Goal: Information Seeking & Learning: Learn about a topic

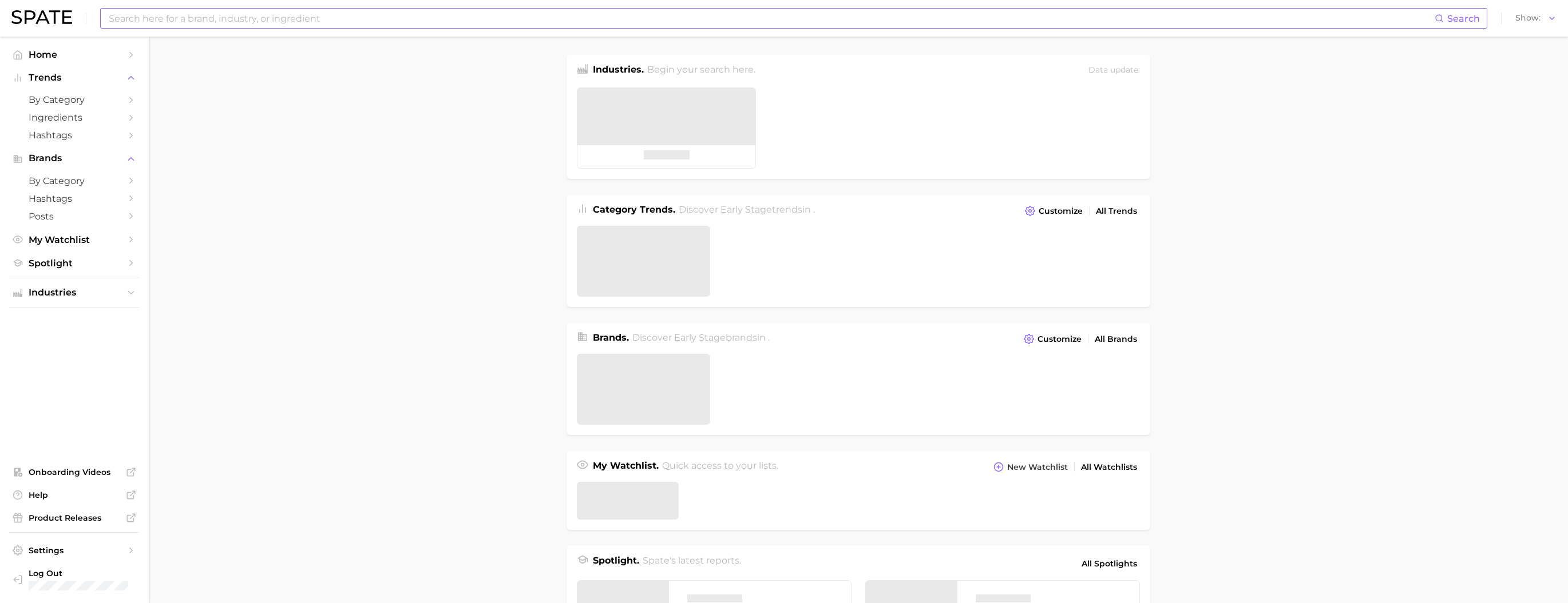
click at [535, 12] on input at bounding box center [770, 18] width 1326 height 19
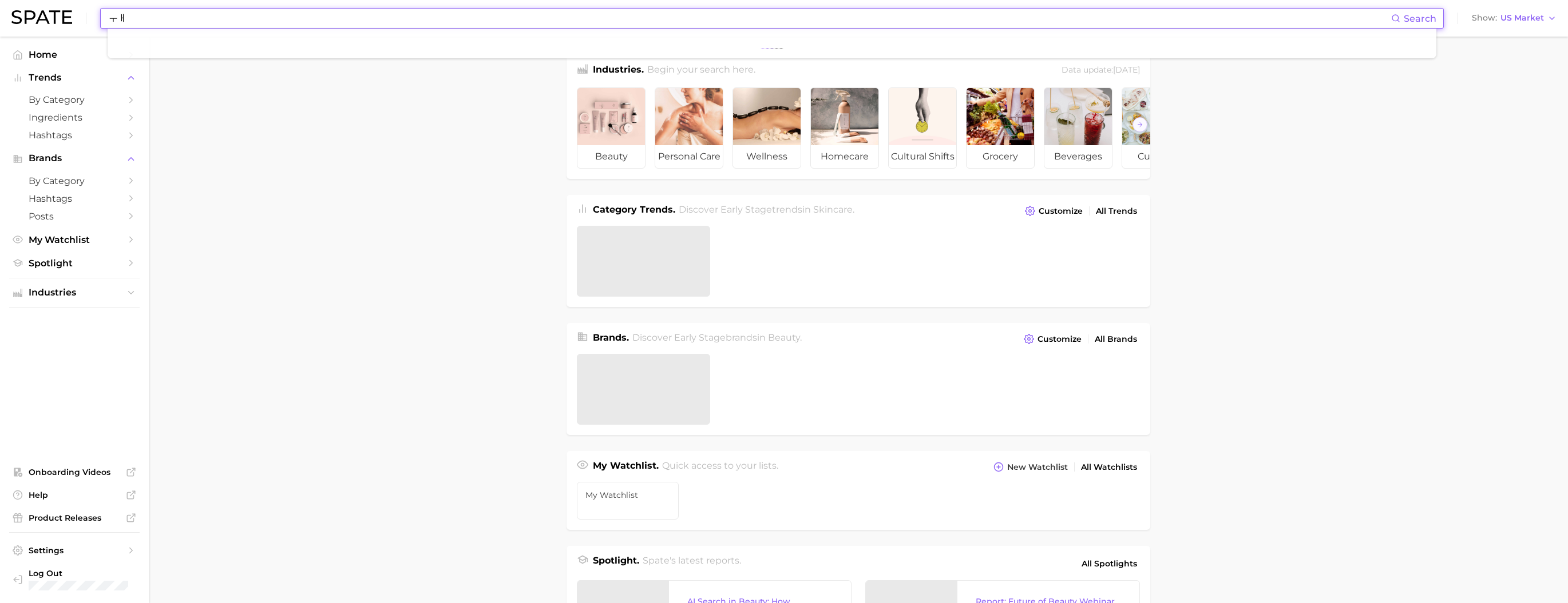
type input "ㅜ"
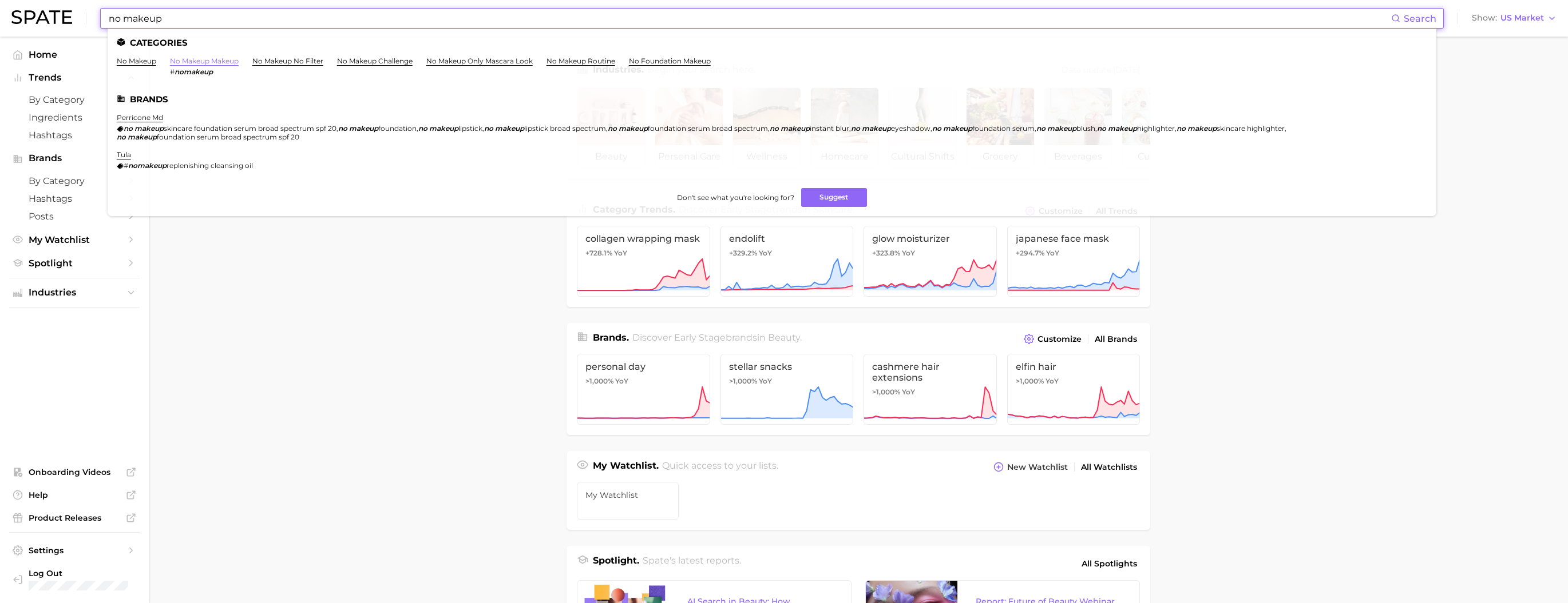
type input "no makeup"
click at [234, 62] on link "no makeup makeup" at bounding box center [205, 61] width 69 height 9
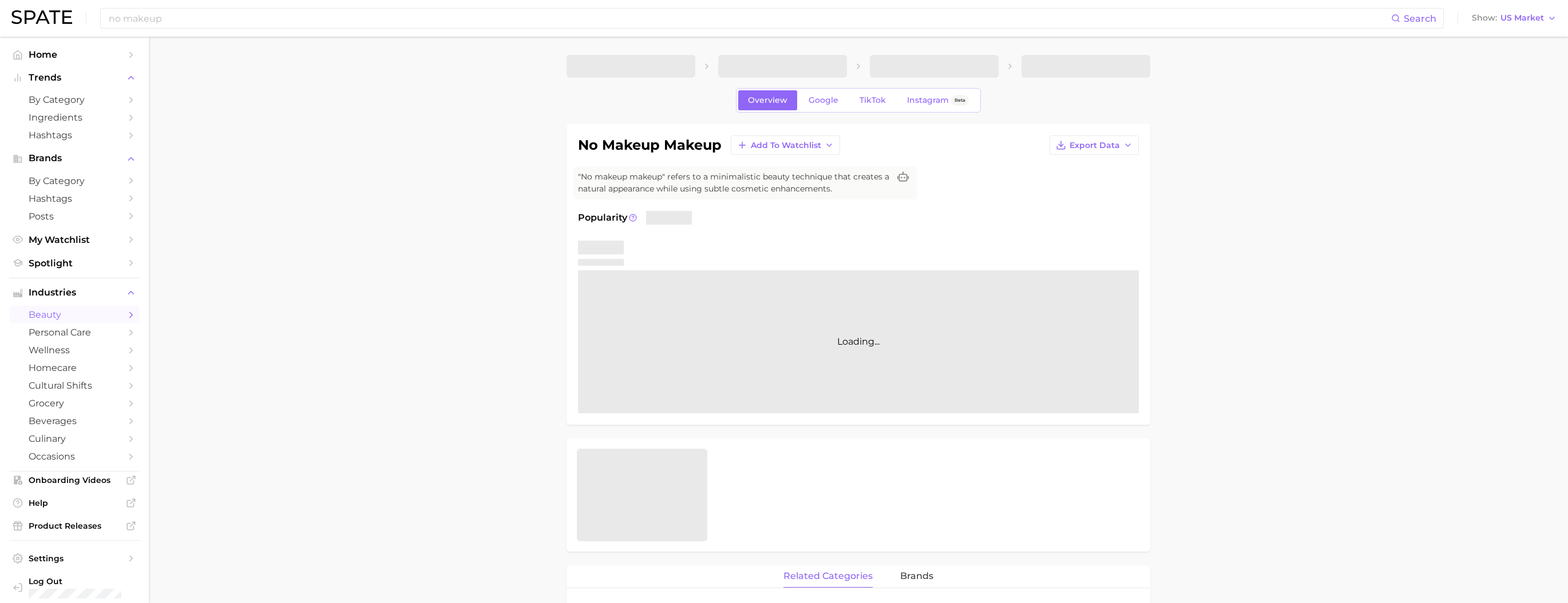
click at [664, 152] on h1 "no makeup makeup" at bounding box center [649, 145] width 144 height 14
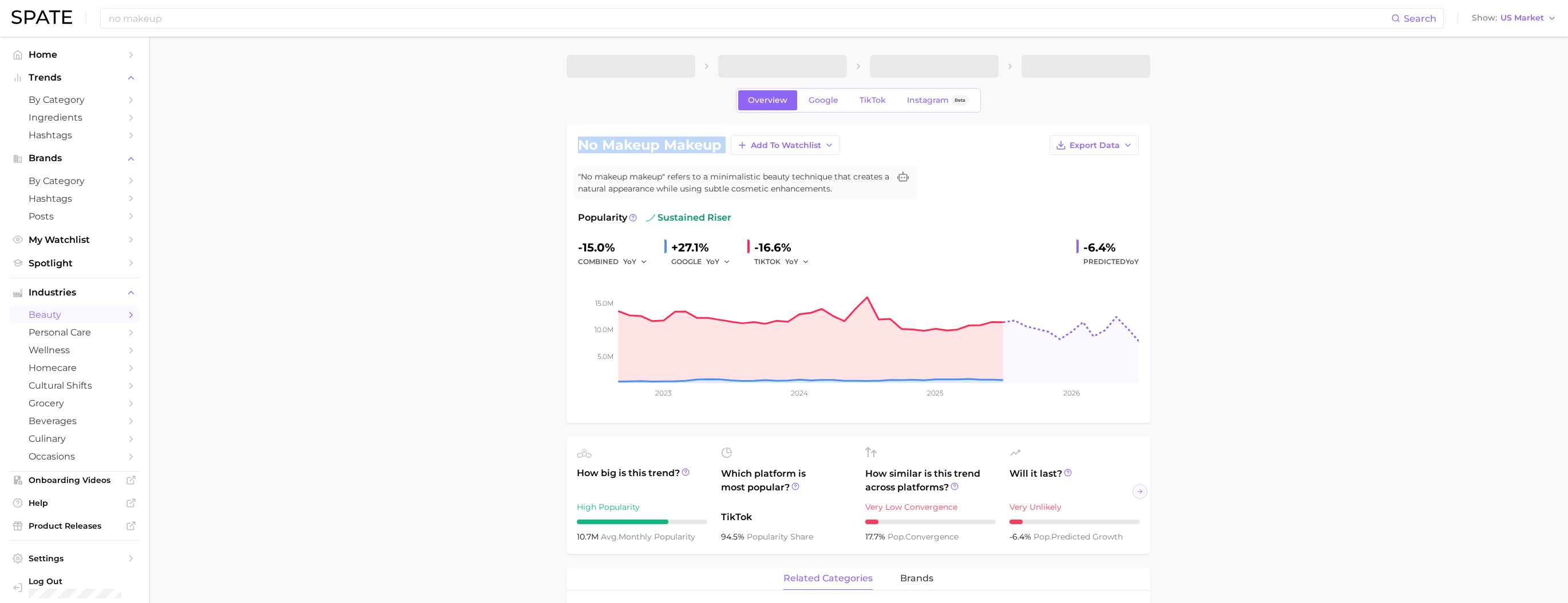
click at [664, 152] on h1 "no makeup makeup" at bounding box center [649, 145] width 144 height 14
click at [663, 152] on h1 "no makeup makeup" at bounding box center [649, 145] width 144 height 14
click at [719, 152] on h1 "no makeup makeup" at bounding box center [649, 145] width 144 height 14
drag, startPoint x: 713, startPoint y: 153, endPoint x: 591, endPoint y: 148, distance: 122.1
click at [591, 148] on h1 "no makeup makeup" at bounding box center [649, 145] width 144 height 14
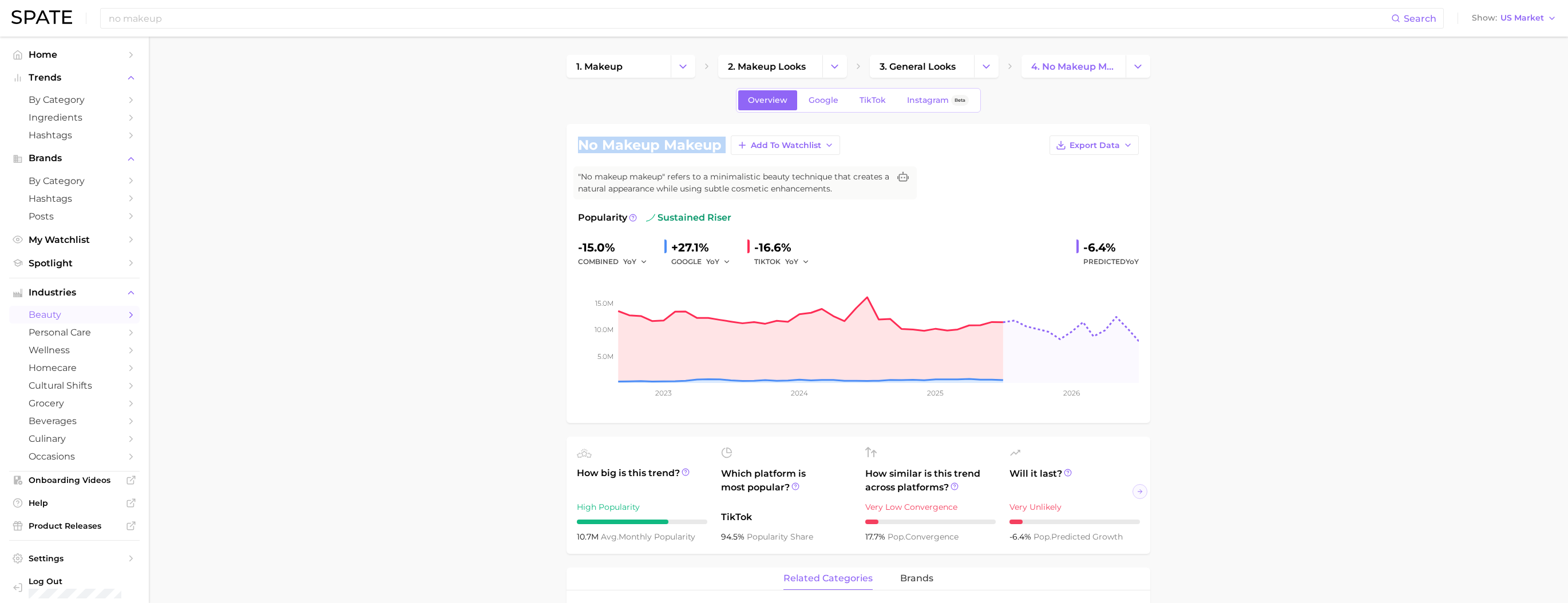
copy div "no makeup makeup Add to Watchlist Export Data"
click at [1494, 19] on span "Show" at bounding box center [1484, 18] width 25 height 6
click at [1502, 130] on button "Japan" at bounding box center [1518, 119] width 100 height 21
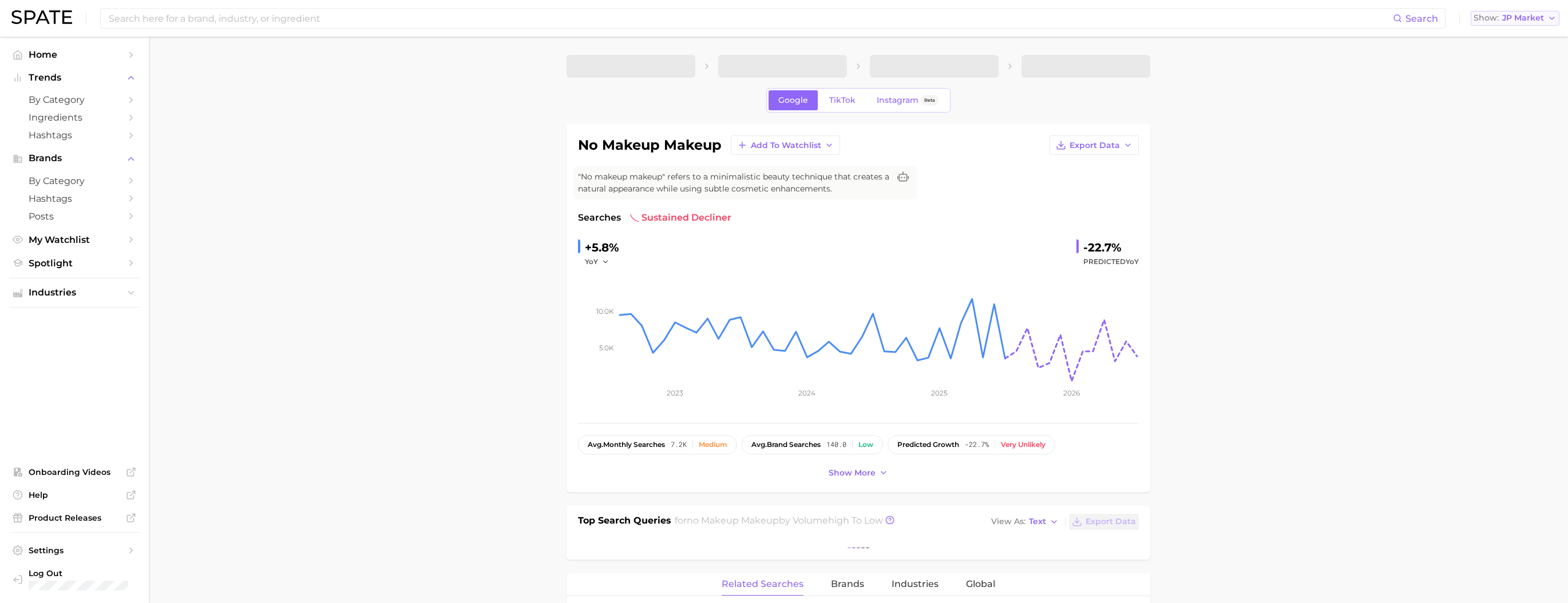
click at [1494, 21] on span "Show" at bounding box center [1485, 18] width 25 height 6
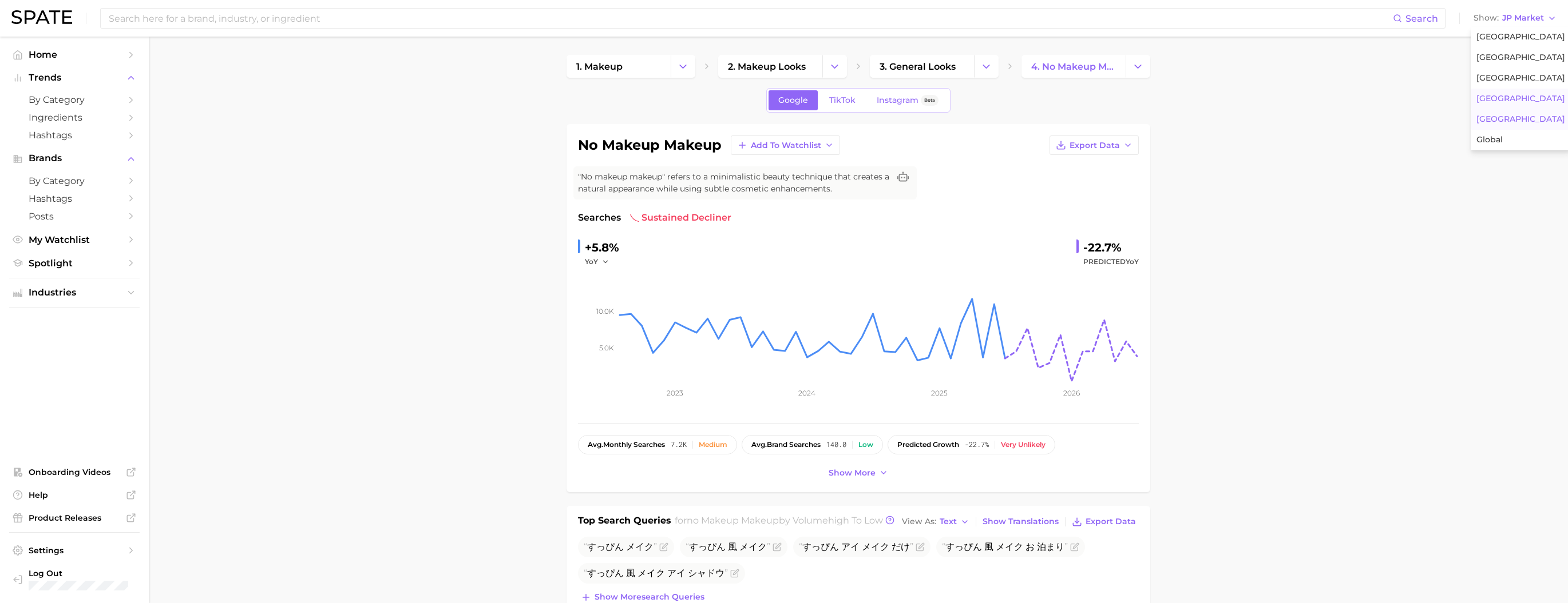
click at [1508, 109] on button "South Korea" at bounding box center [1520, 99] width 100 height 21
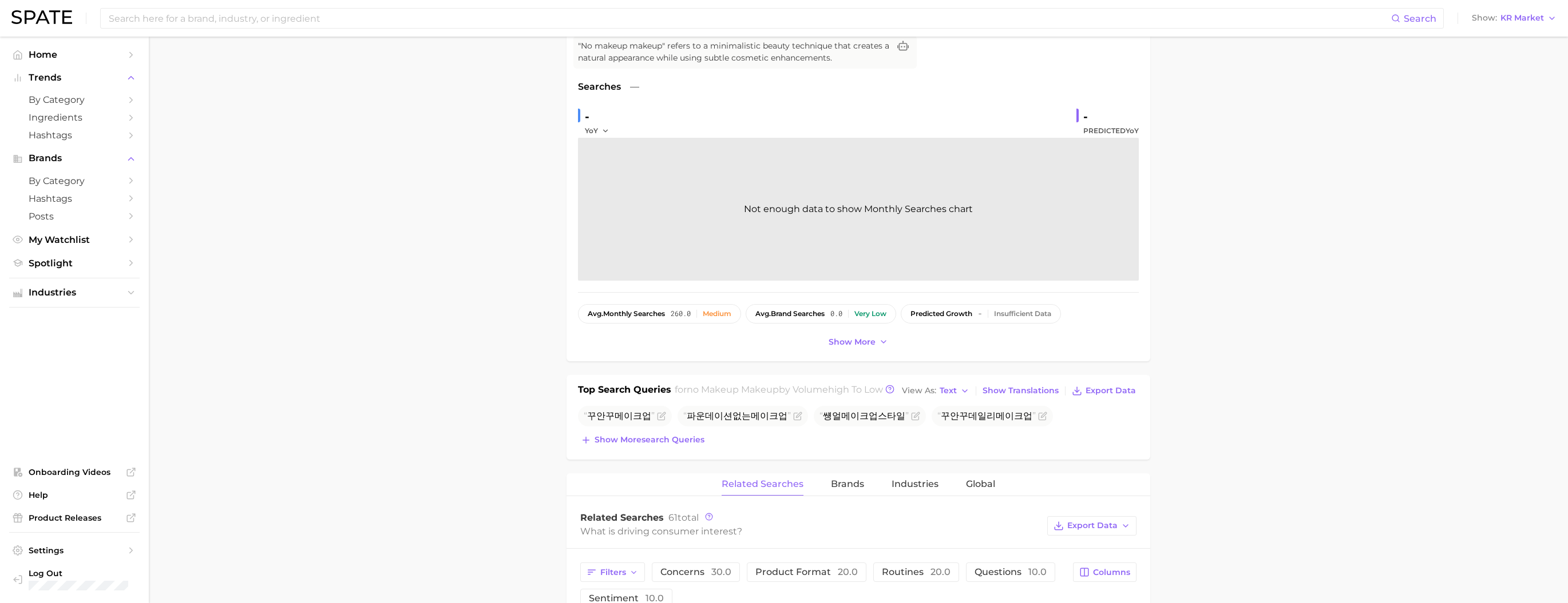
scroll to position [153, 0]
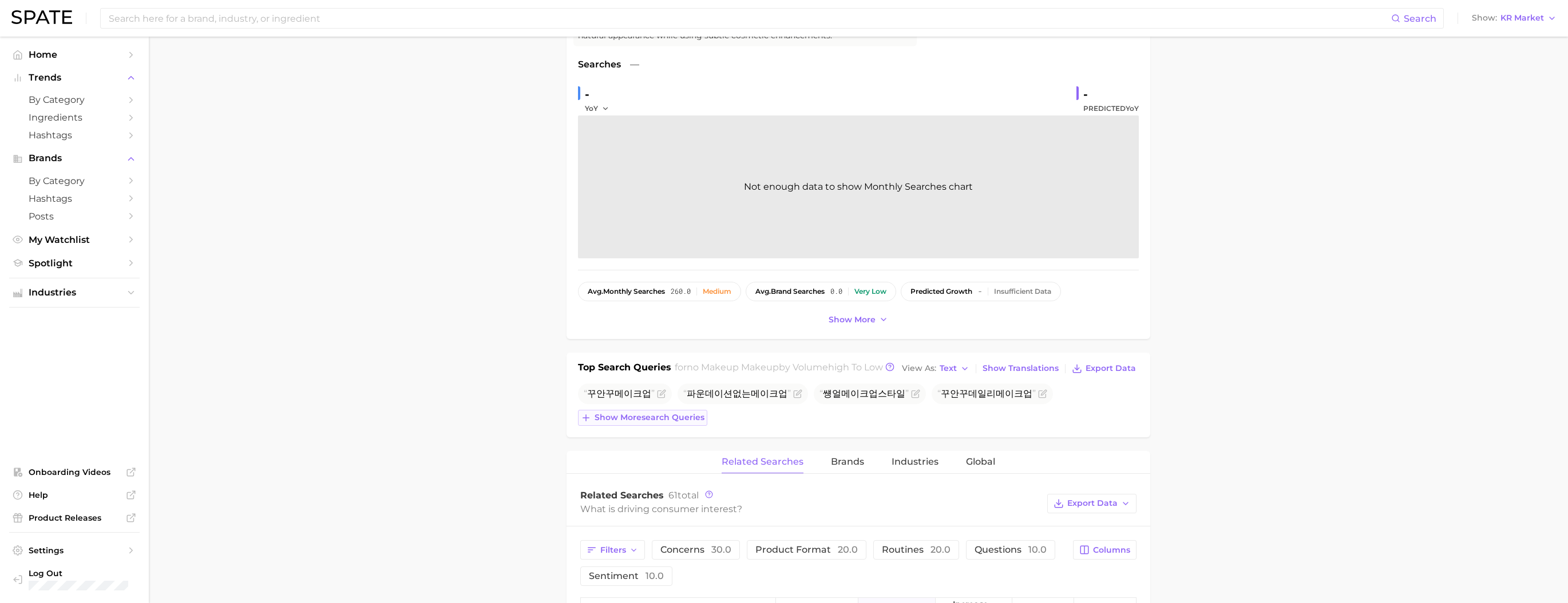
click at [684, 423] on span "Show more search queries" at bounding box center [649, 418] width 110 height 10
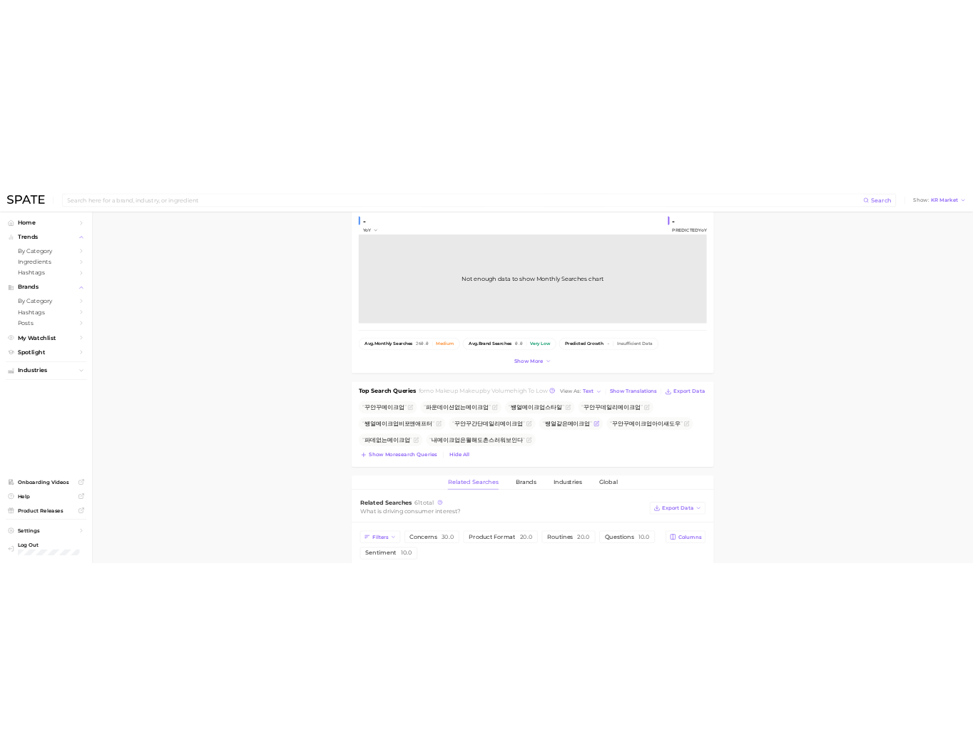
scroll to position [0, 0]
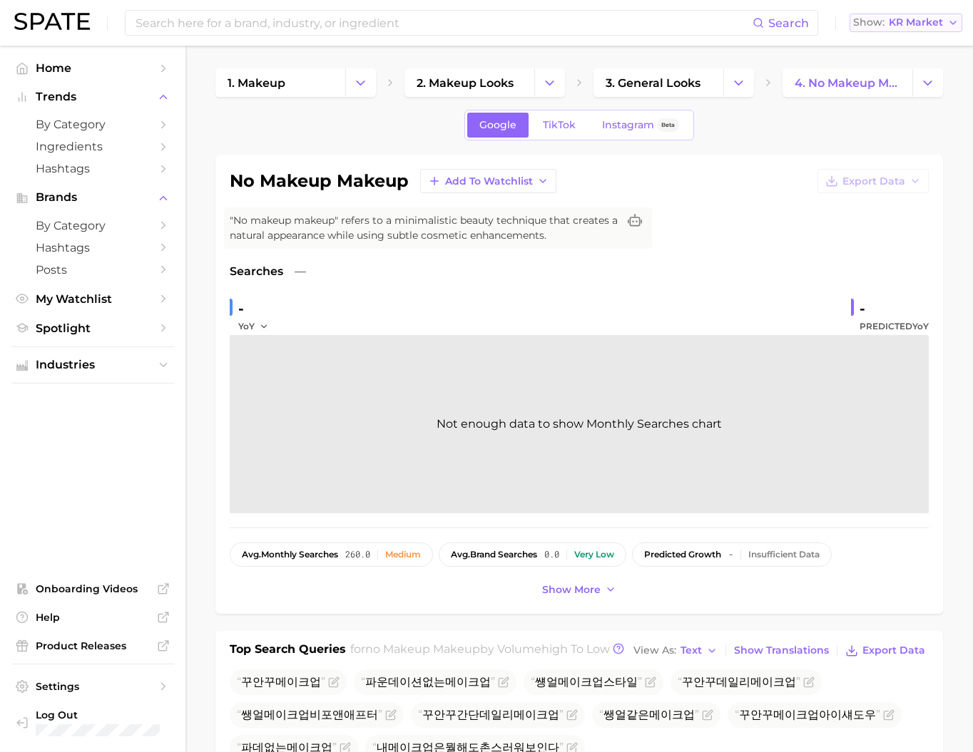
click at [917, 31] on button "Show KR Market" at bounding box center [905, 23] width 113 height 19
click at [876, 58] on button "United States" at bounding box center [911, 47] width 125 height 26
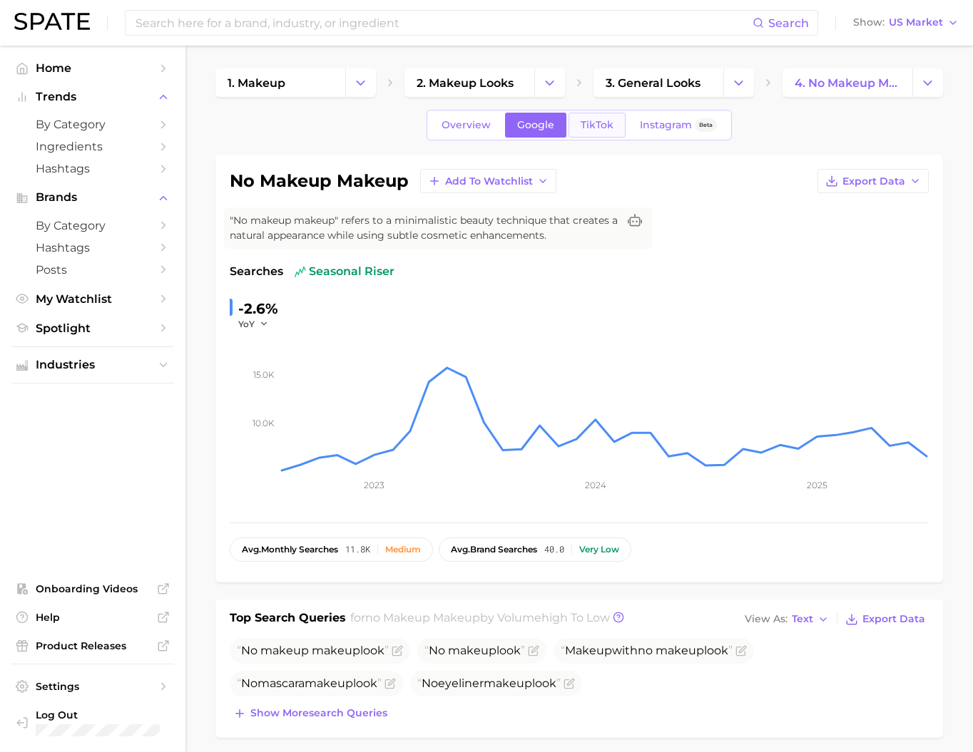
click at [602, 137] on link "TikTok" at bounding box center [596, 125] width 57 height 25
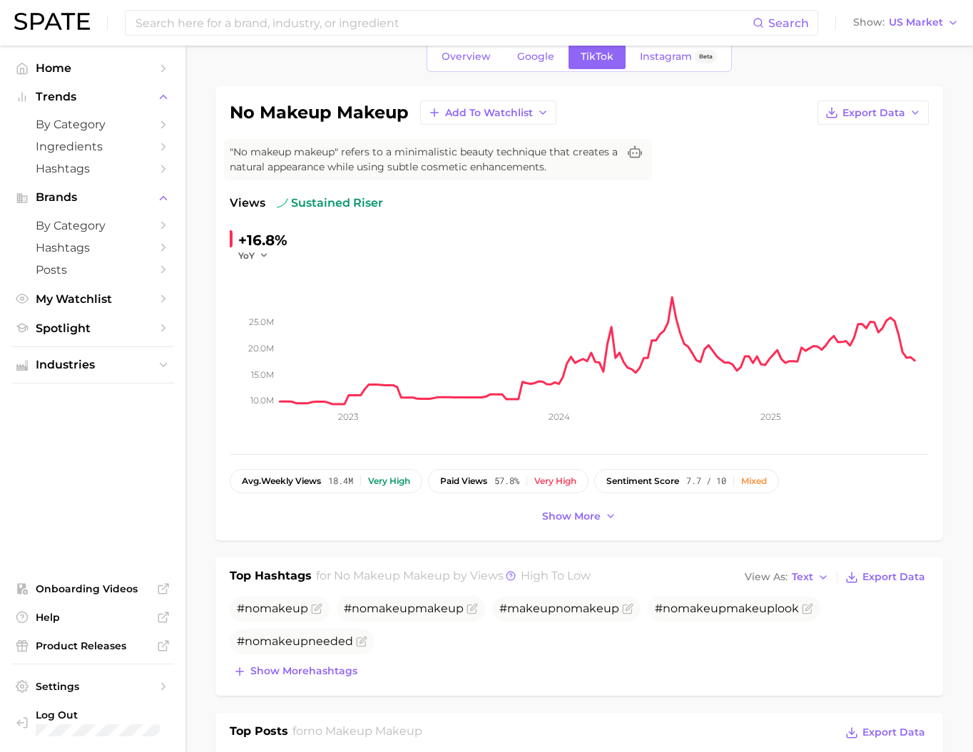
scroll to position [66, 0]
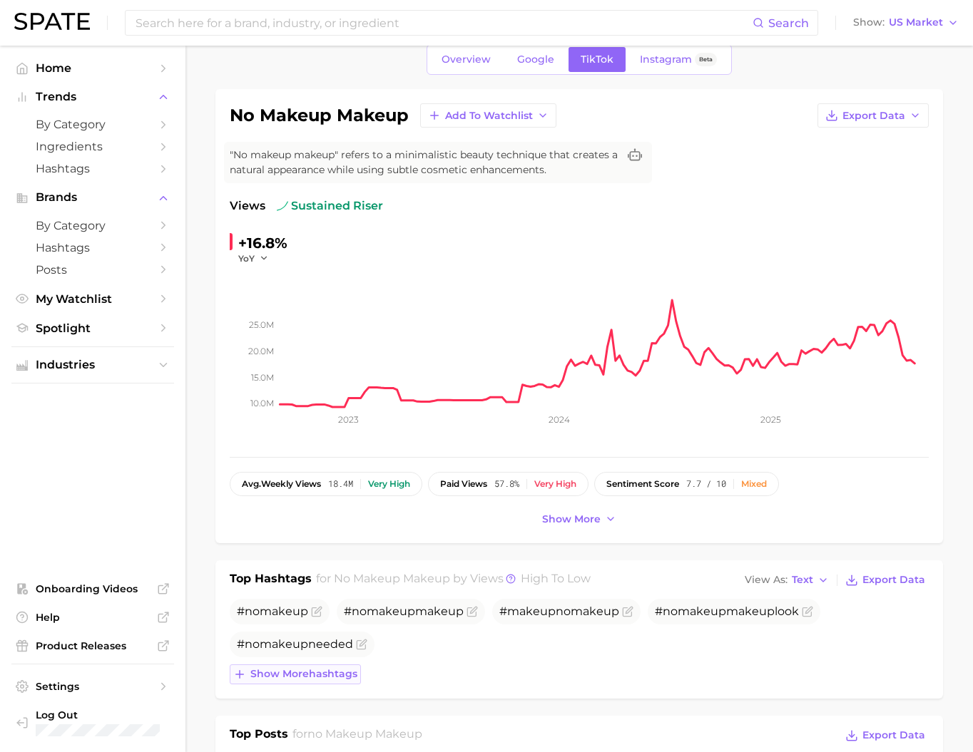
click at [323, 680] on span "Show more hashtags" at bounding box center [303, 674] width 107 height 12
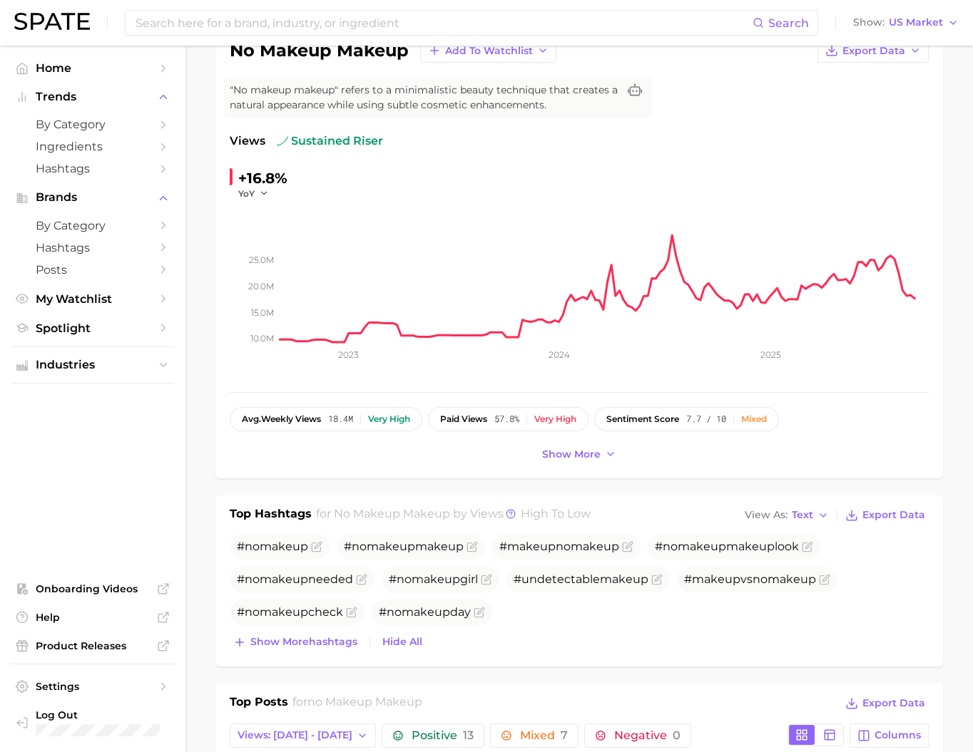
scroll to position [0, 0]
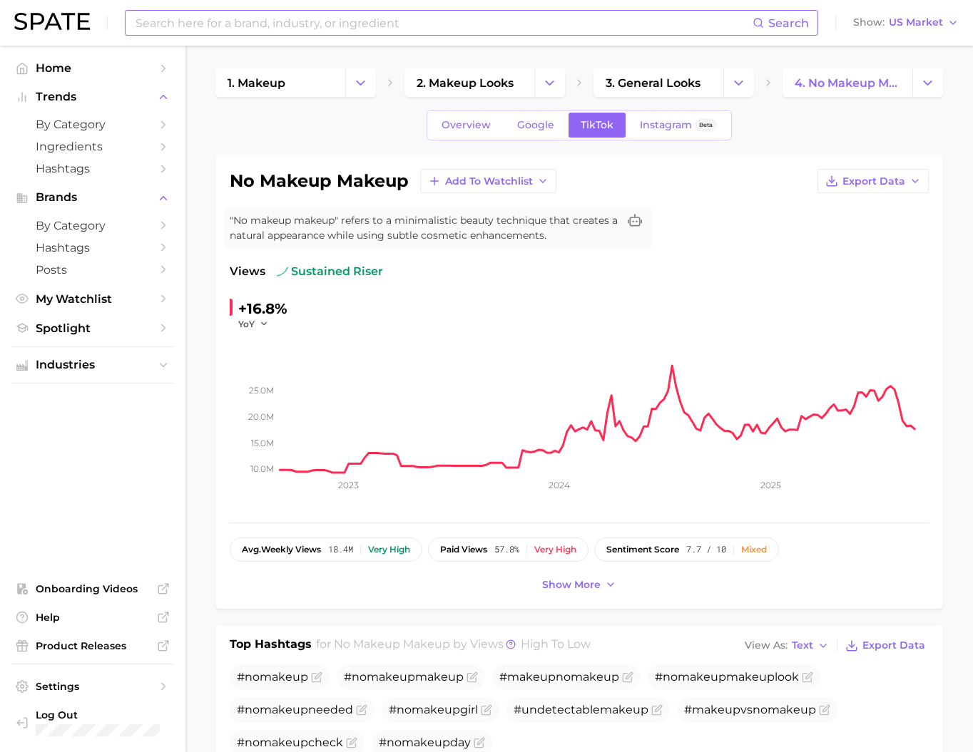
click at [492, 24] on input at bounding box center [443, 23] width 618 height 24
type input "no makeup"
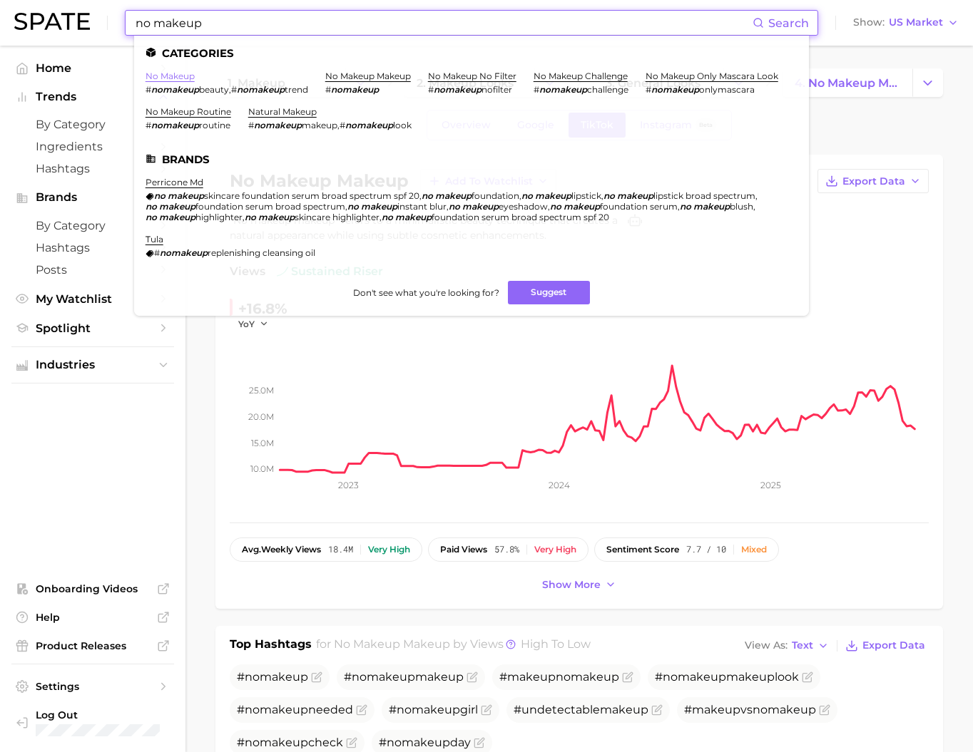
click at [195, 81] on link "no makeup" at bounding box center [169, 76] width 49 height 11
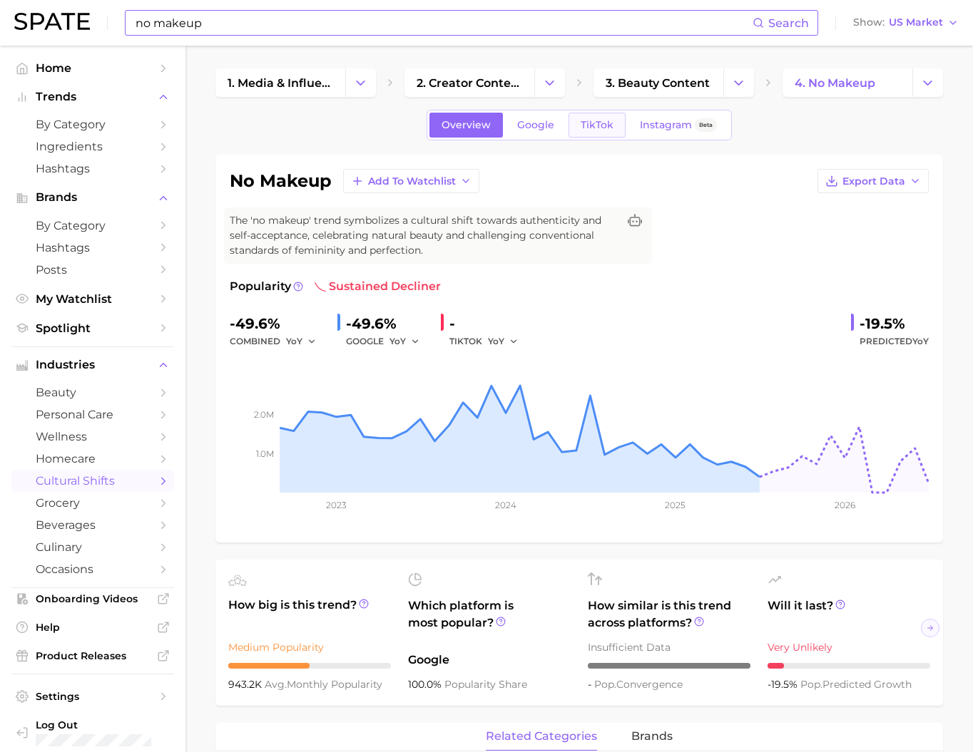
click at [605, 131] on span "TikTok" at bounding box center [596, 125] width 33 height 12
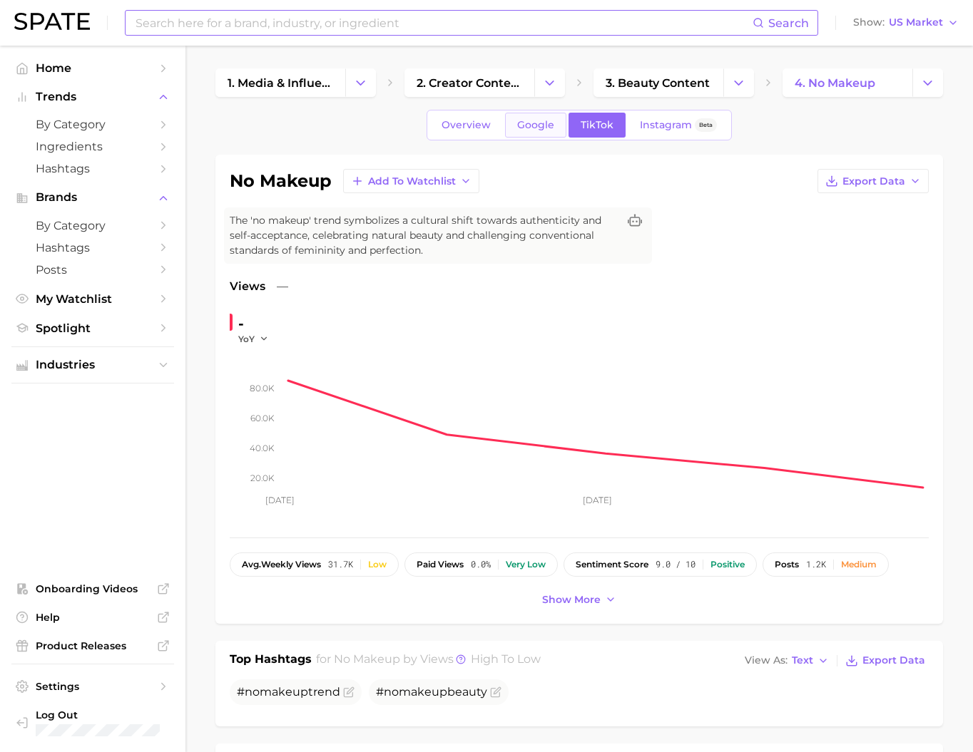
click at [540, 138] on link "Google" at bounding box center [535, 125] width 61 height 25
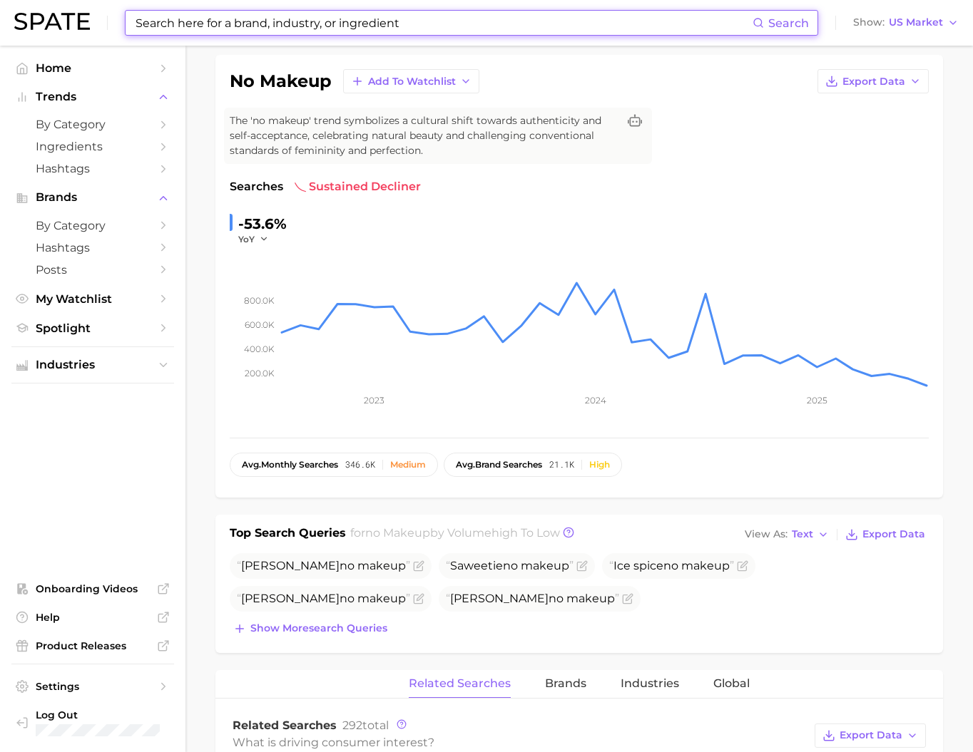
scroll to position [103, 0]
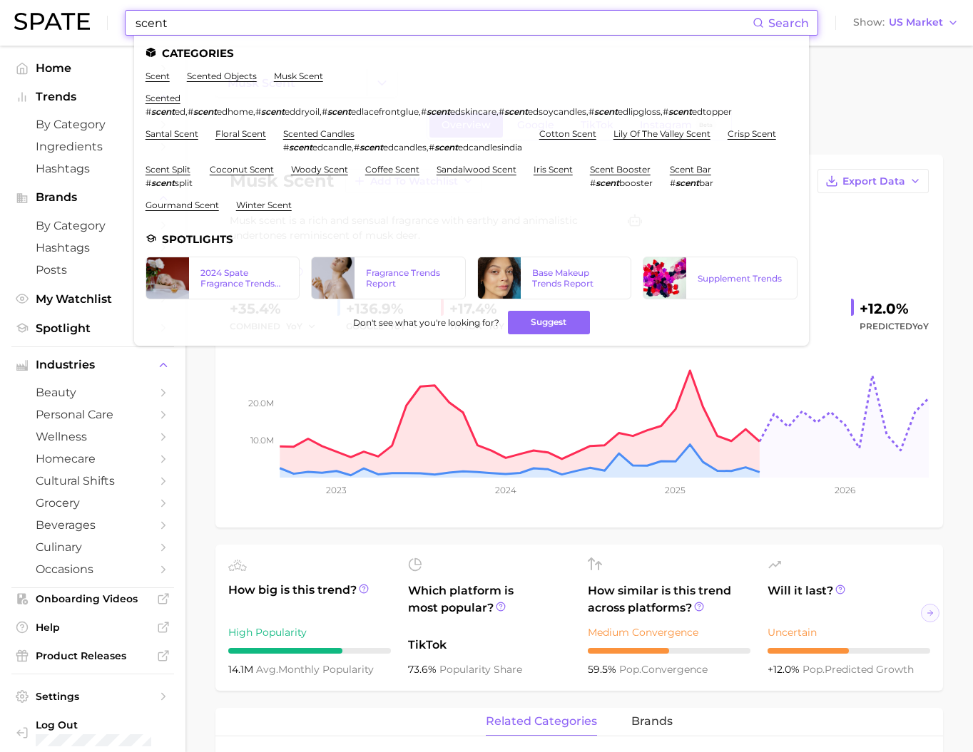
click at [193, 26] on input "scent" at bounding box center [443, 23] width 618 height 24
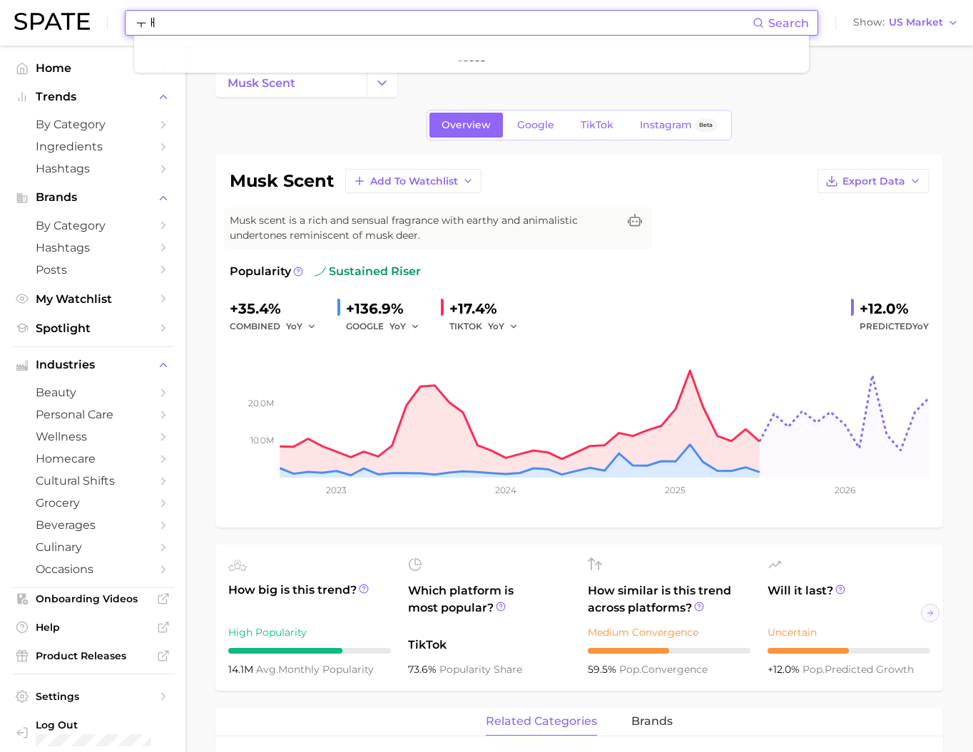
type input "ㅜ"
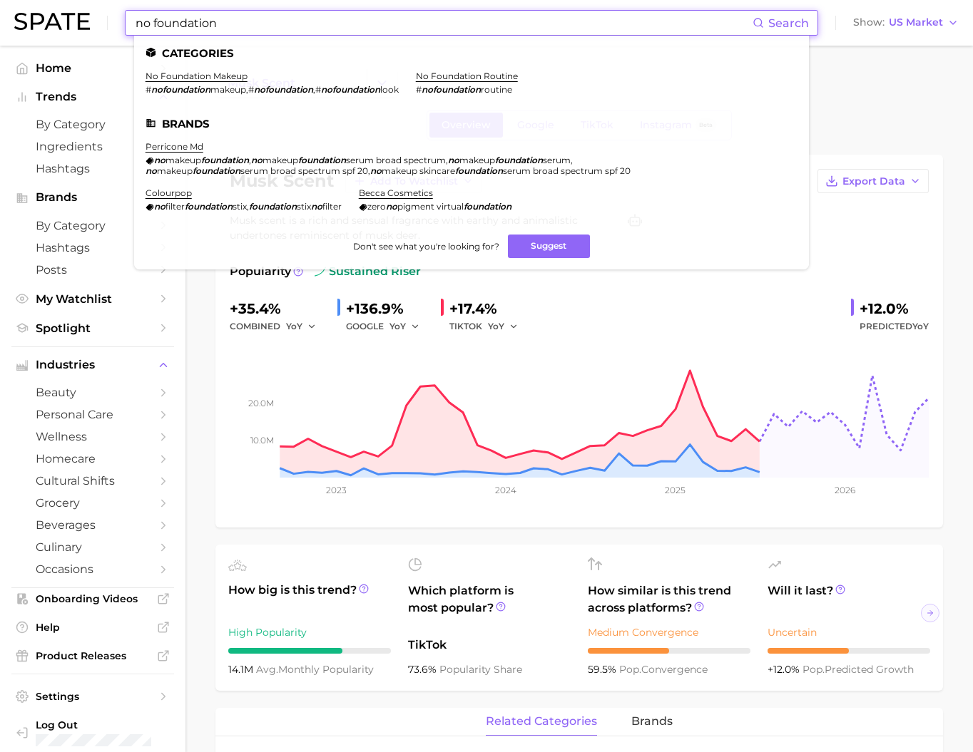
type input "no foundation"
click at [210, 76] on link "no foundation makeup" at bounding box center [196, 76] width 102 height 11
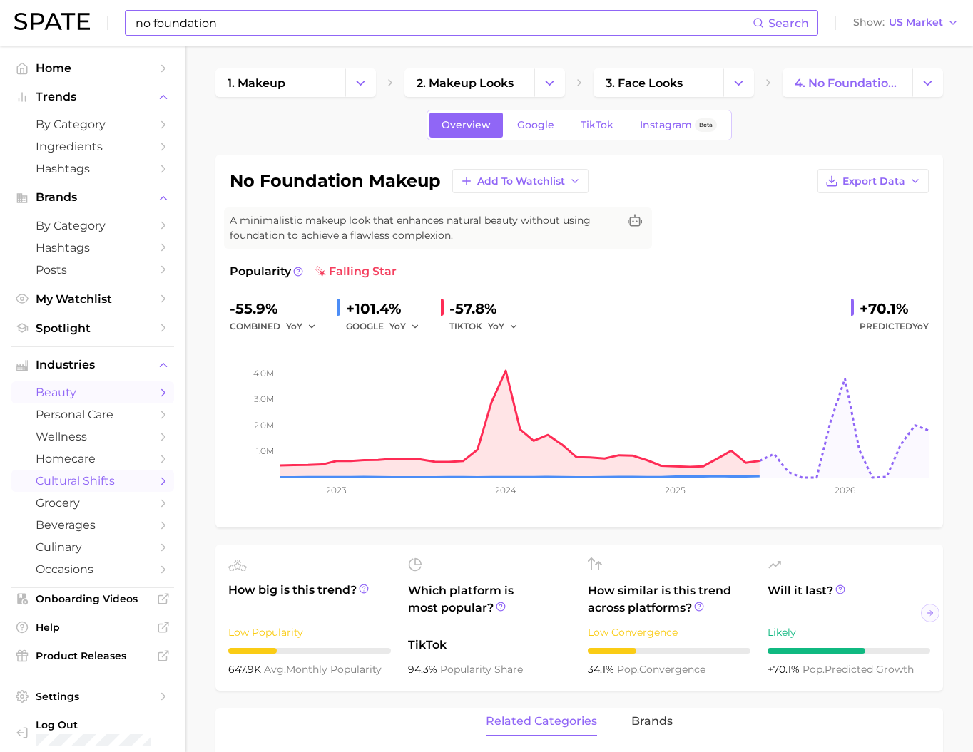
click at [103, 488] on span "cultural shifts" at bounding box center [93, 481] width 114 height 14
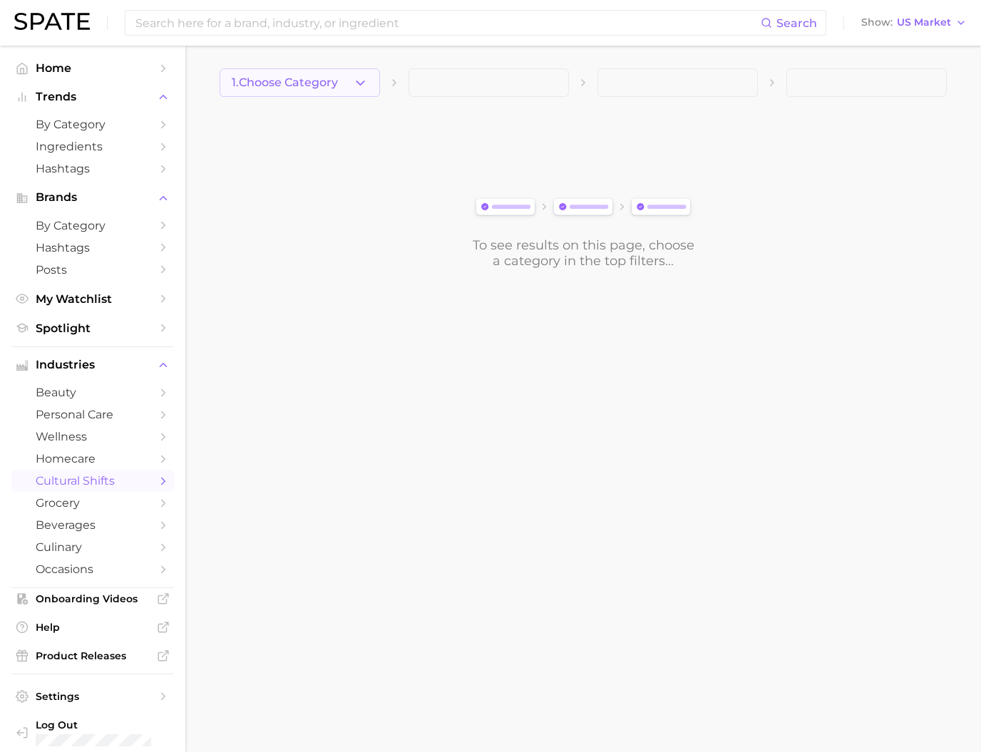
click at [337, 68] on button "1. Choose Category" at bounding box center [300, 82] width 160 height 29
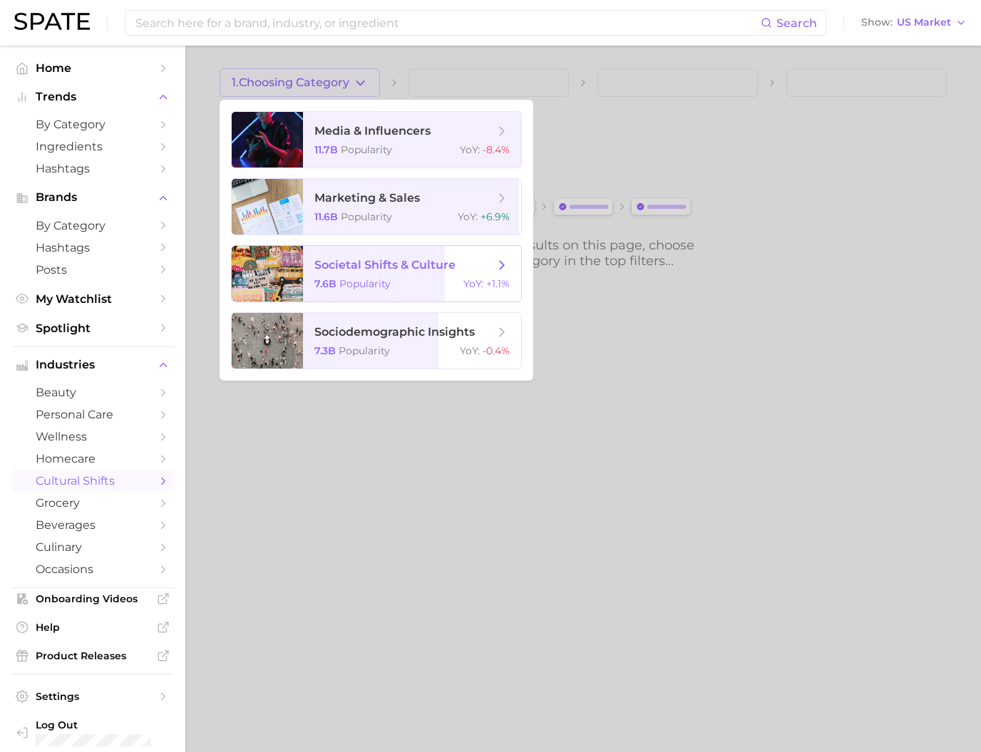
click at [389, 290] on span "Popularity" at bounding box center [364, 283] width 51 height 13
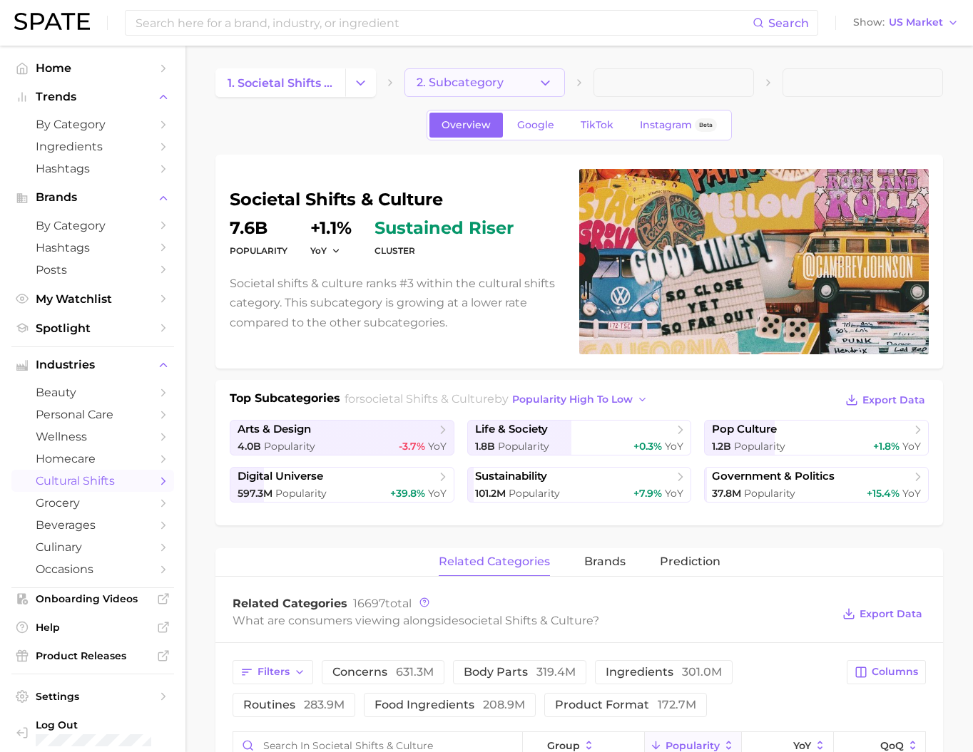
click at [451, 91] on button "2. Subcategory" at bounding box center [484, 82] width 160 height 29
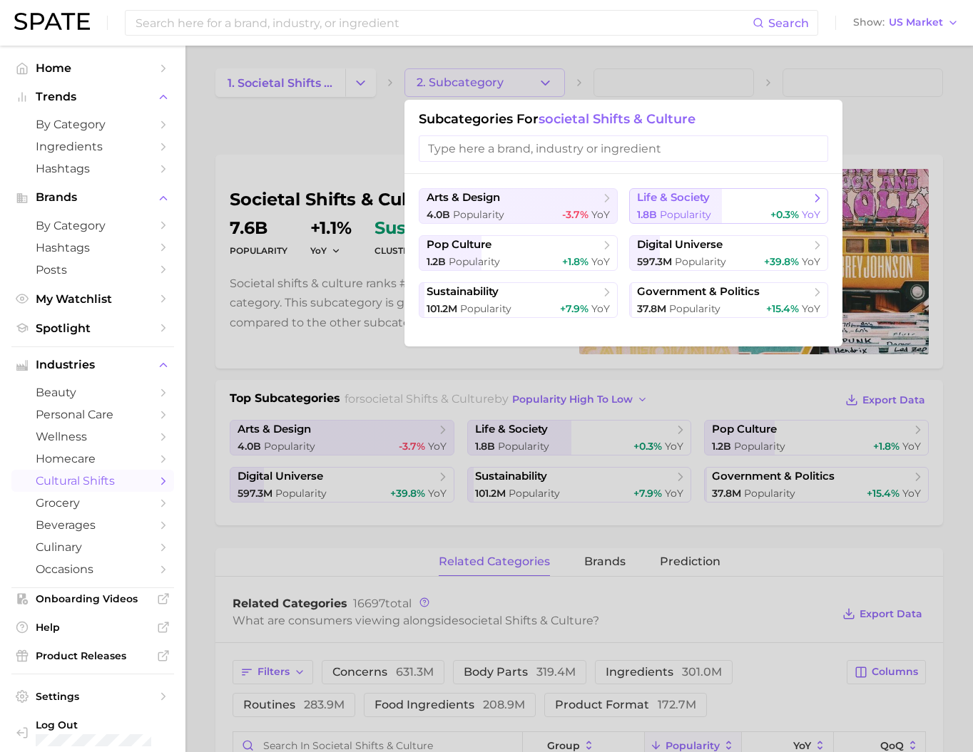
click at [682, 213] on span "Popularity" at bounding box center [685, 214] width 51 height 13
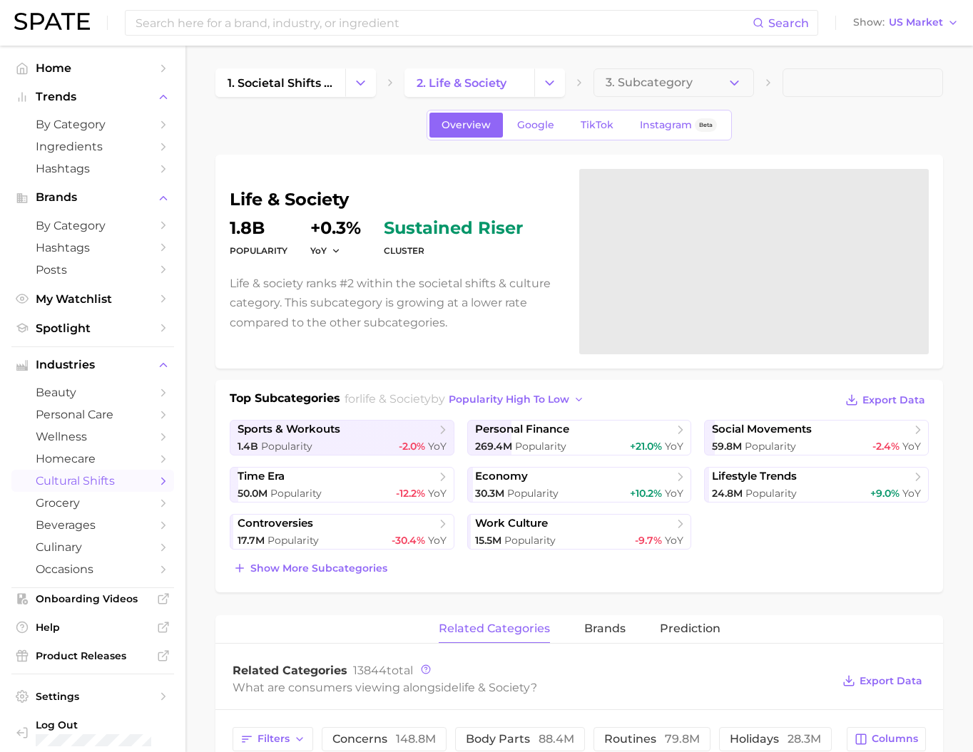
click at [622, 83] on span "3. Subcategory" at bounding box center [648, 82] width 87 height 13
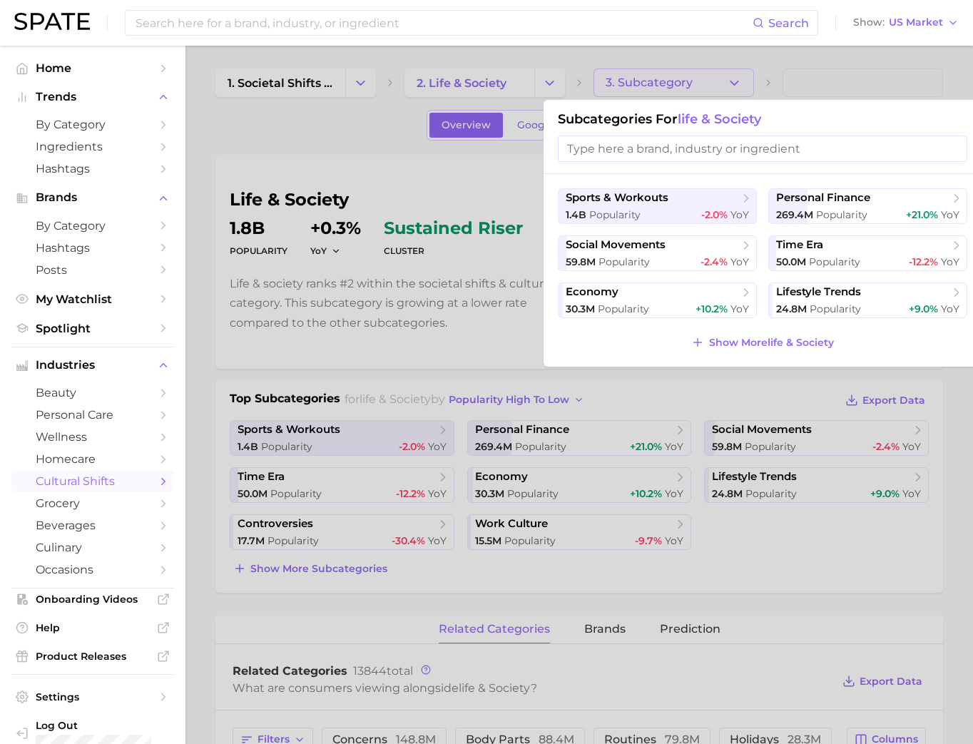
click at [761, 349] on span "Show More life & society" at bounding box center [771, 343] width 125 height 12
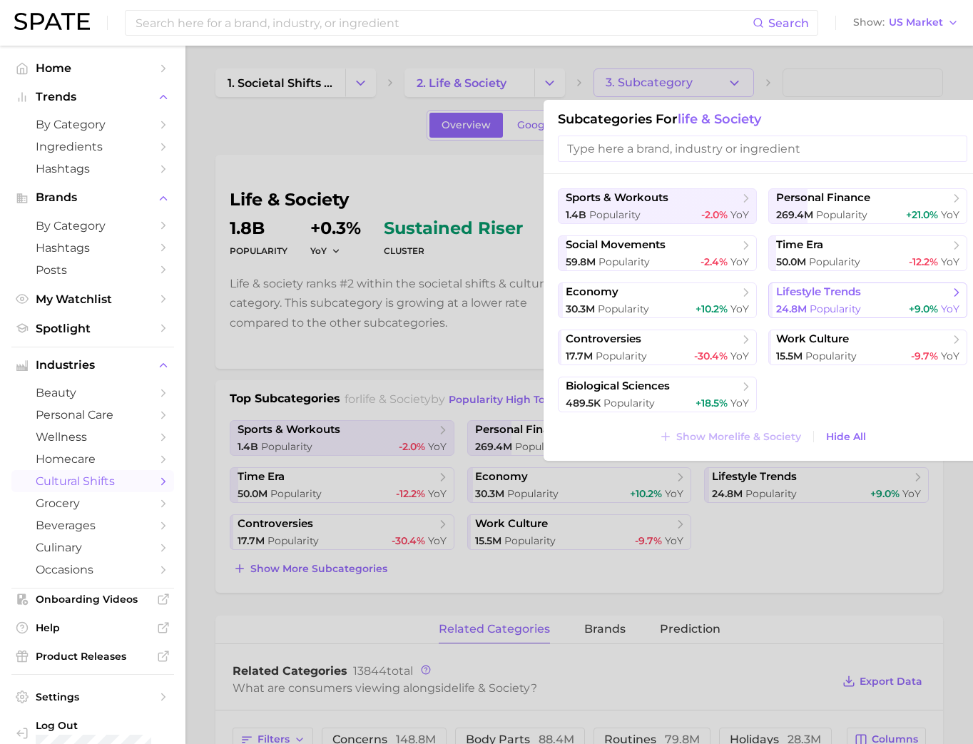
click at [801, 299] on span "lifestyle trends" at bounding box center [818, 292] width 85 height 14
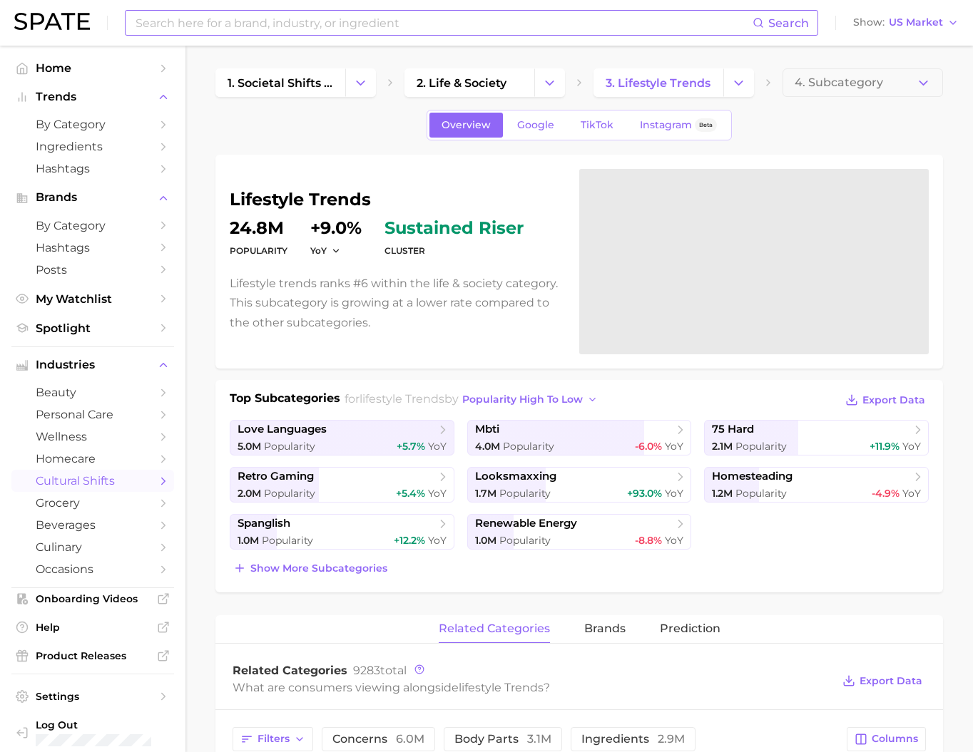
click at [453, 21] on input at bounding box center [443, 23] width 618 height 24
type input "ㅎ"
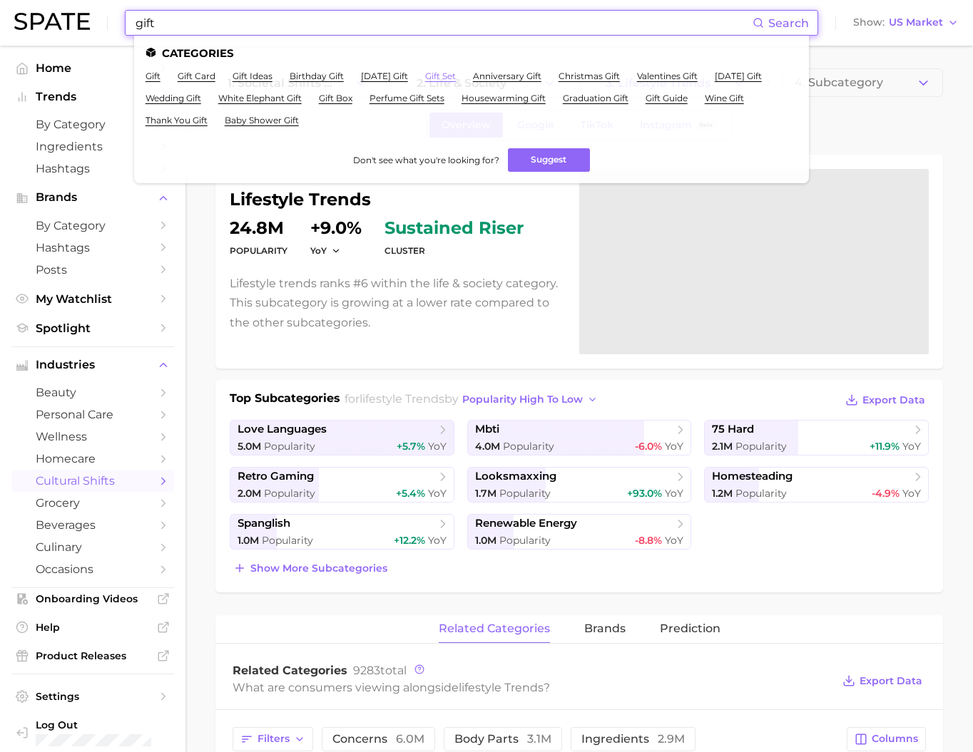
type input "gift"
click at [456, 81] on link "gift set" at bounding box center [440, 76] width 31 height 11
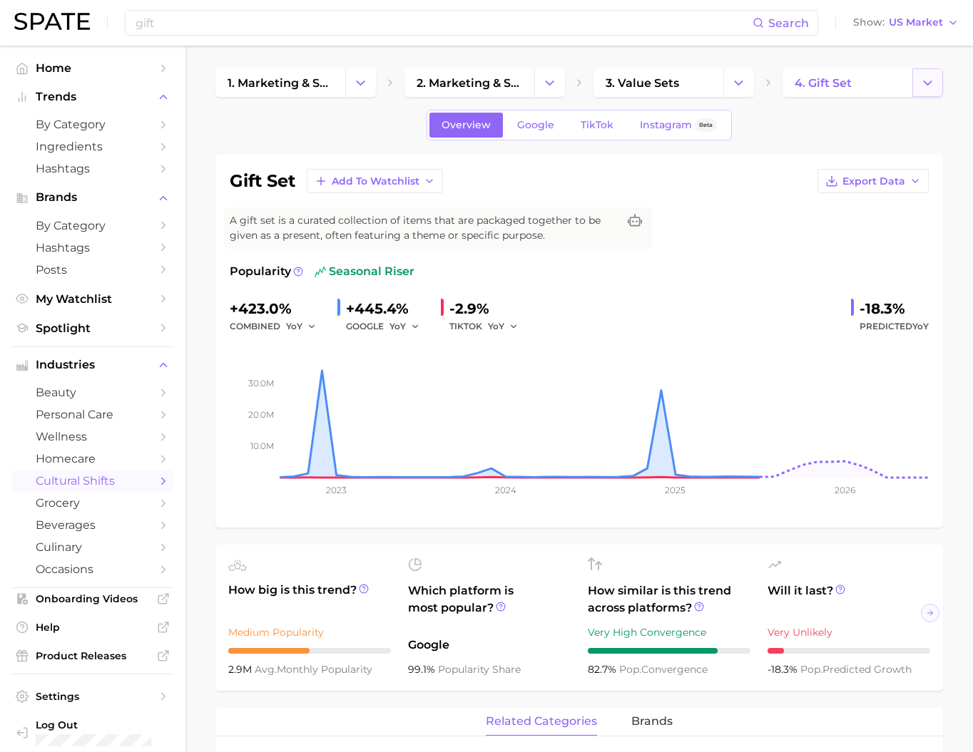
click at [930, 87] on icon "Change Category" at bounding box center [927, 83] width 15 height 15
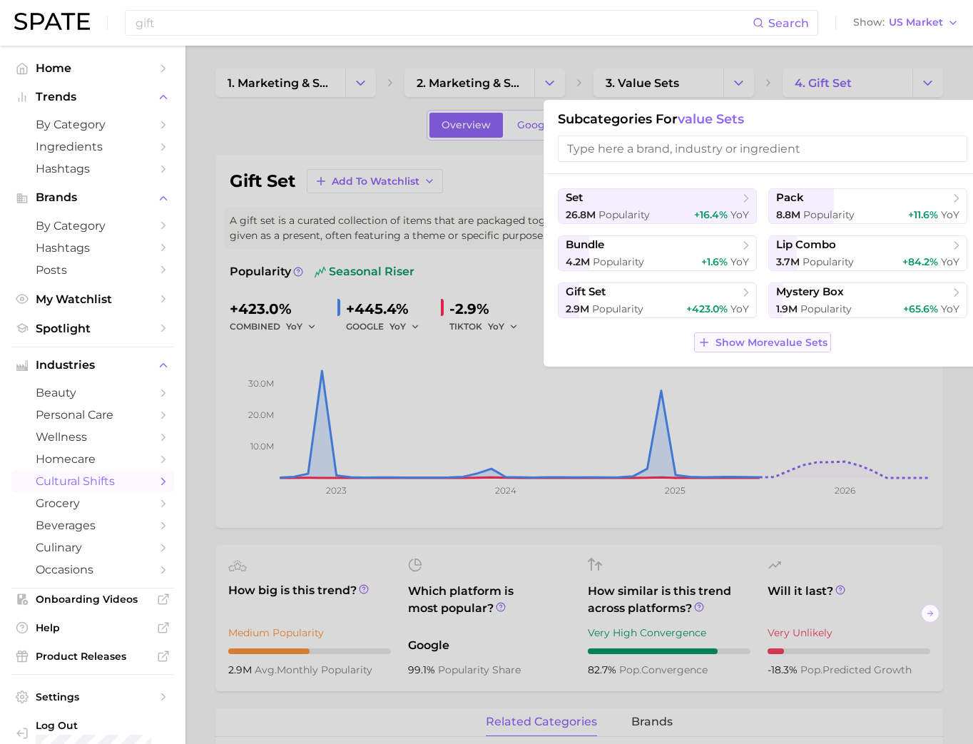
click at [795, 349] on span "Show More value sets" at bounding box center [771, 343] width 112 height 12
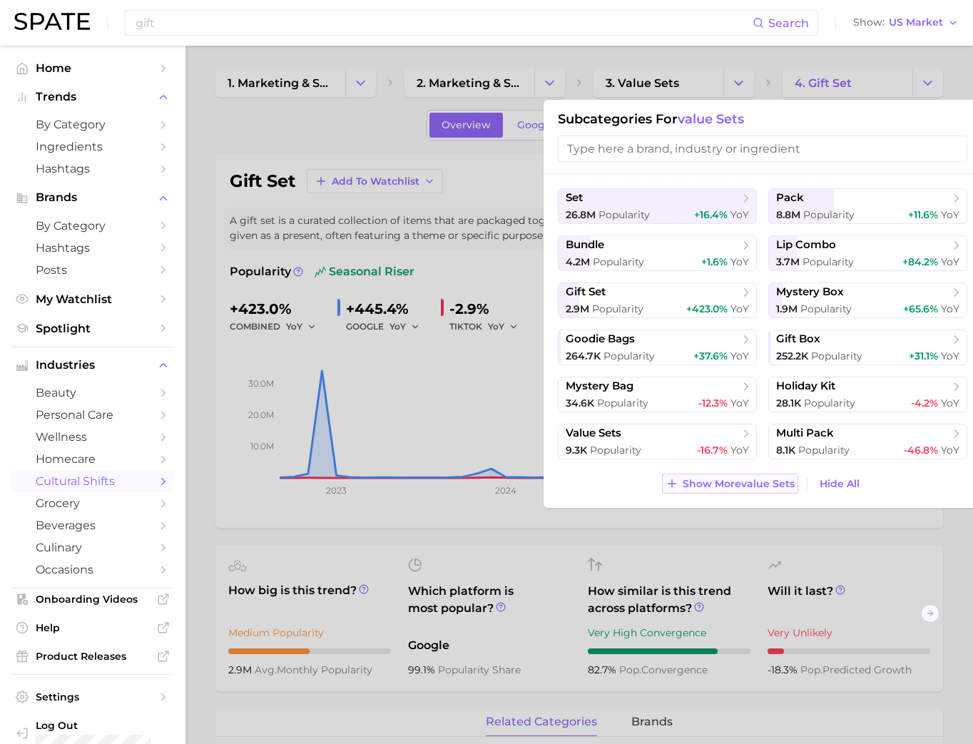
click at [742, 490] on span "Show More value sets" at bounding box center [738, 484] width 112 height 12
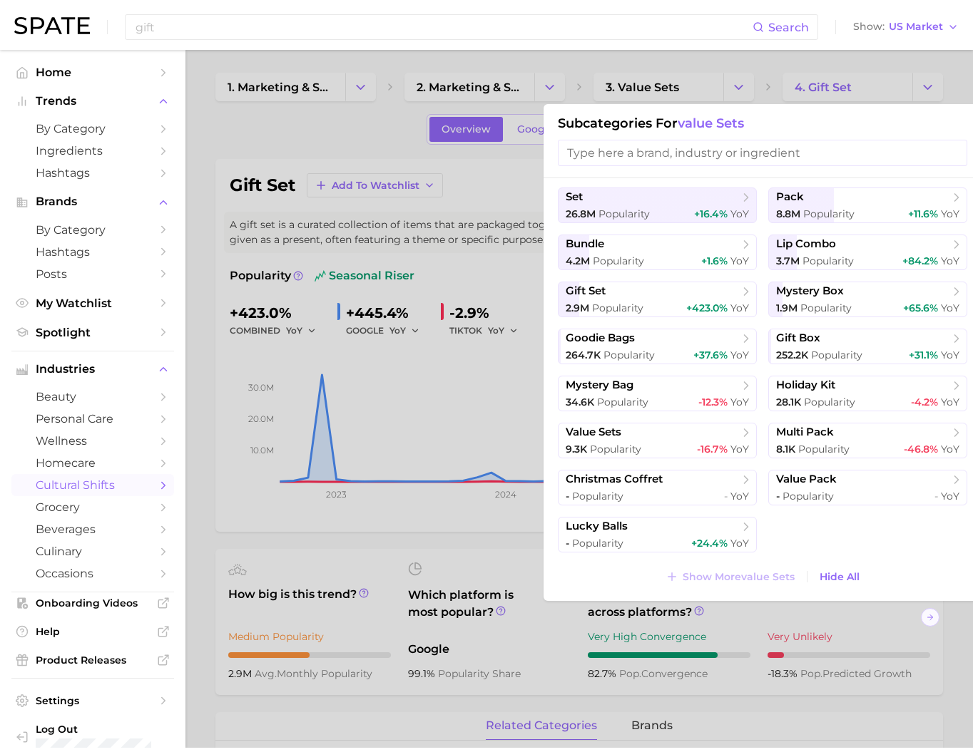
scroll to position [76, 0]
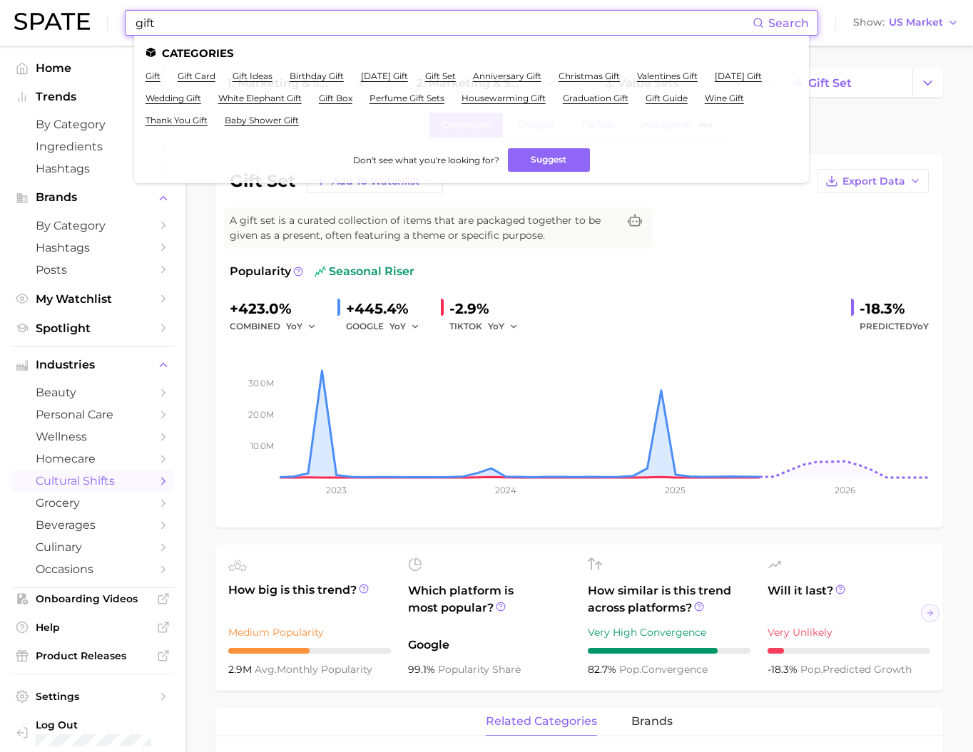
click at [400, 19] on input "gift" at bounding box center [443, 23] width 618 height 24
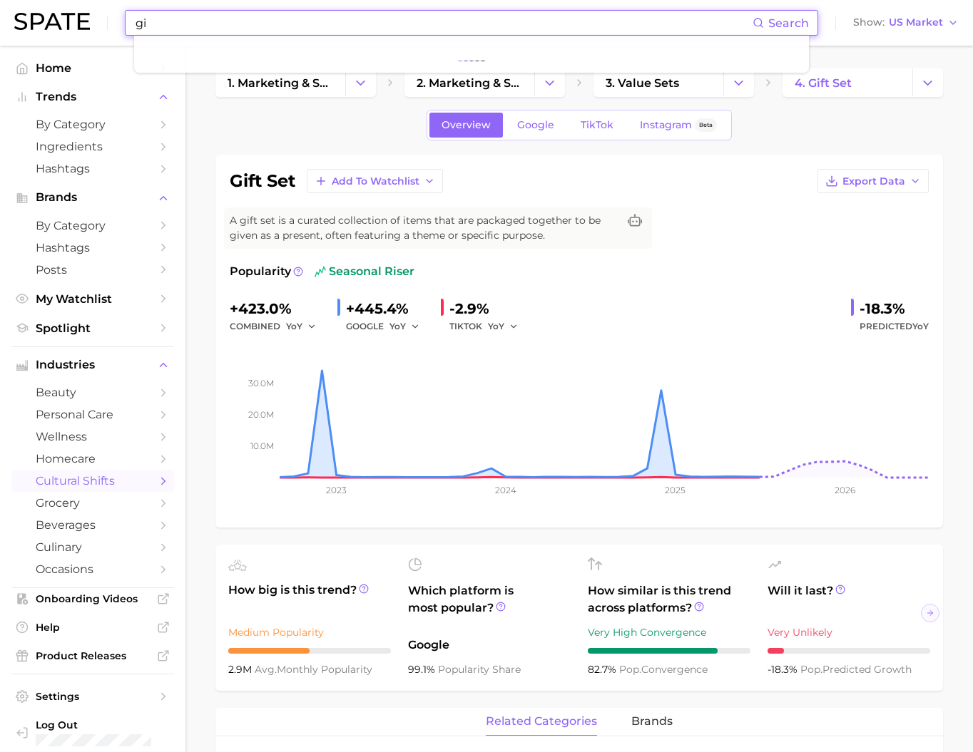
type input "g"
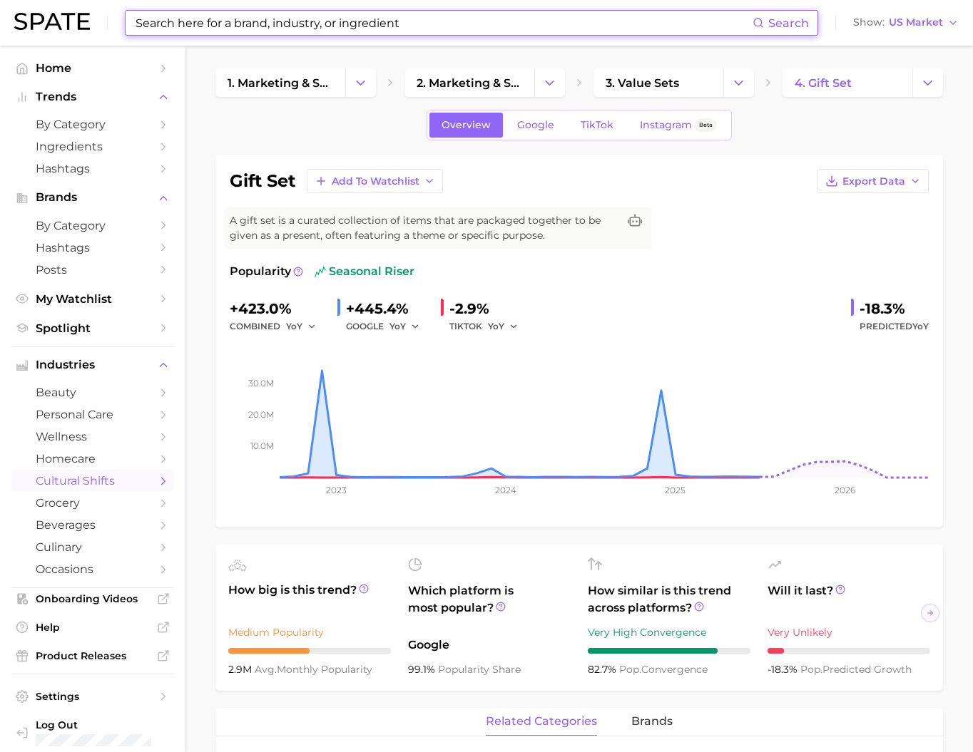
type input "ㅐ"
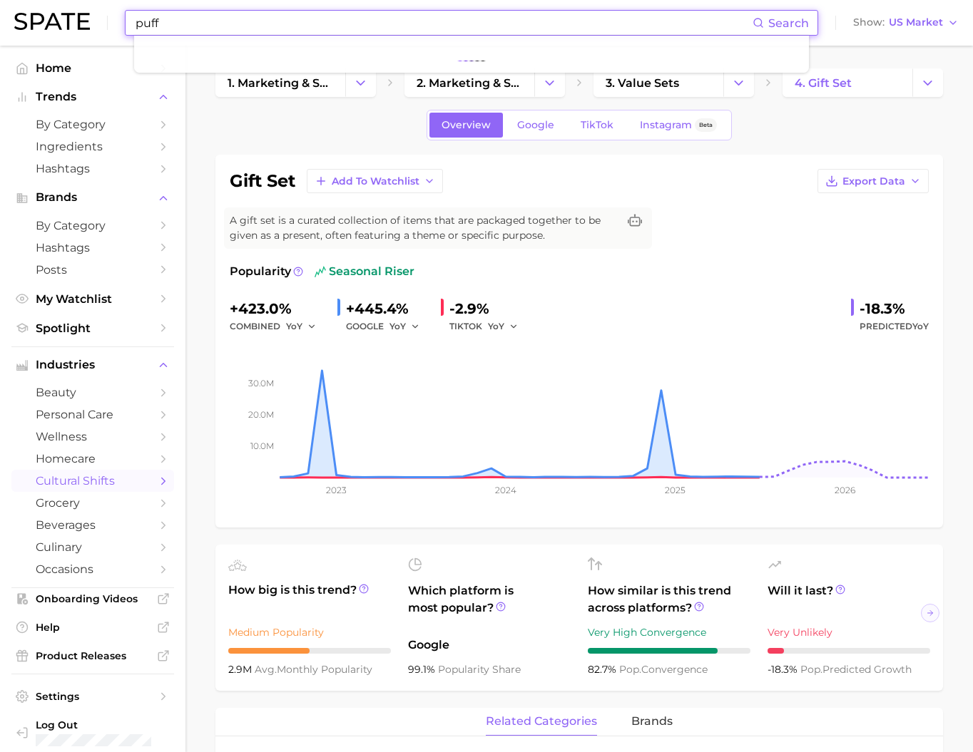
type input "puff"
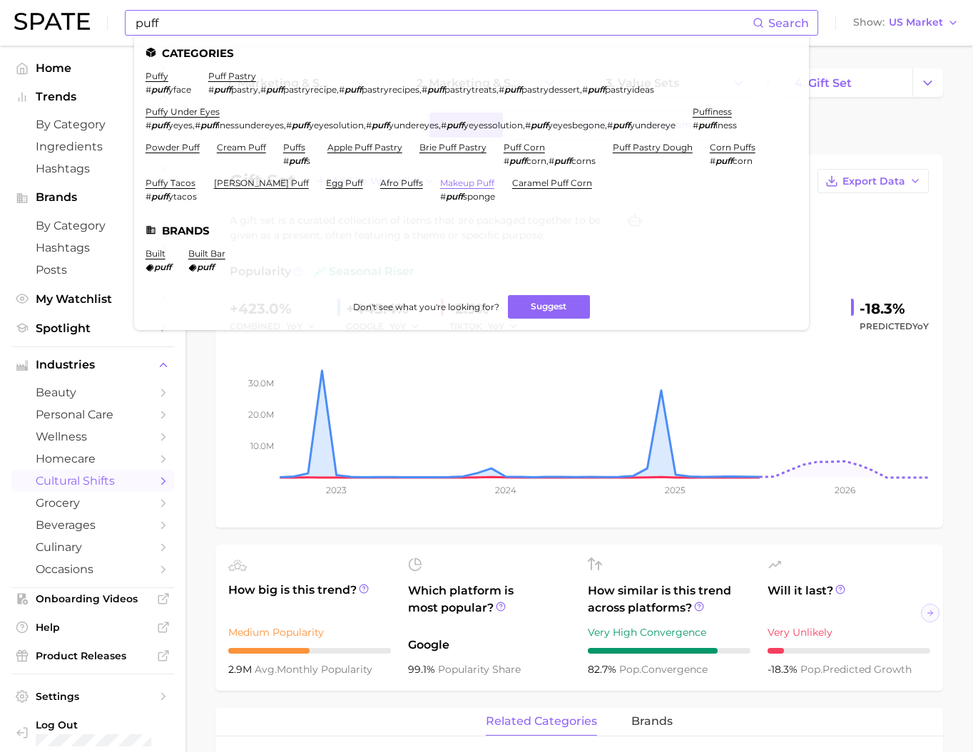
click at [494, 188] on link "makeup puff" at bounding box center [467, 183] width 54 height 11
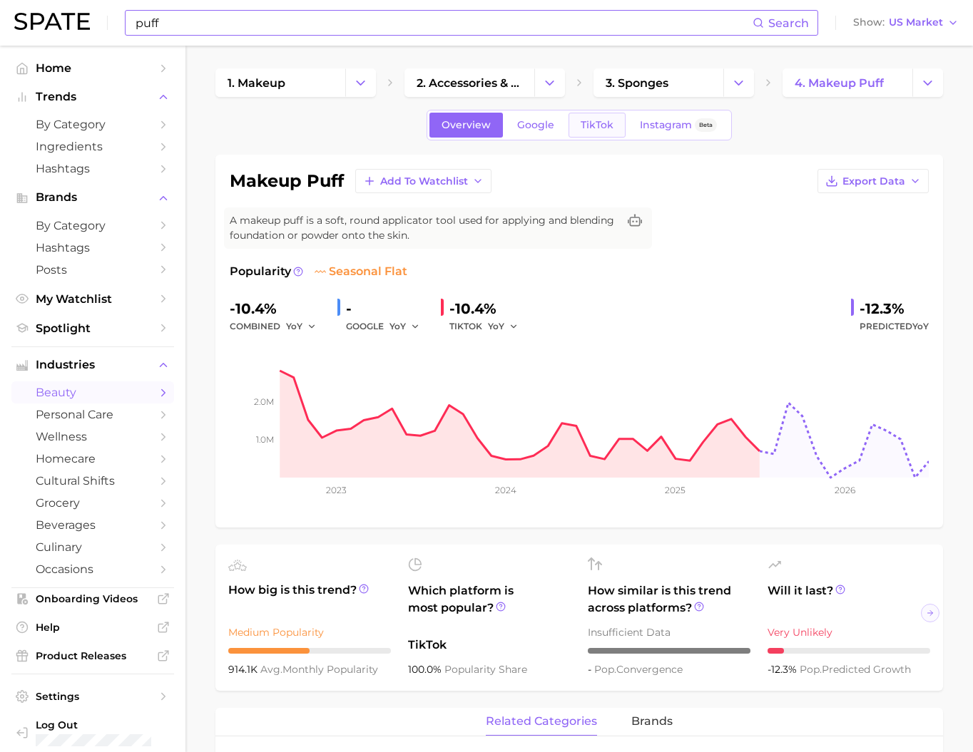
click at [613, 131] on span "TikTok" at bounding box center [596, 125] width 33 height 12
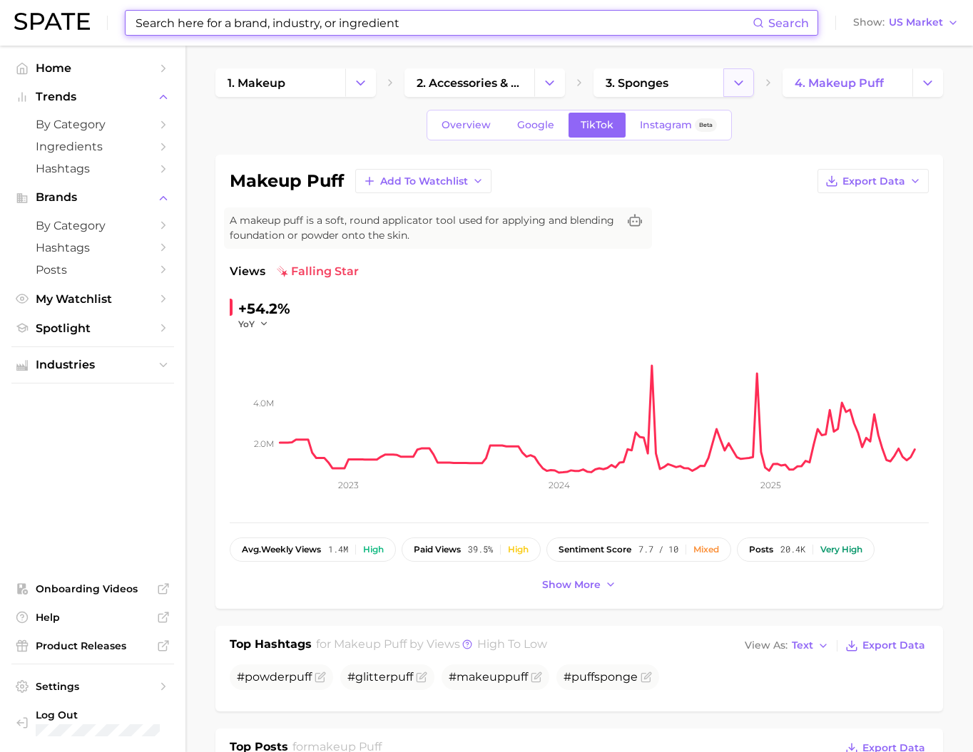
click at [739, 86] on icon "Change Category" at bounding box center [738, 83] width 15 height 15
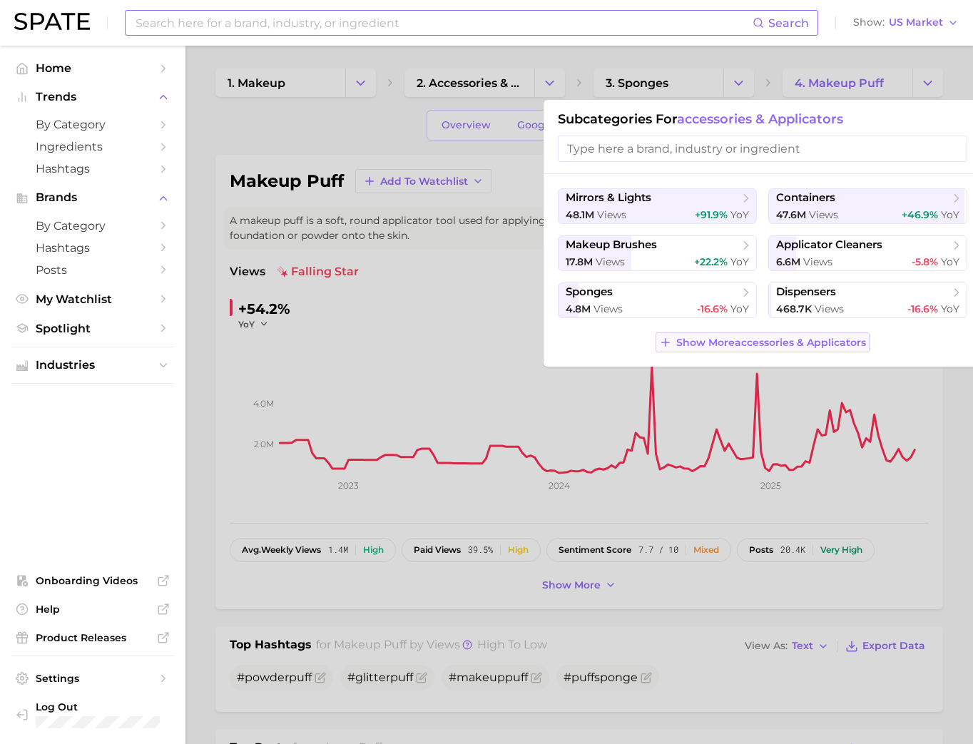
click at [704, 349] on span "Show More accessories & applicators" at bounding box center [771, 343] width 190 height 12
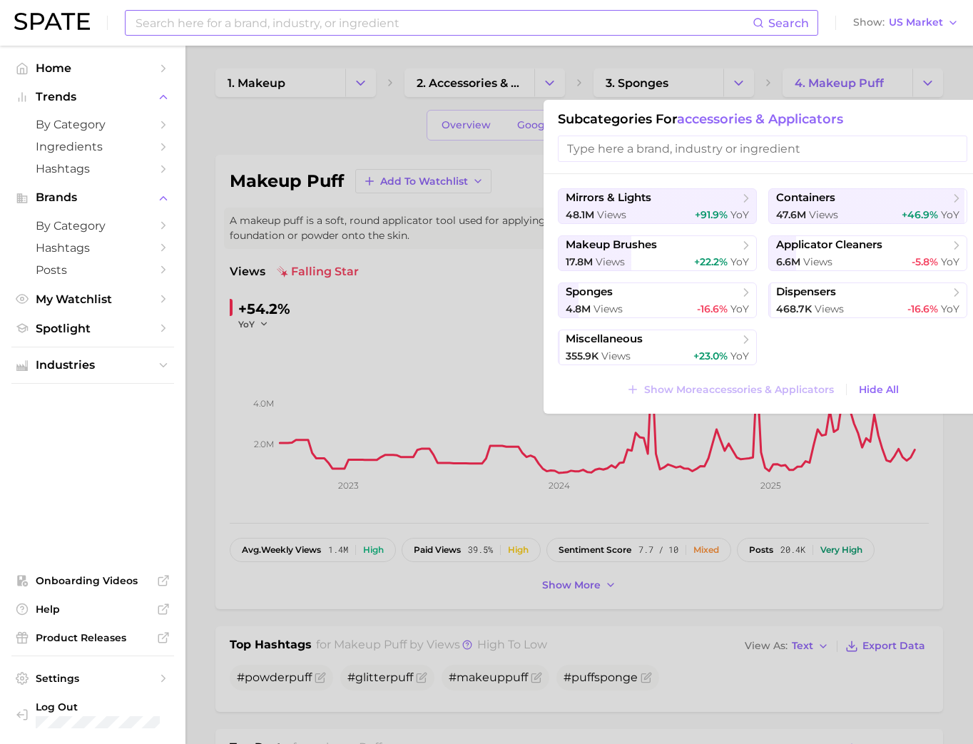
click at [441, 379] on div at bounding box center [486, 372] width 973 height 744
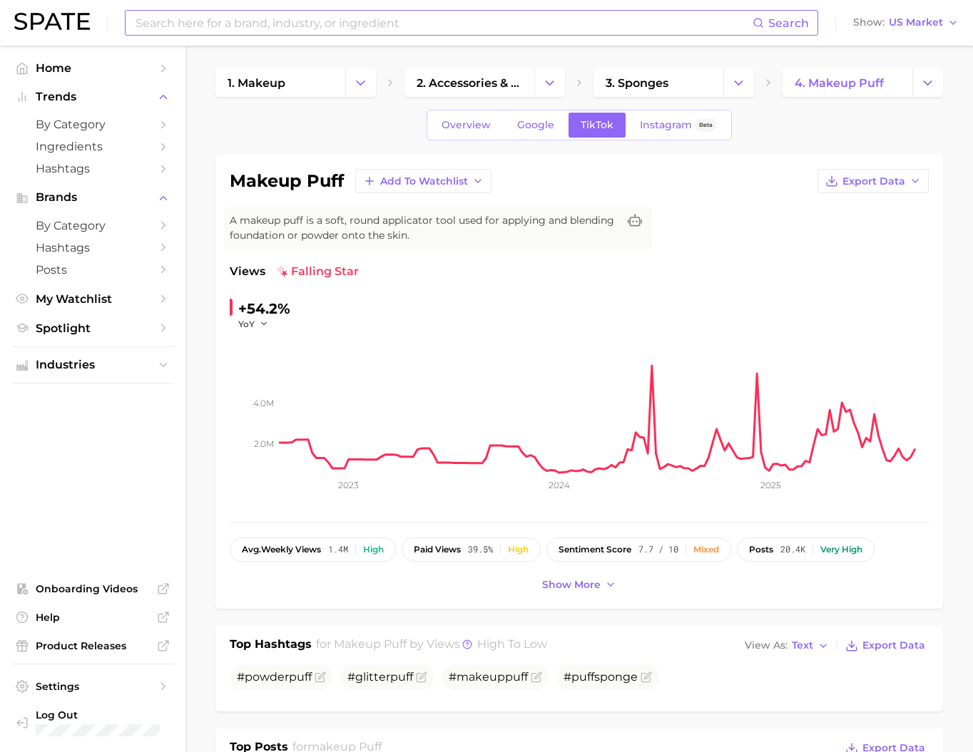
click at [535, 26] on input at bounding box center [443, 23] width 618 height 24
paste input "#karsellcollagencollagen"
click at [460, 31] on input "#karsellcollagencollagen" at bounding box center [443, 23] width 618 height 24
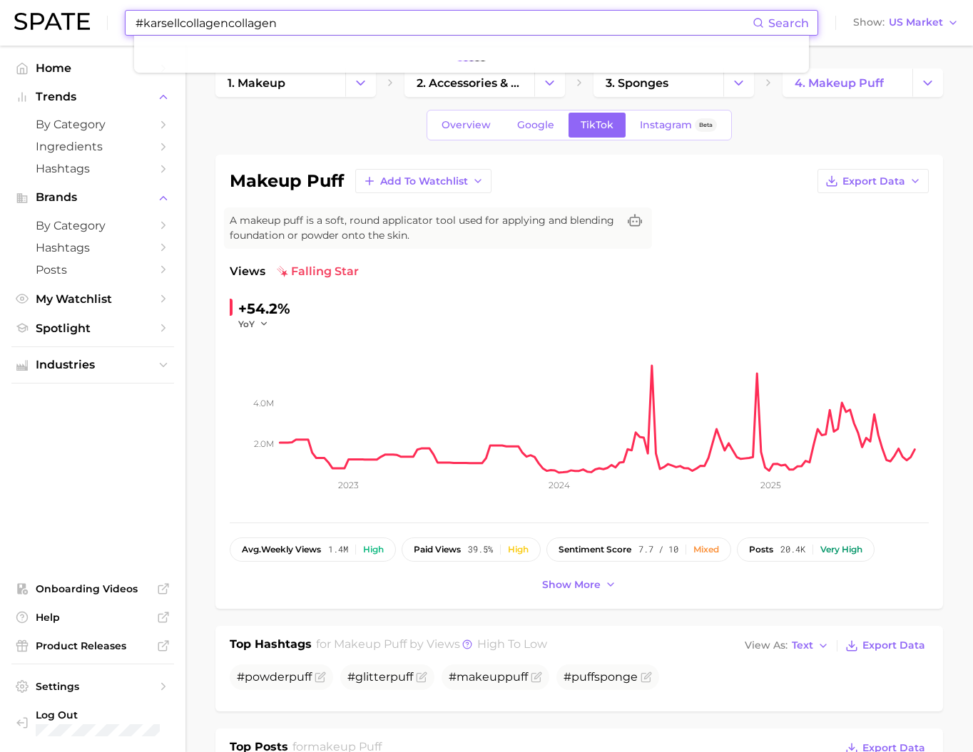
click at [460, 31] on input "#karsellcollagencollagen" at bounding box center [443, 23] width 618 height 24
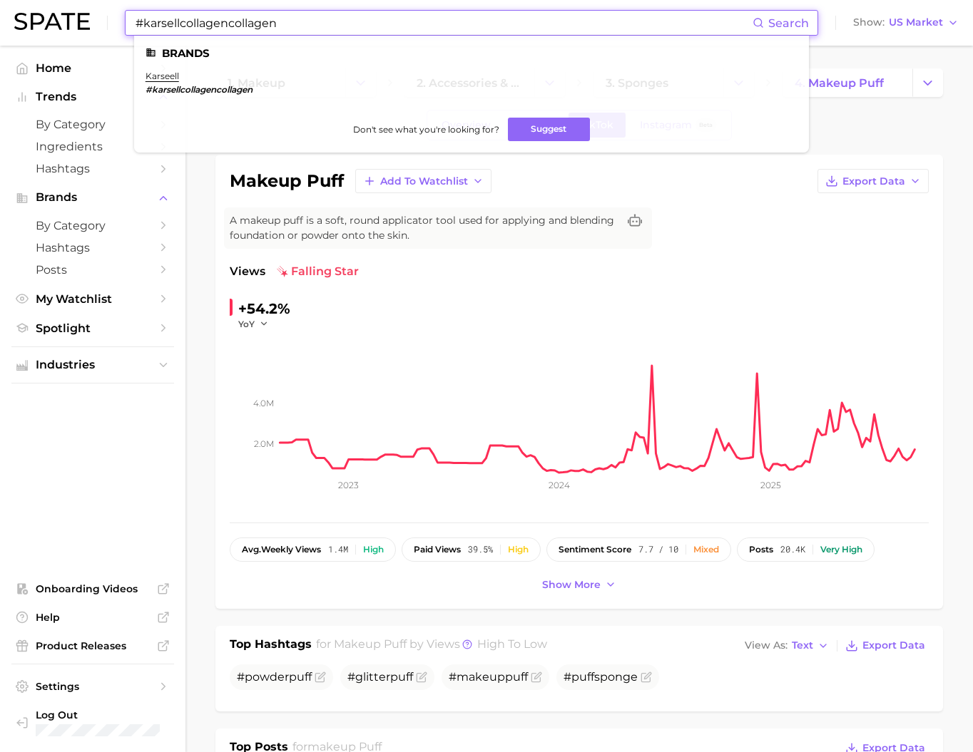
type input "k"
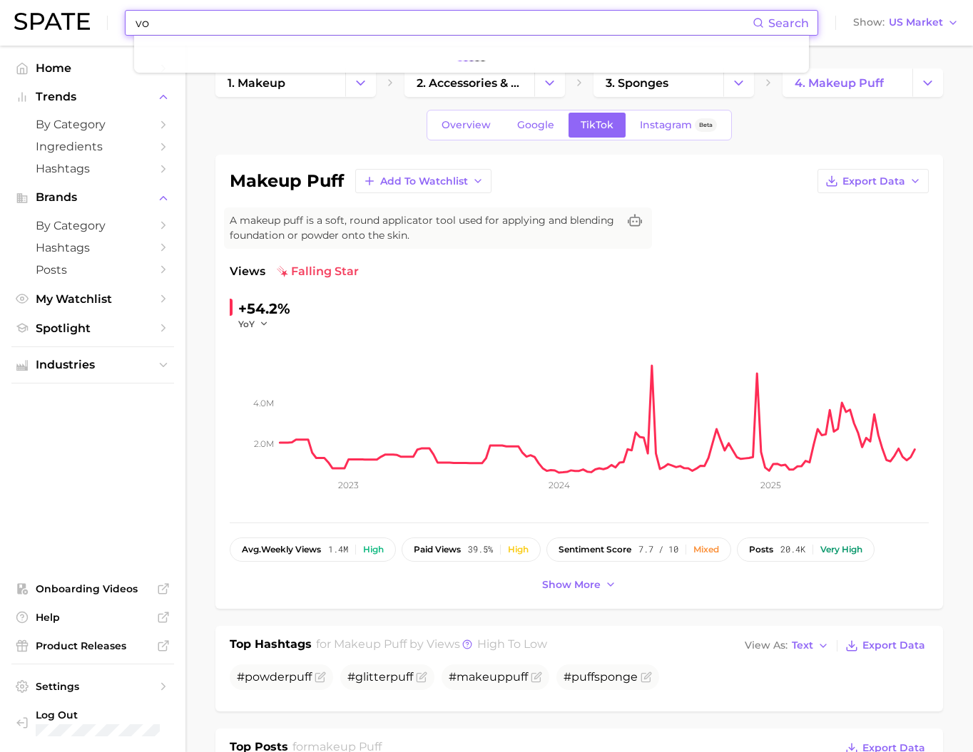
type input "v"
type input "cowshed"
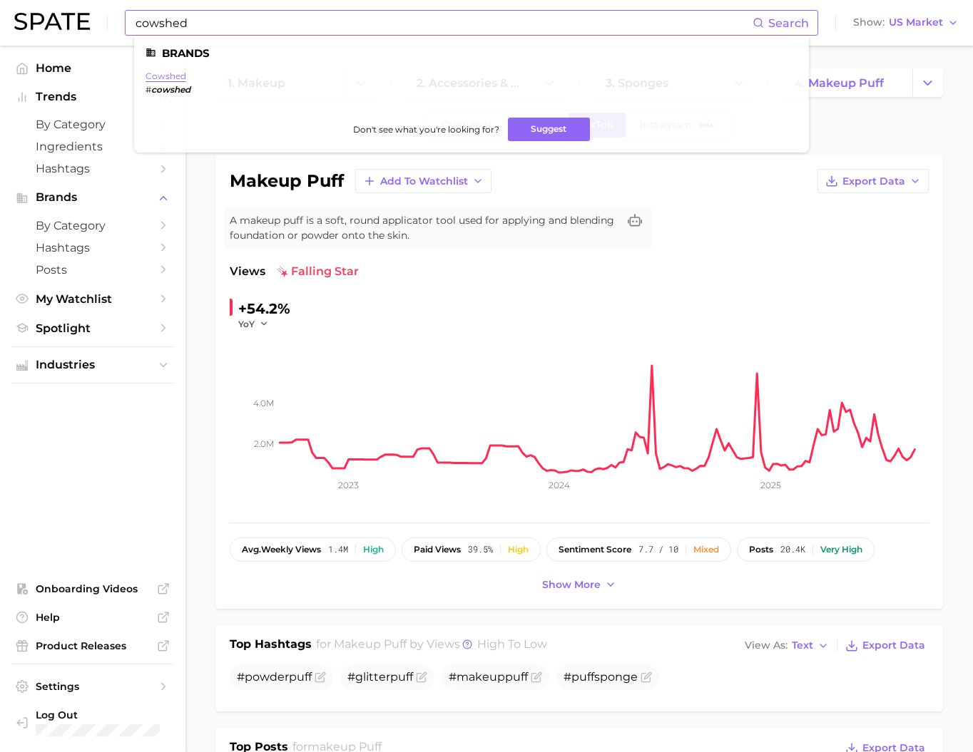
click at [173, 78] on link "cowshed" at bounding box center [165, 76] width 41 height 11
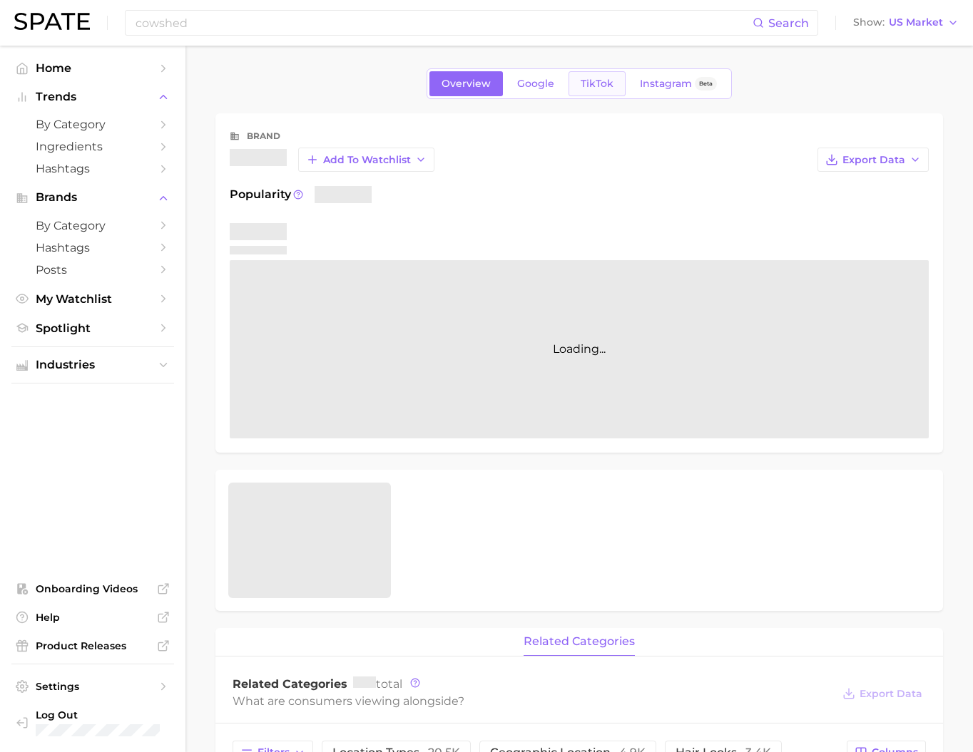
click at [568, 92] on link "TikTok" at bounding box center [596, 83] width 57 height 25
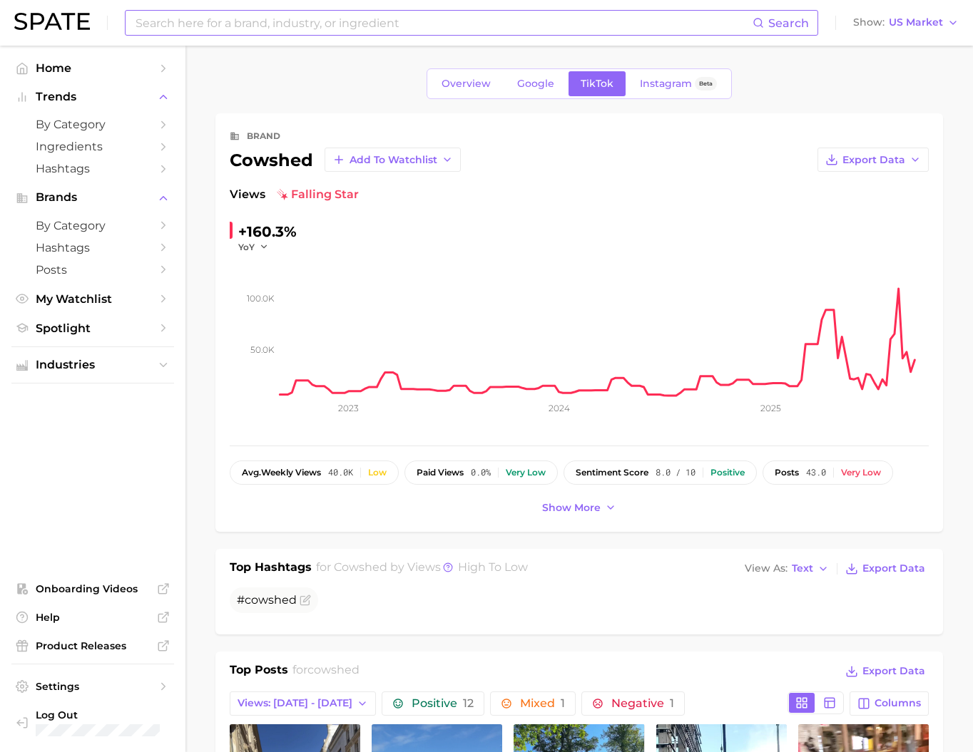
click at [482, 33] on input at bounding box center [443, 23] width 618 height 24
click at [483, 27] on input at bounding box center [443, 23] width 618 height 24
paste input "the perfume shop"
type input "the perfume shop"
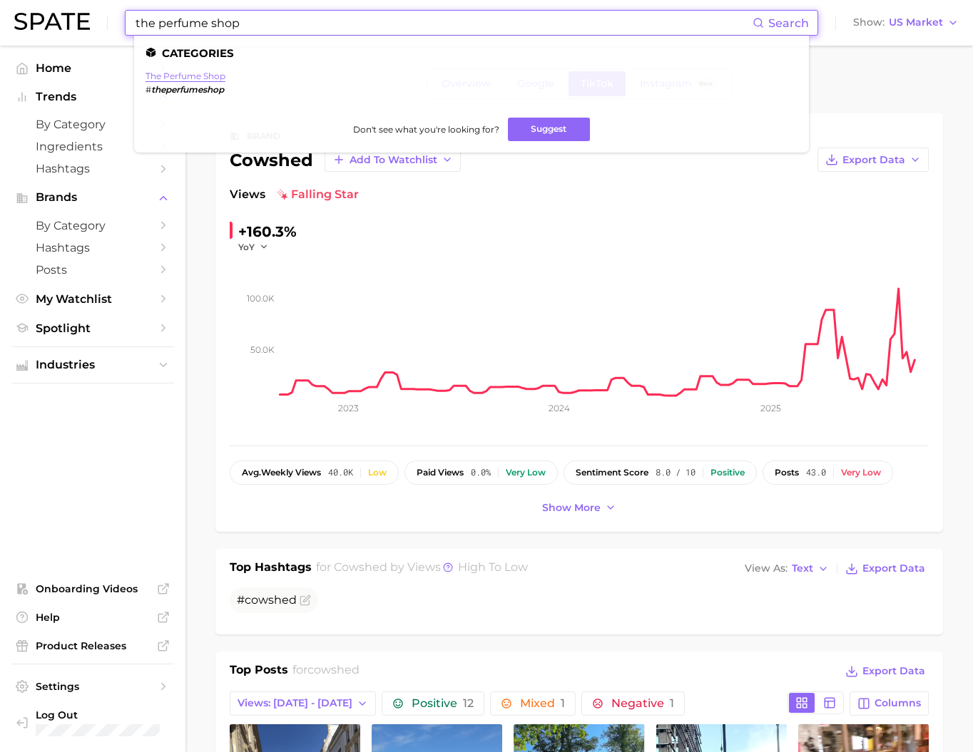
click at [208, 72] on link "the perfume shop" at bounding box center [185, 76] width 80 height 11
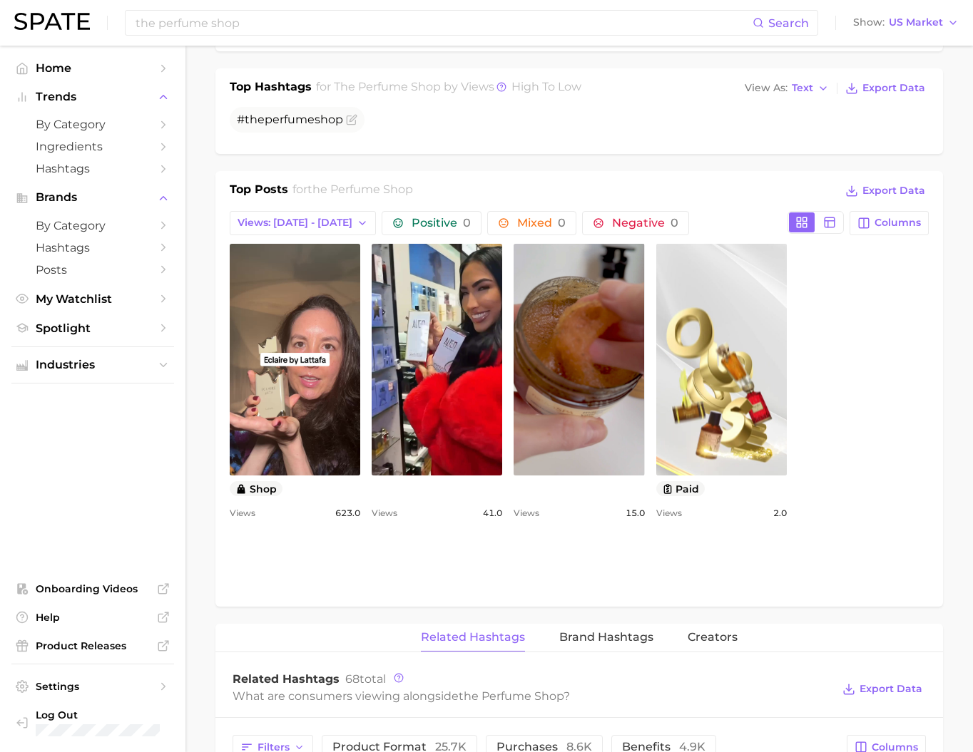
scroll to position [573, 0]
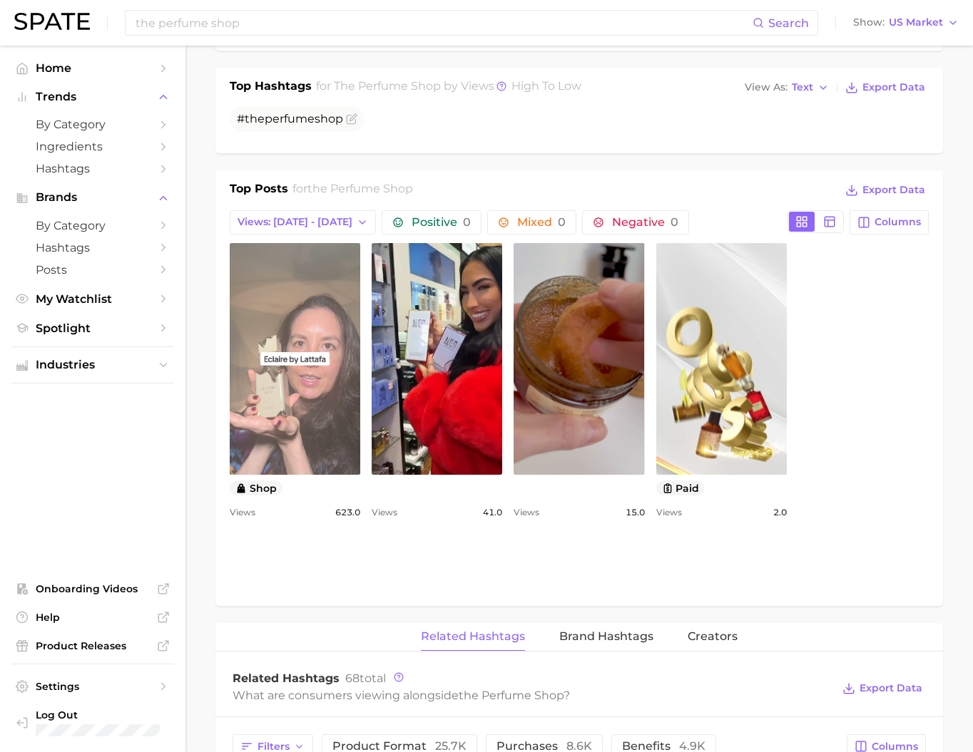
click at [360, 357] on link "view post on TikTok" at bounding box center [295, 359] width 130 height 232
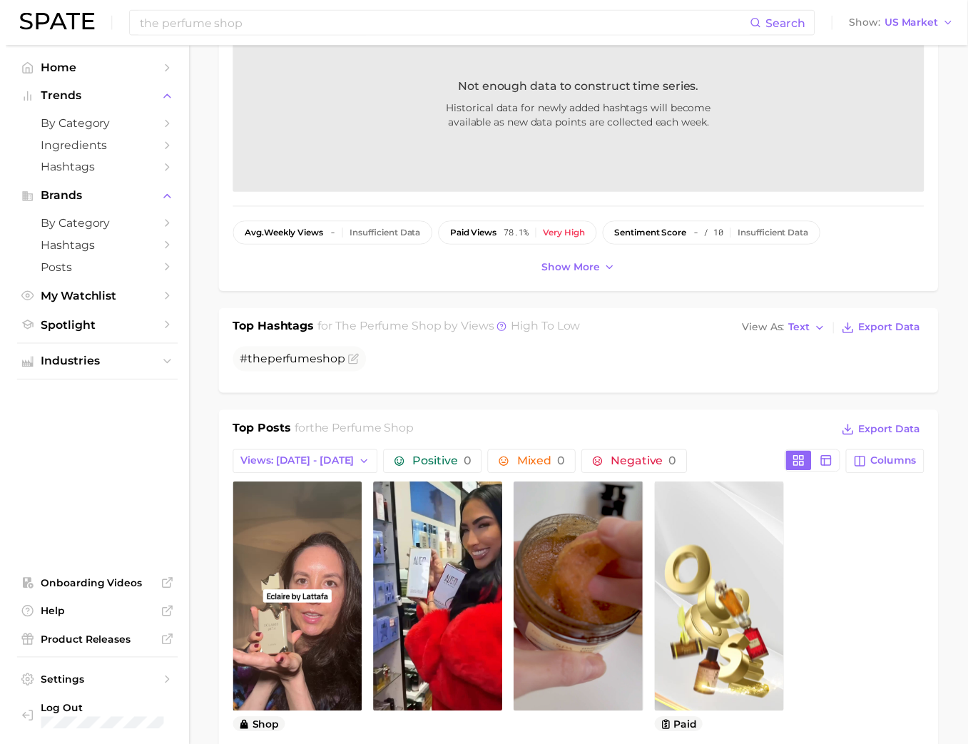
scroll to position [0, 0]
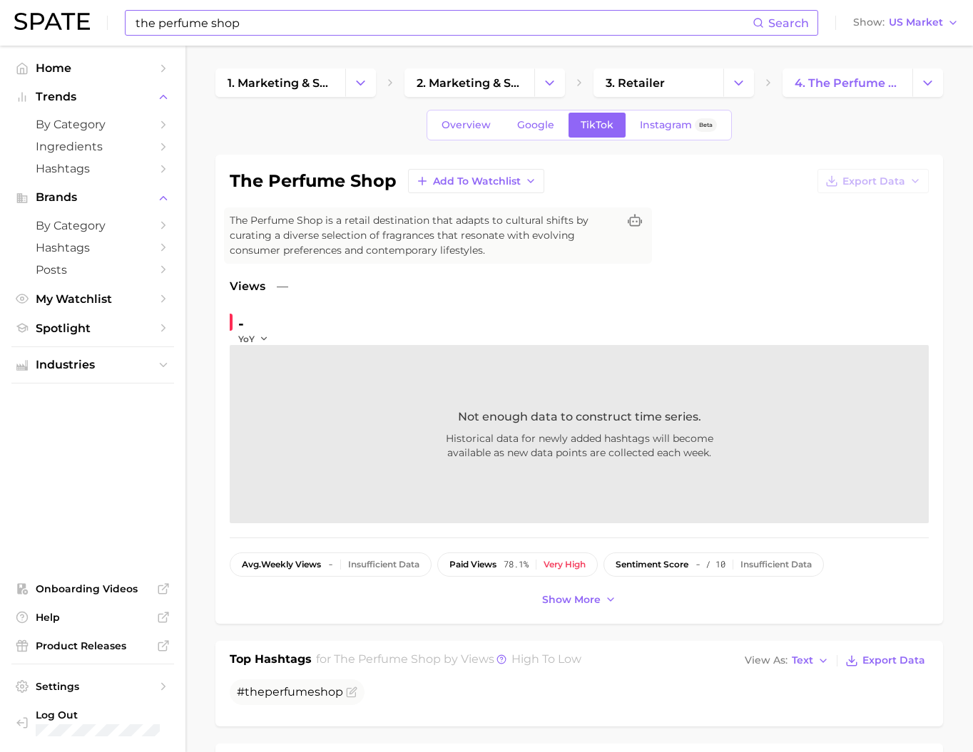
click at [337, 26] on input "the perfume shop" at bounding box center [443, 23] width 618 height 24
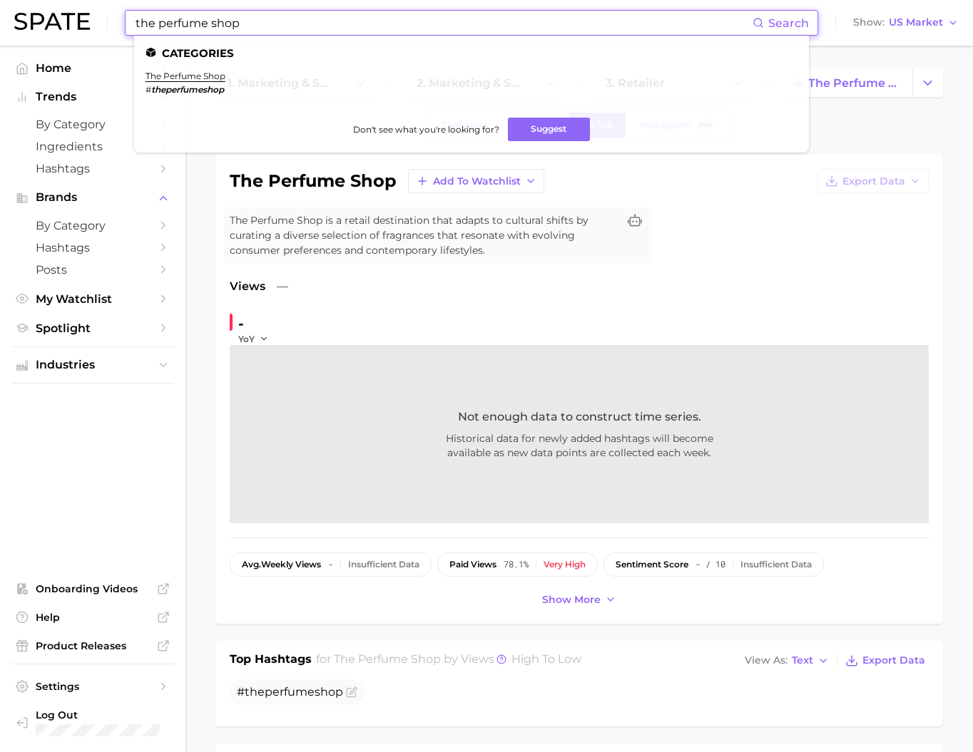
click at [337, 26] on input "the perfume shop" at bounding box center [443, 23] width 618 height 24
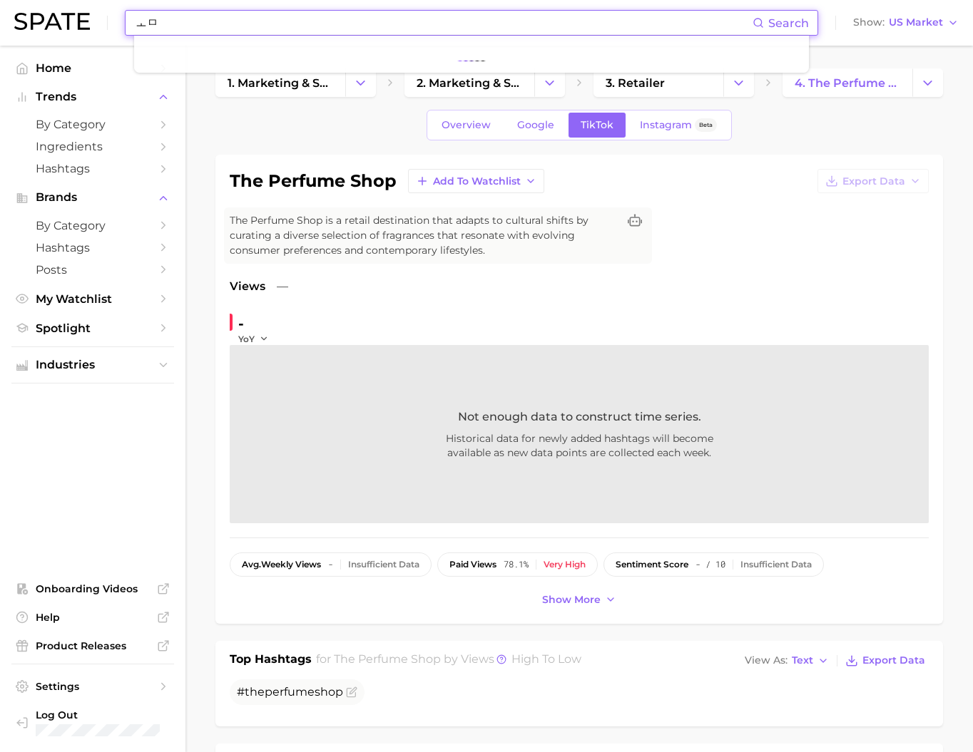
type input "ㅗ"
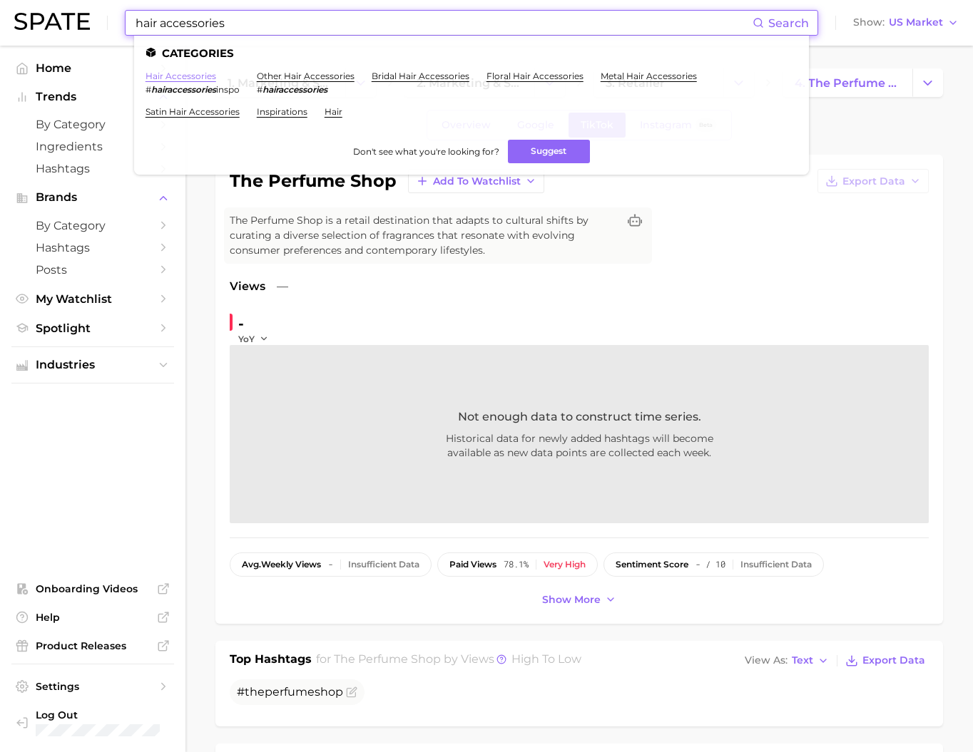
type input "hair accessories"
click at [197, 78] on link "hair accessories" at bounding box center [180, 76] width 71 height 11
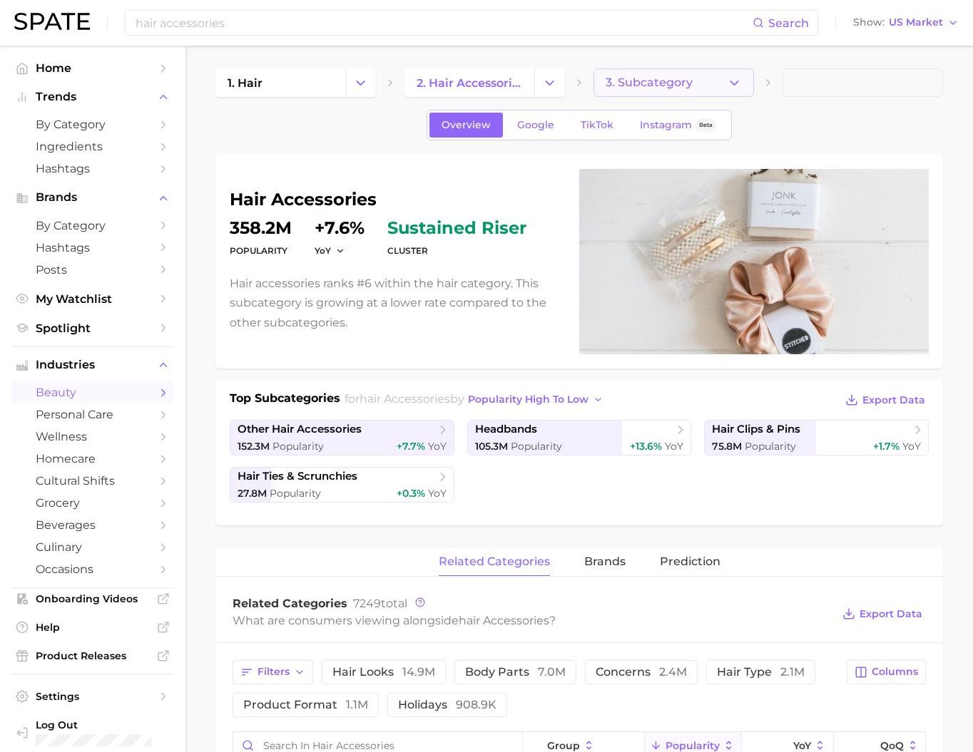
click at [676, 86] on span "3. Subcategory" at bounding box center [648, 82] width 87 height 13
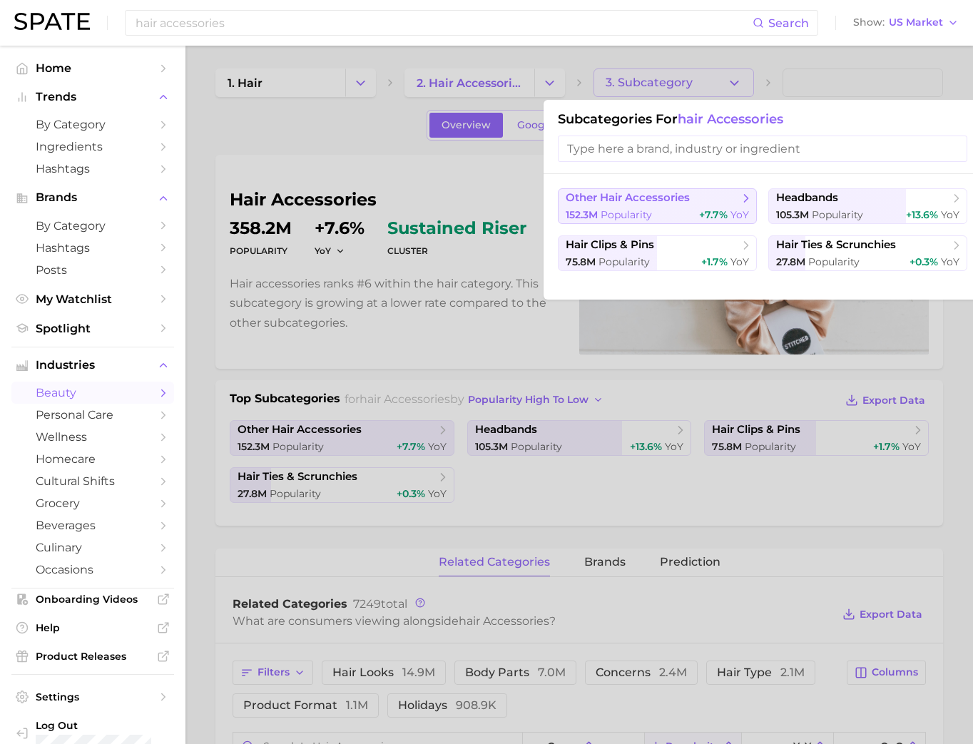
click at [585, 214] on span "152.3m" at bounding box center [581, 214] width 32 height 13
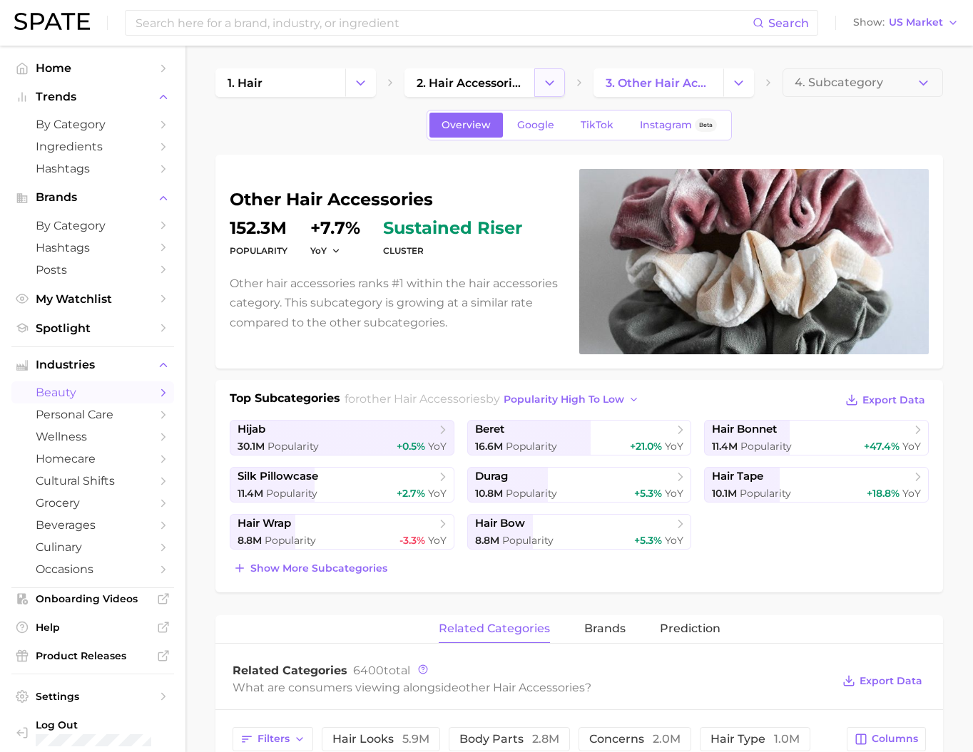
click at [548, 93] on button "Change Category" at bounding box center [549, 82] width 31 height 29
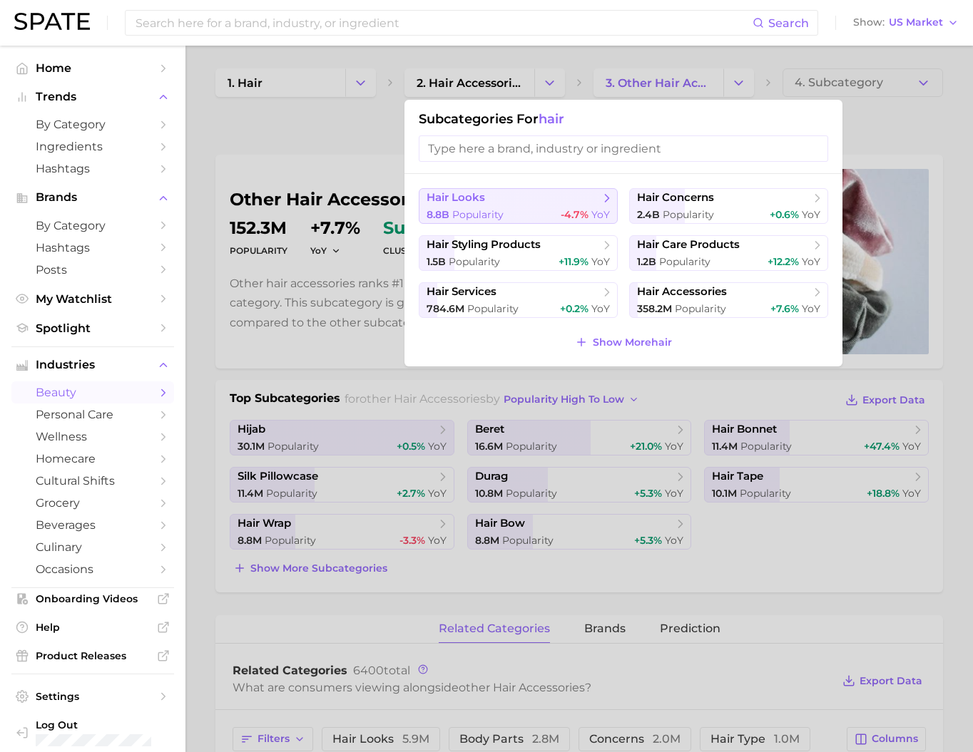
click at [544, 205] on span "hair looks" at bounding box center [512, 198] width 173 height 14
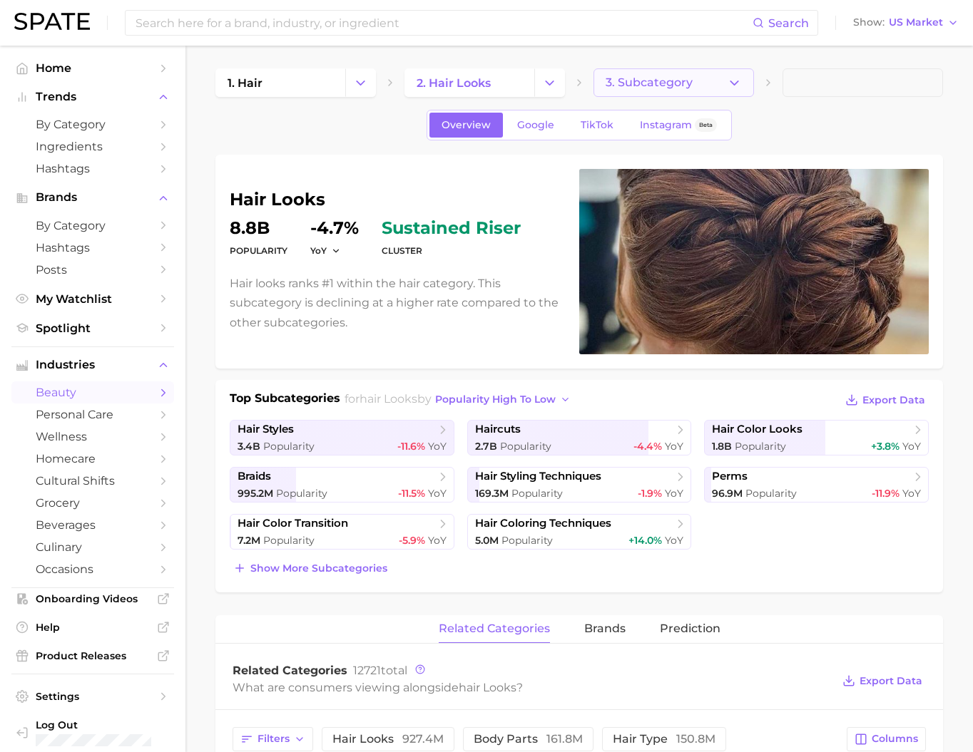
click at [660, 89] on button "3. Subcategory" at bounding box center [673, 82] width 160 height 29
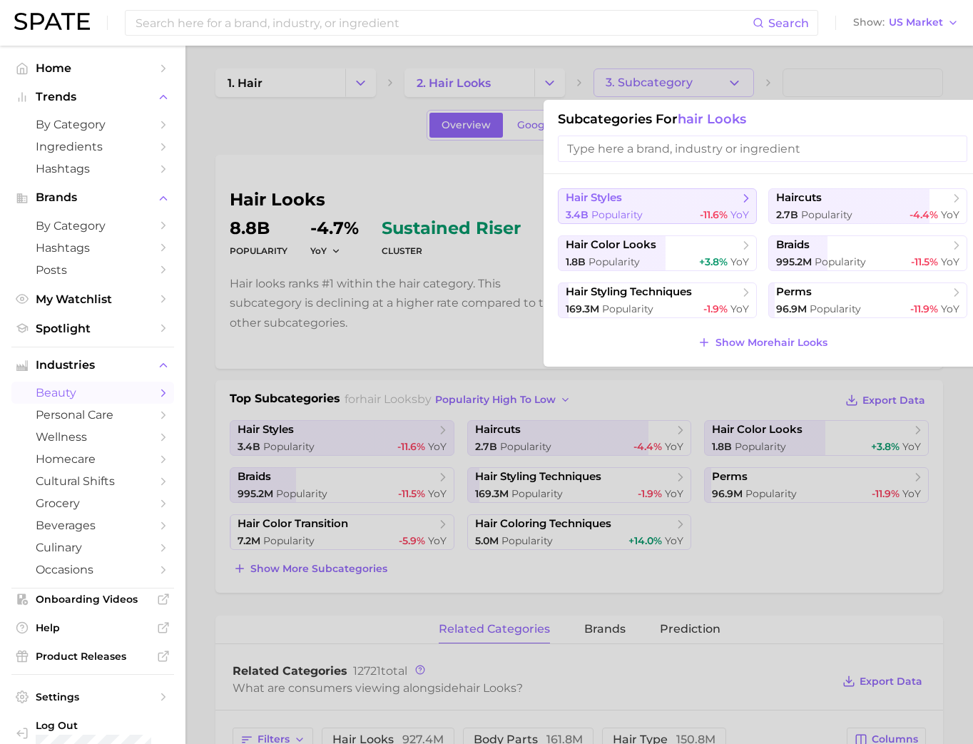
click at [651, 199] on span "hair styles" at bounding box center [651, 198] width 173 height 14
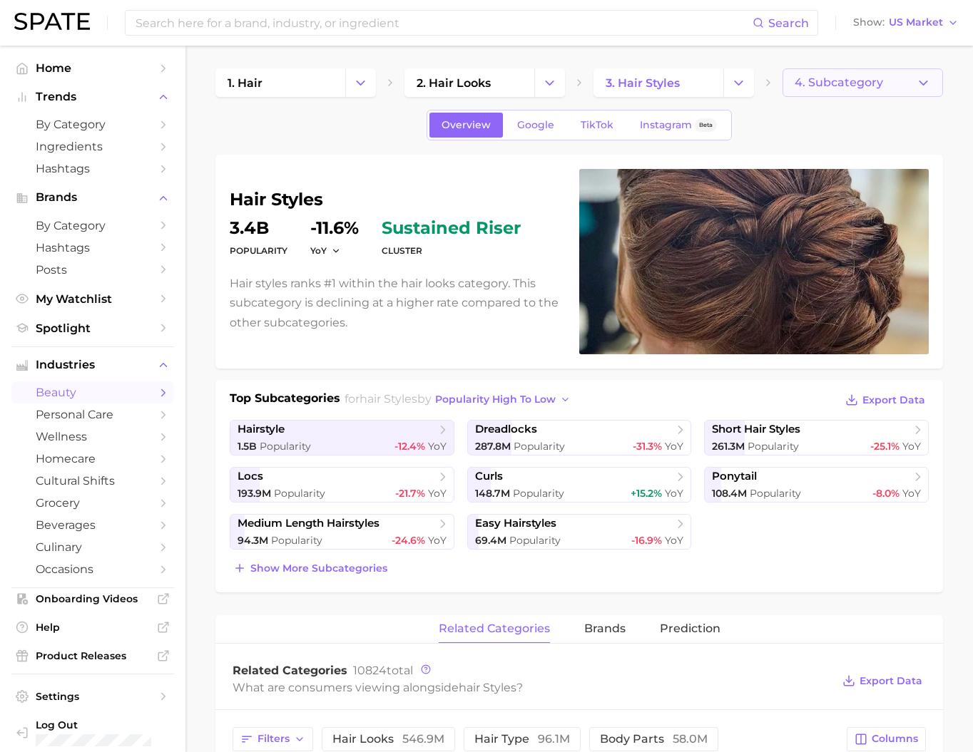
click at [833, 92] on button "4. Subcategory" at bounding box center [862, 82] width 160 height 29
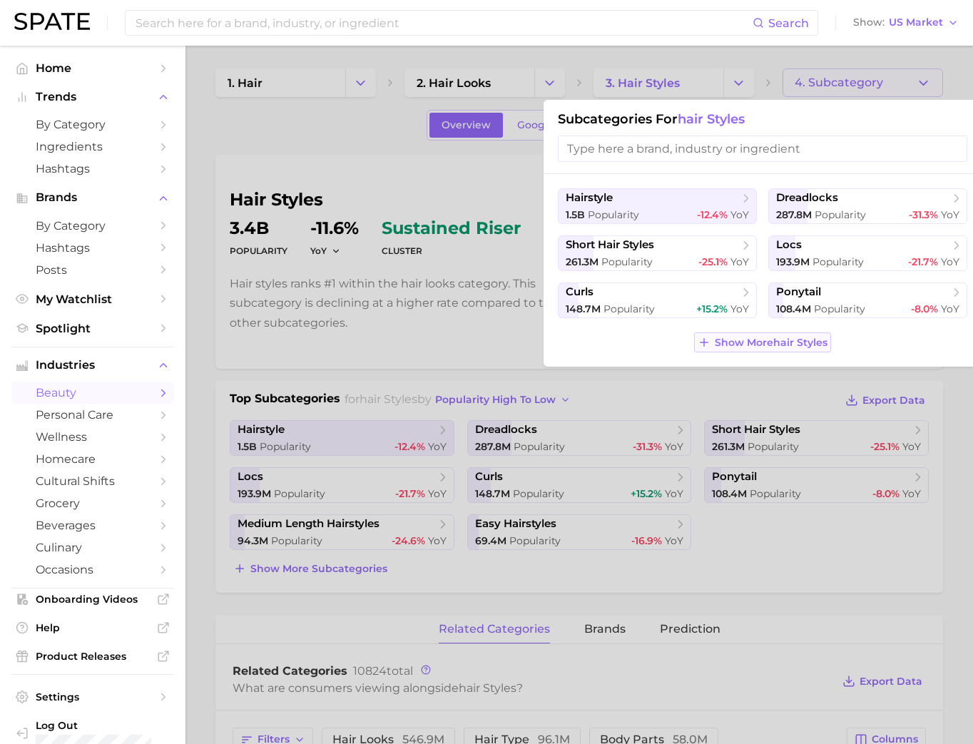
click at [796, 349] on span "Show More hair styles" at bounding box center [770, 343] width 113 height 12
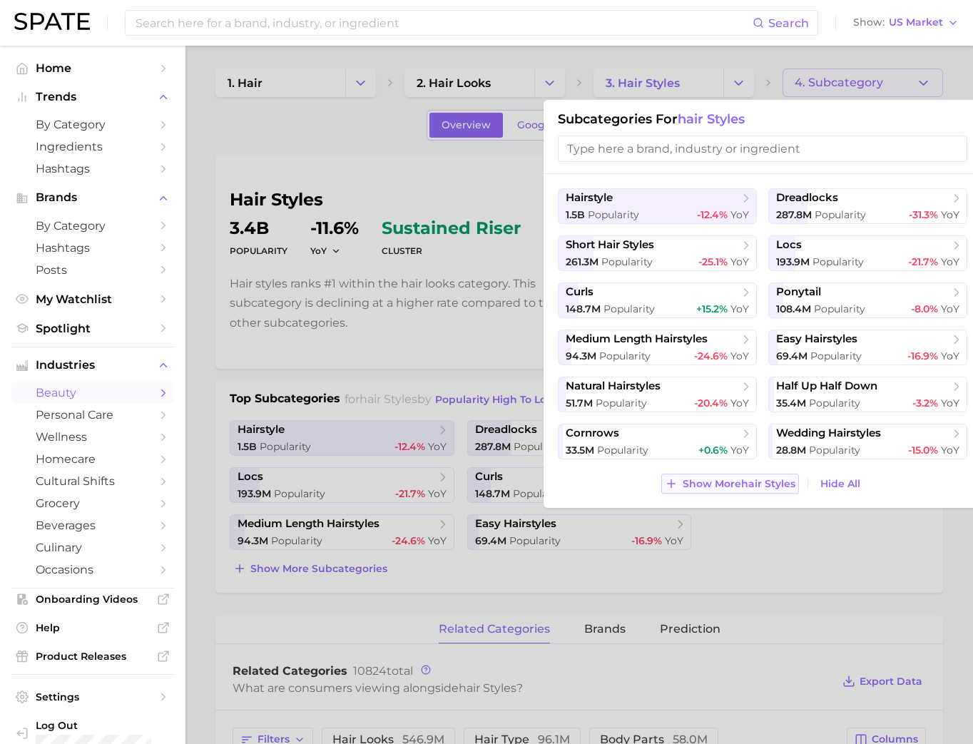
click at [746, 490] on span "Show More hair styles" at bounding box center [738, 484] width 113 height 12
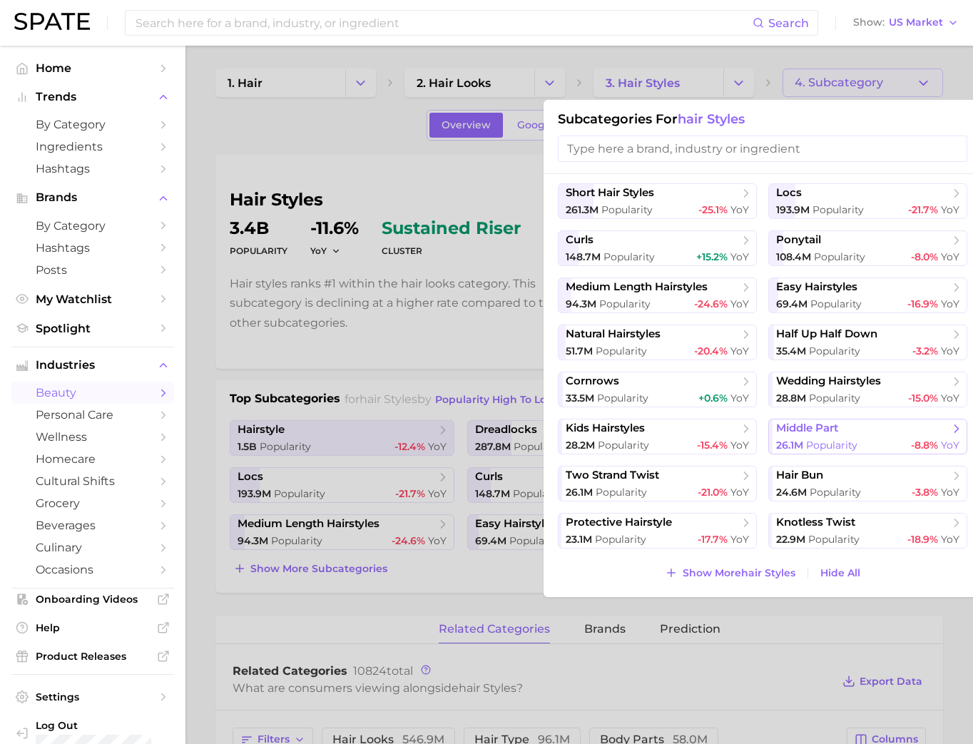
scroll to position [132, 0]
click at [734, 575] on span "Show More hair styles" at bounding box center [738, 573] width 113 height 12
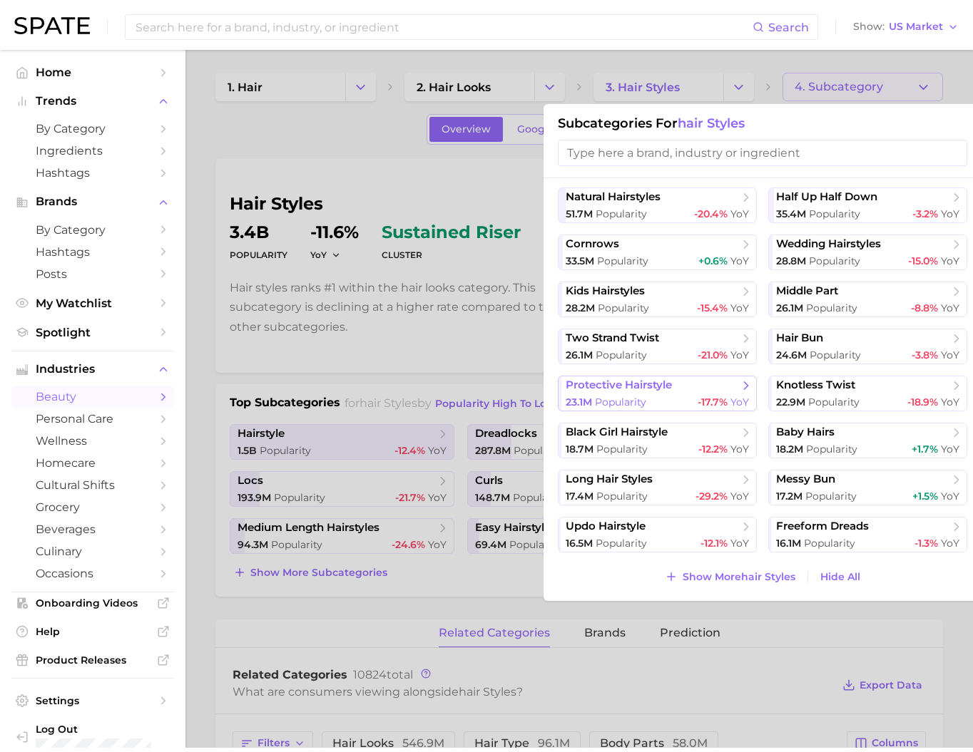
scroll to position [299, 0]
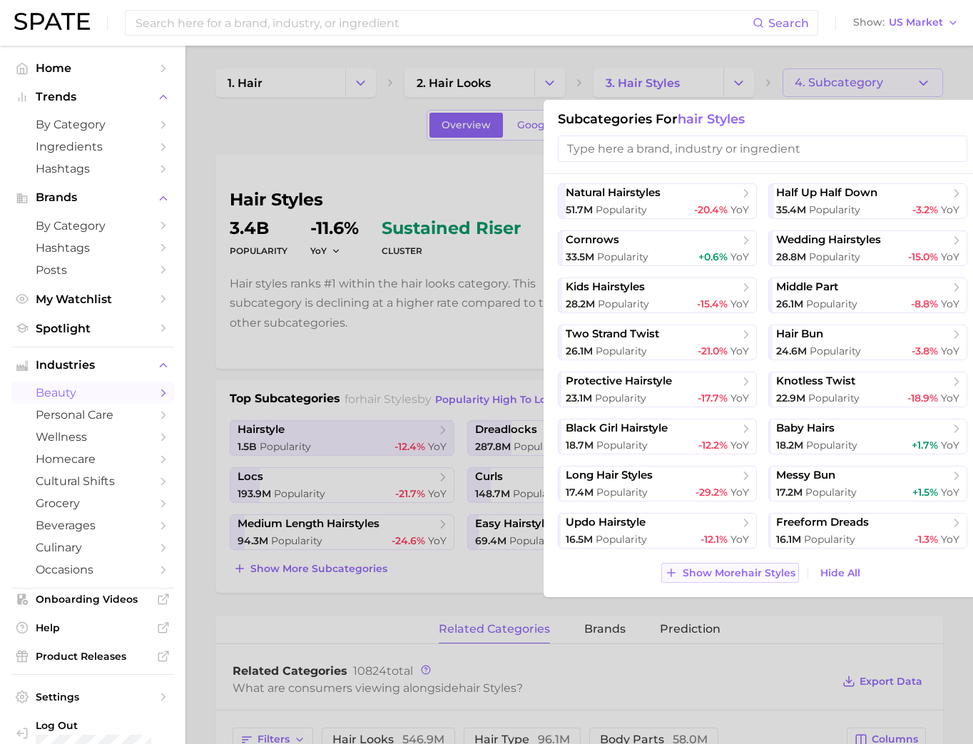
click at [731, 578] on span "Show More hair styles" at bounding box center [738, 573] width 113 height 12
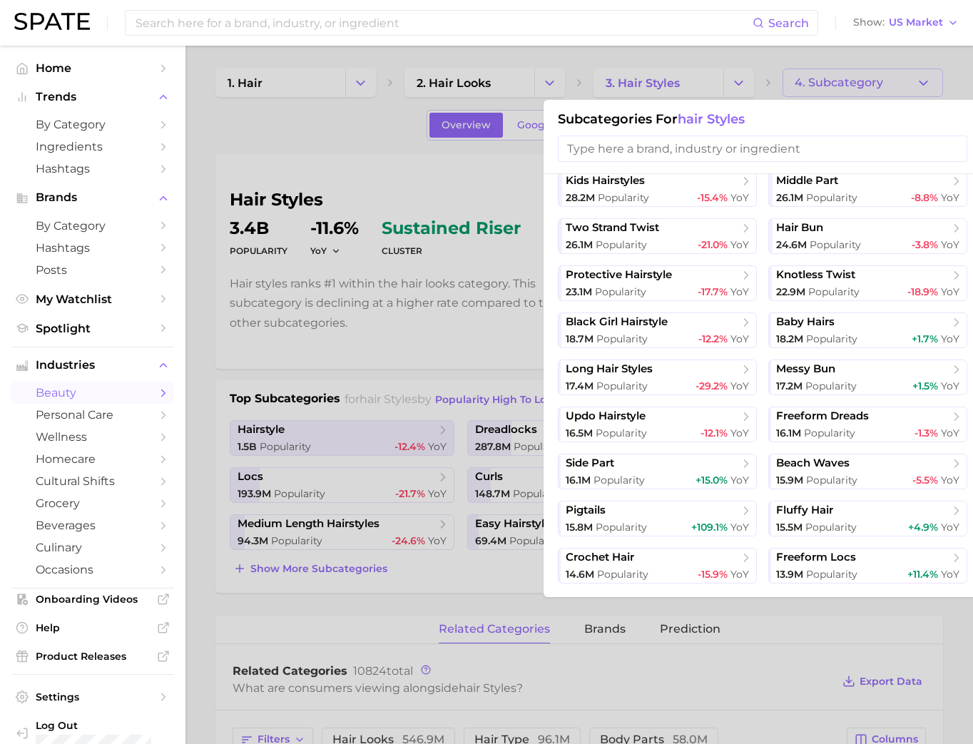
click at [342, 137] on div at bounding box center [486, 372] width 973 height 744
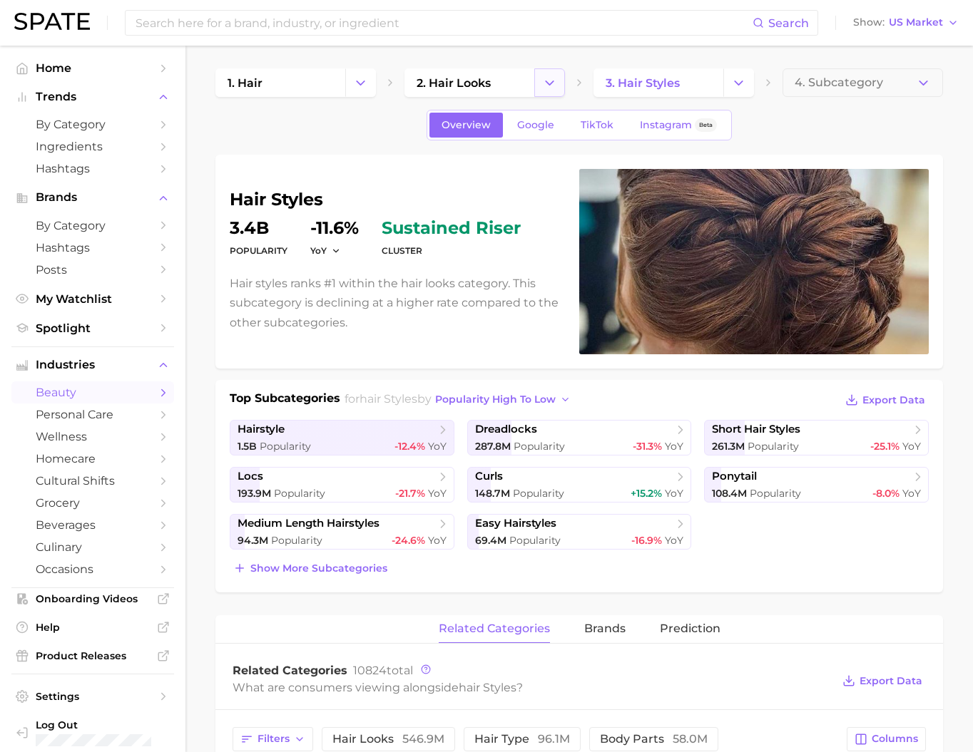
click at [548, 85] on icon "Change Category" at bounding box center [549, 83] width 15 height 15
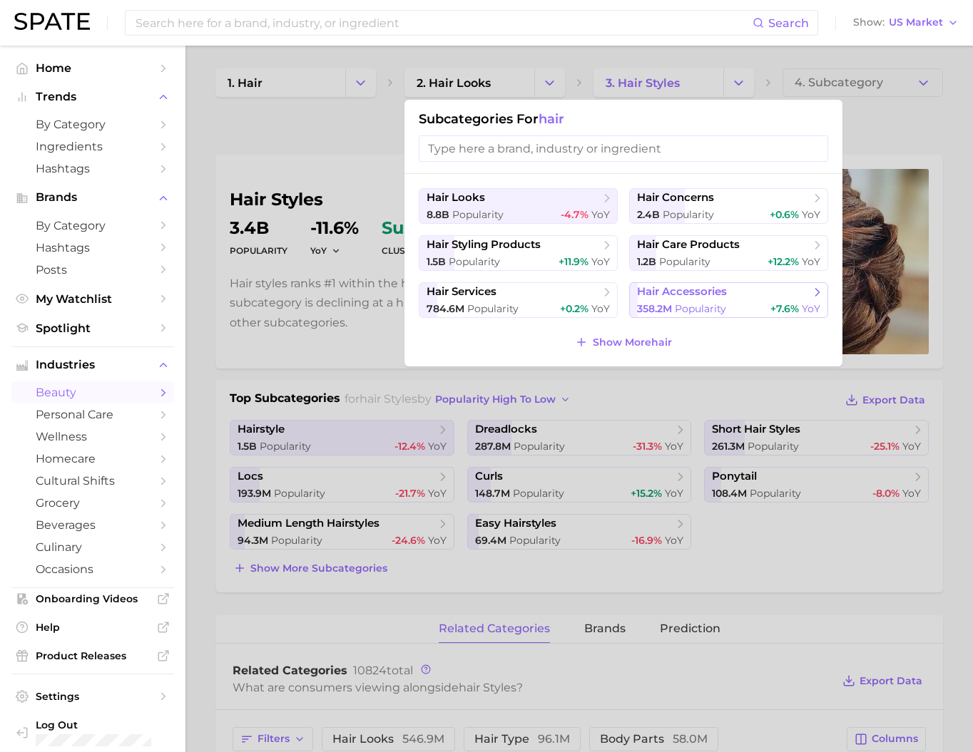
click at [671, 299] on span "hair accessories" at bounding box center [682, 292] width 90 height 14
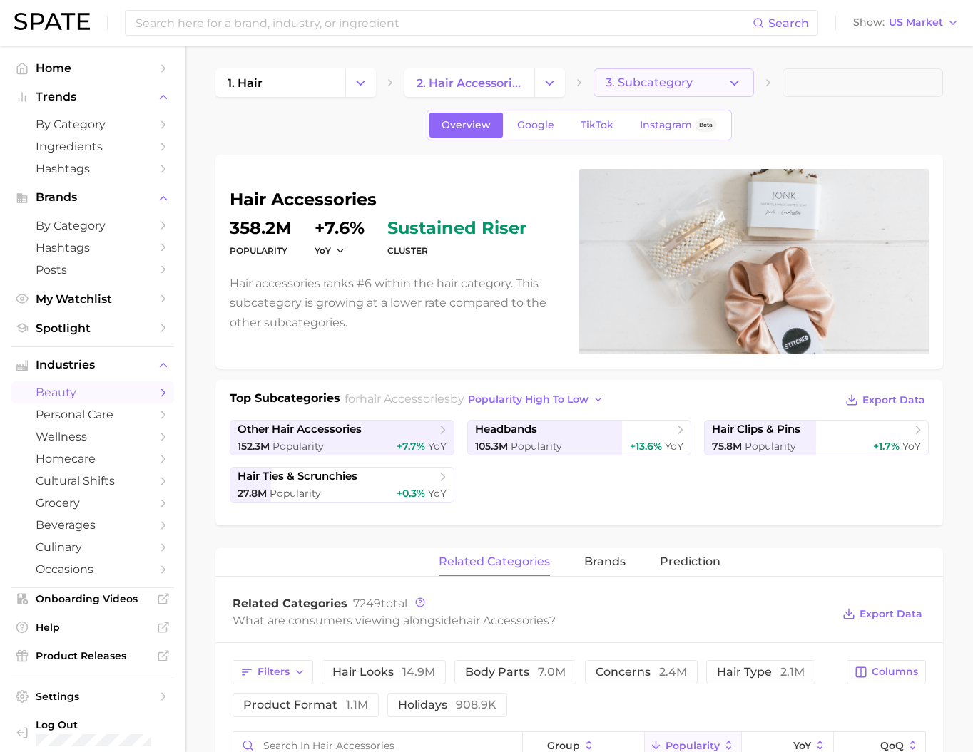
click at [749, 89] on button "3. Subcategory" at bounding box center [673, 82] width 160 height 29
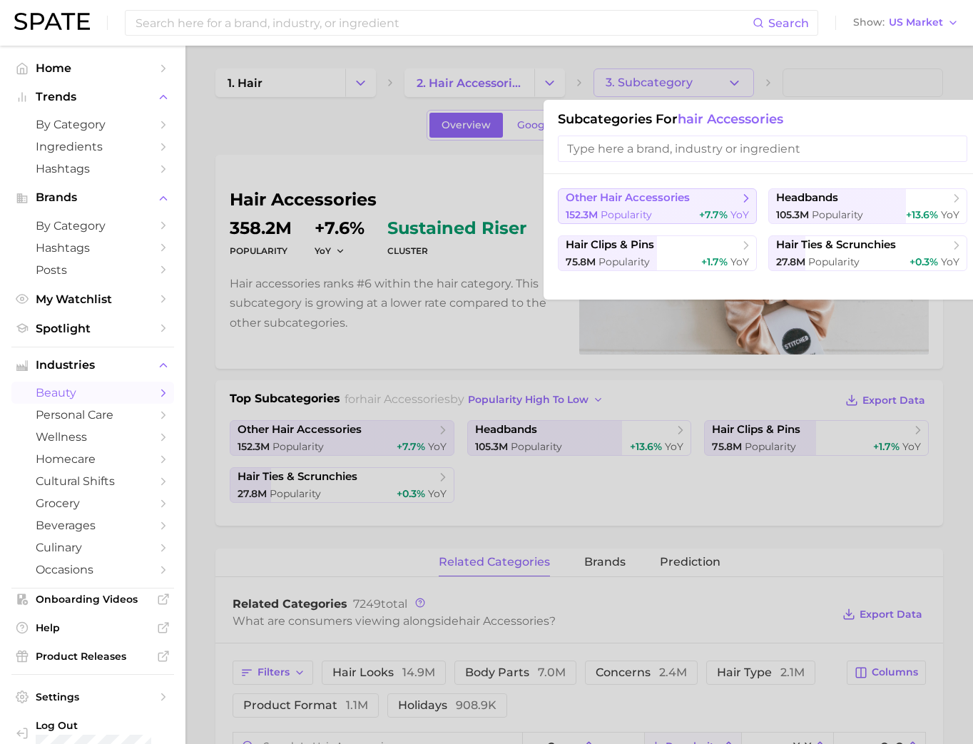
click at [675, 213] on button "other hair accessories 152.3m Popularity +7.7% YoY" at bounding box center [657, 206] width 199 height 36
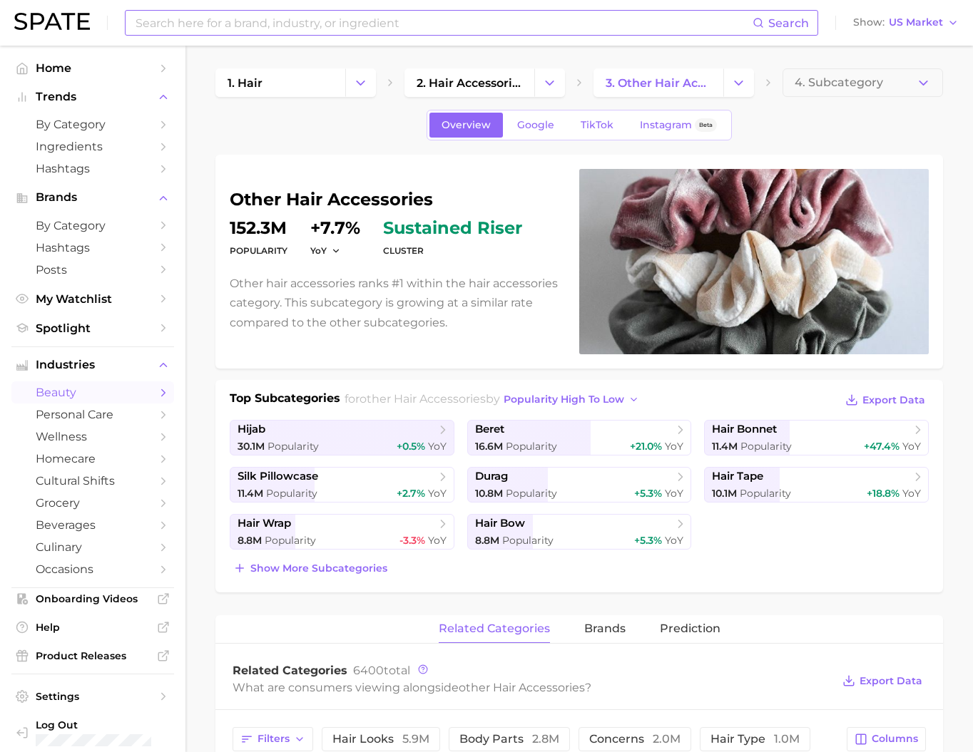
click at [385, 22] on input at bounding box center [443, 23] width 618 height 24
type input "ㅐ"
type input "oud"
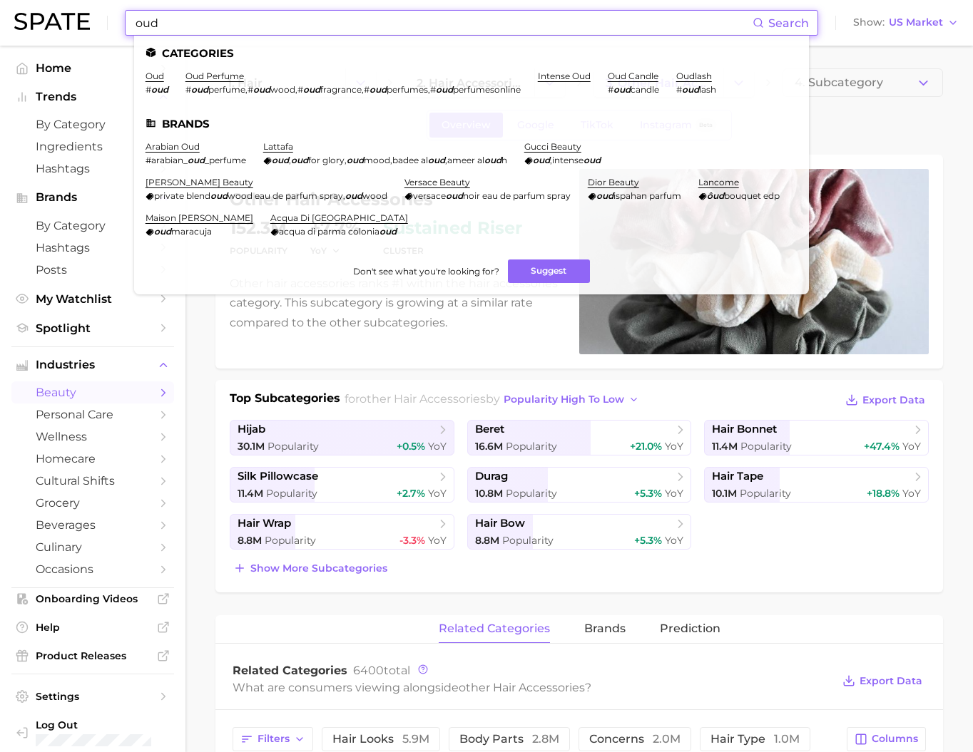
click at [61, 399] on span "beauty" at bounding box center [93, 393] width 114 height 14
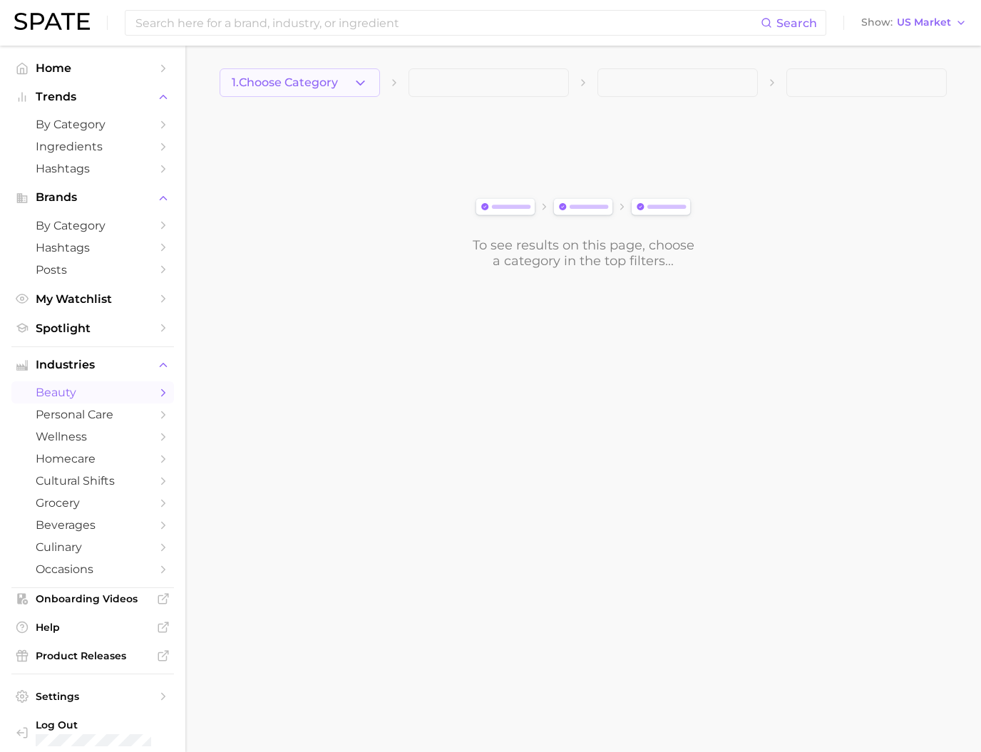
click at [282, 78] on span "1. Choose Category" at bounding box center [285, 82] width 106 height 13
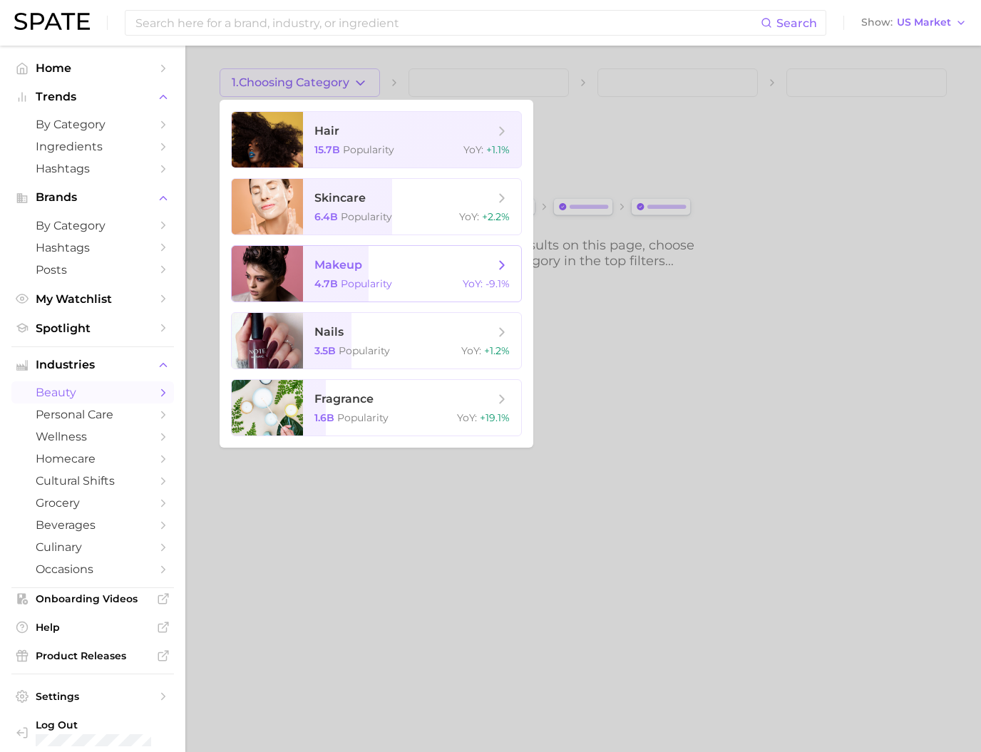
click at [355, 272] on span "makeup" at bounding box center [338, 265] width 48 height 14
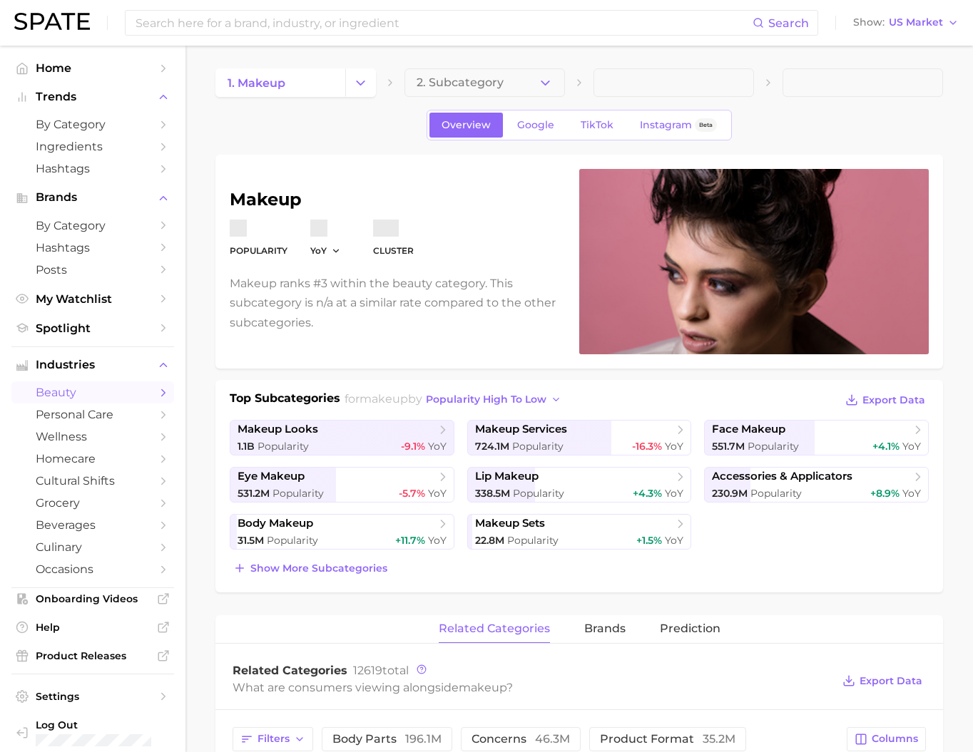
click at [454, 81] on span "2. Subcategory" at bounding box center [459, 82] width 87 height 13
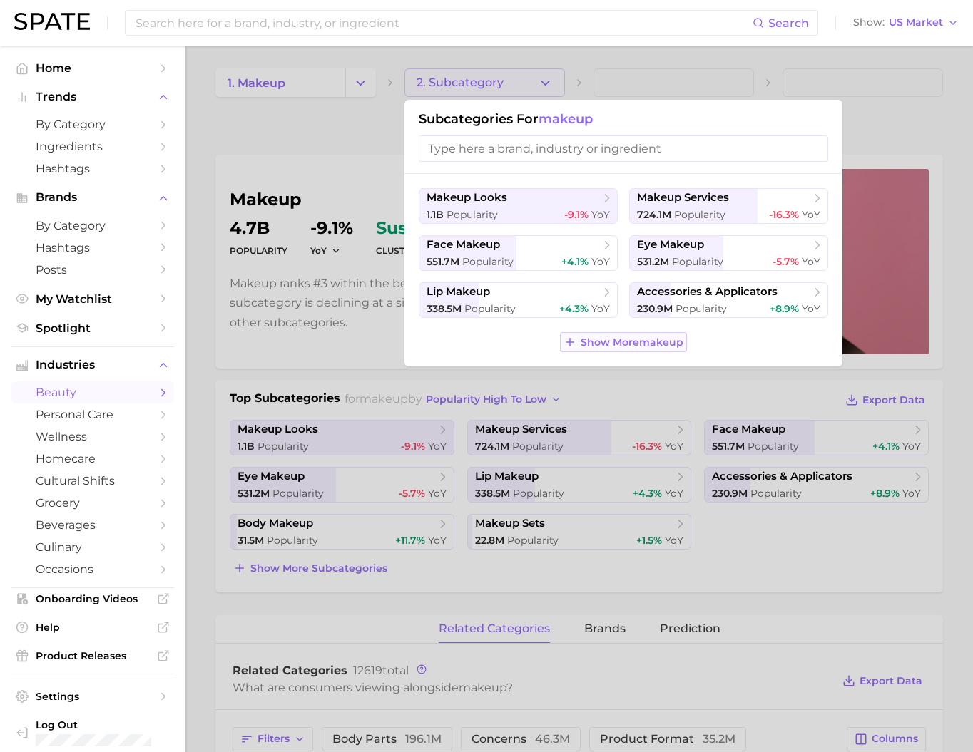
click at [631, 349] on span "Show More makeup" at bounding box center [631, 343] width 103 height 12
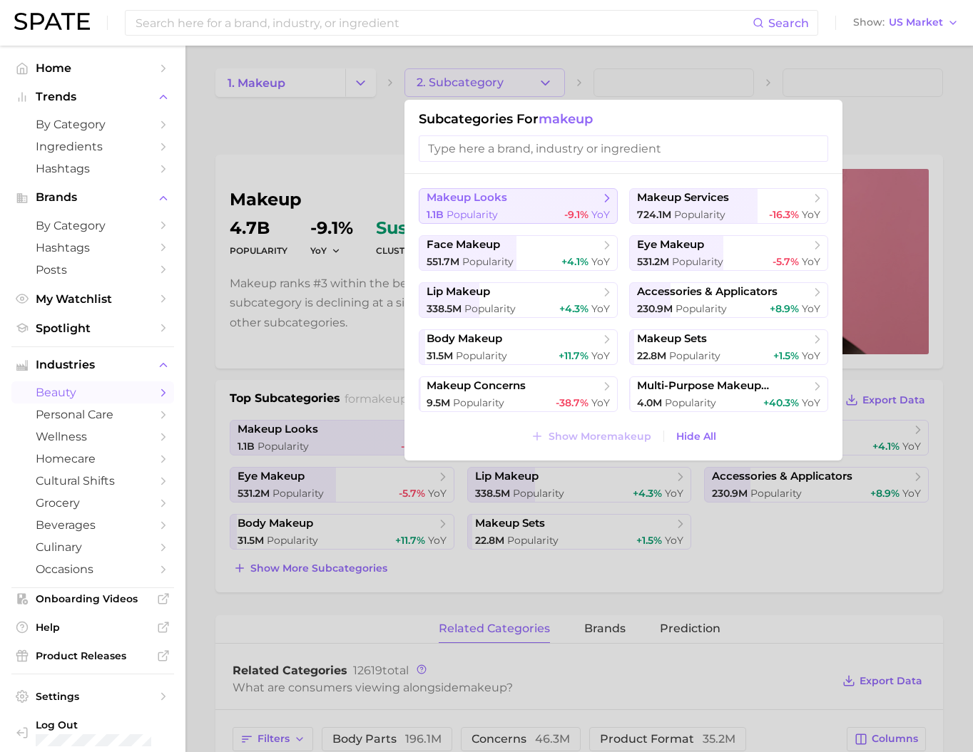
click at [520, 195] on span "makeup looks" at bounding box center [512, 198] width 173 height 14
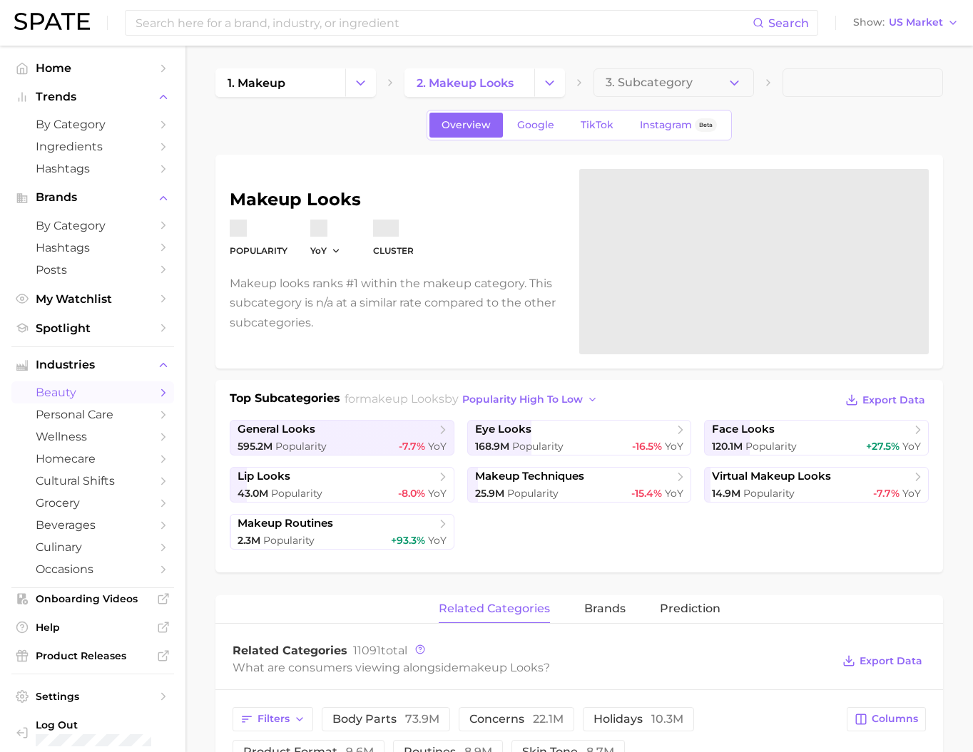
click at [632, 83] on span "3. Subcategory" at bounding box center [648, 82] width 87 height 13
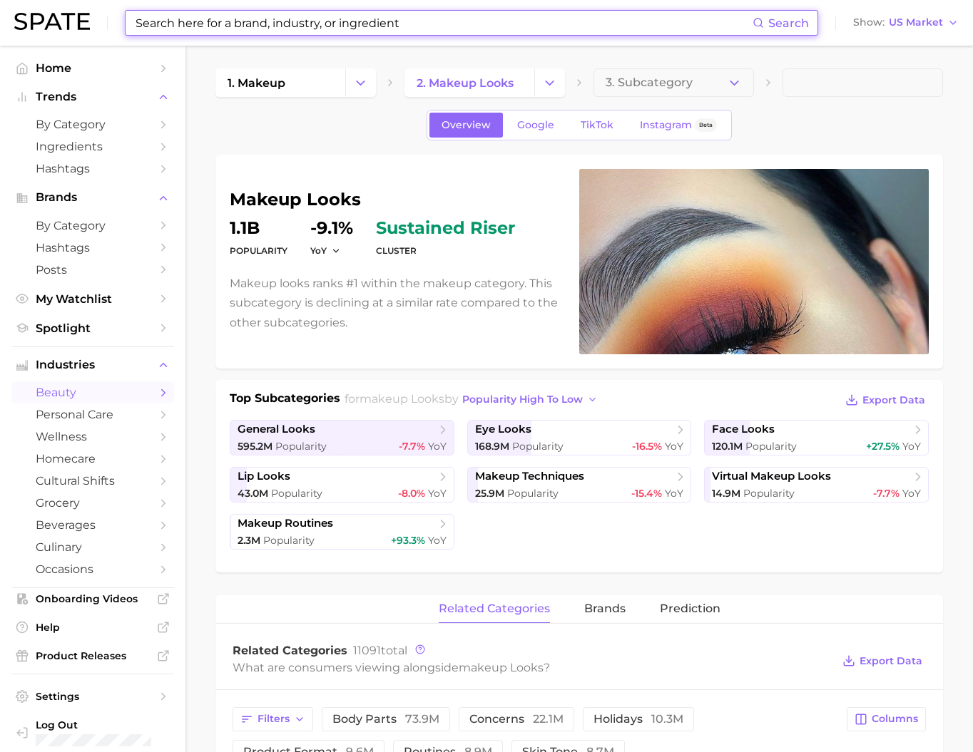
click at [183, 31] on input at bounding box center [443, 23] width 618 height 24
type input "ㅊ"
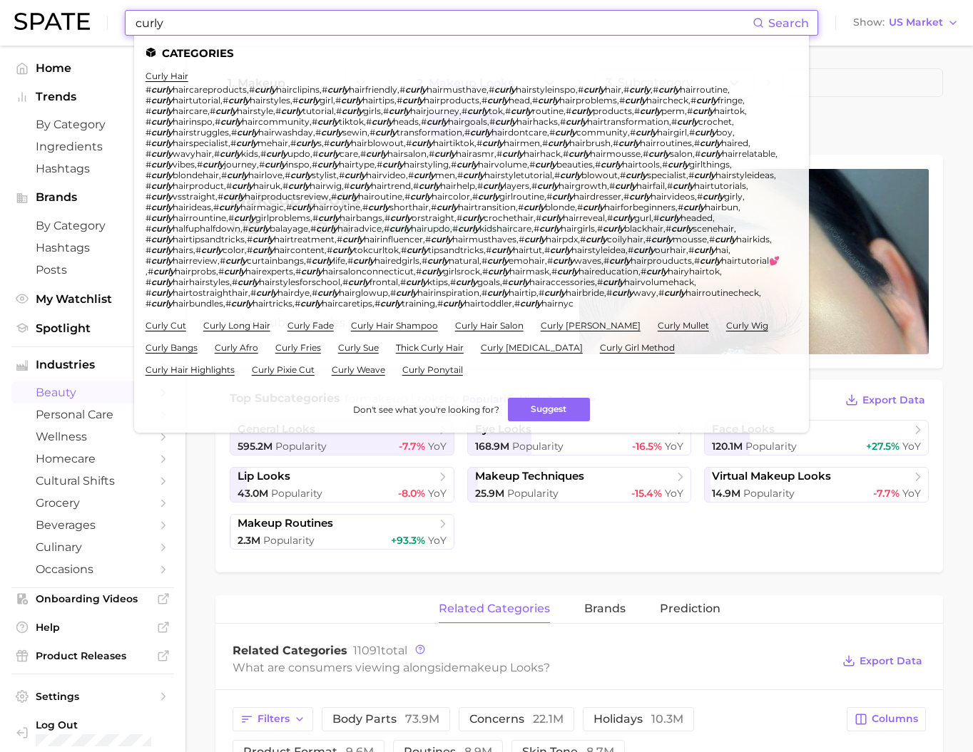
drag, startPoint x: 192, startPoint y: 29, endPoint x: 108, endPoint y: 24, distance: 84.2
click at [108, 24] on div "curly Search Categories curly hair # curly haircareproducts , # curly hairclipi…" at bounding box center [486, 23] width 944 height 46
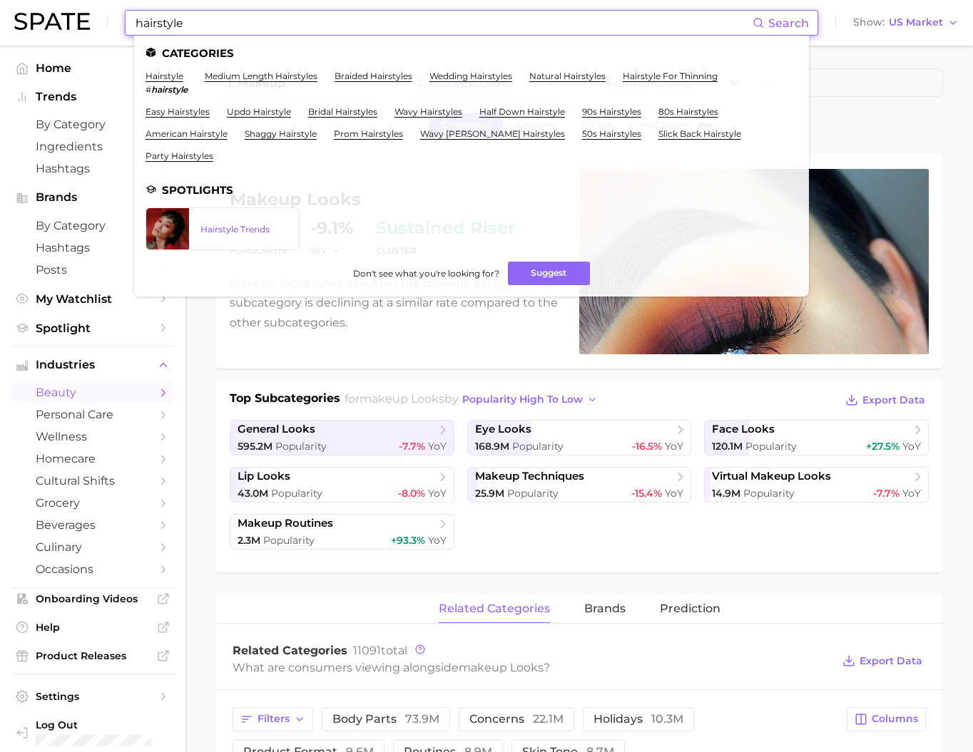
click at [297, 19] on input "hairstyle" at bounding box center [443, 23] width 618 height 24
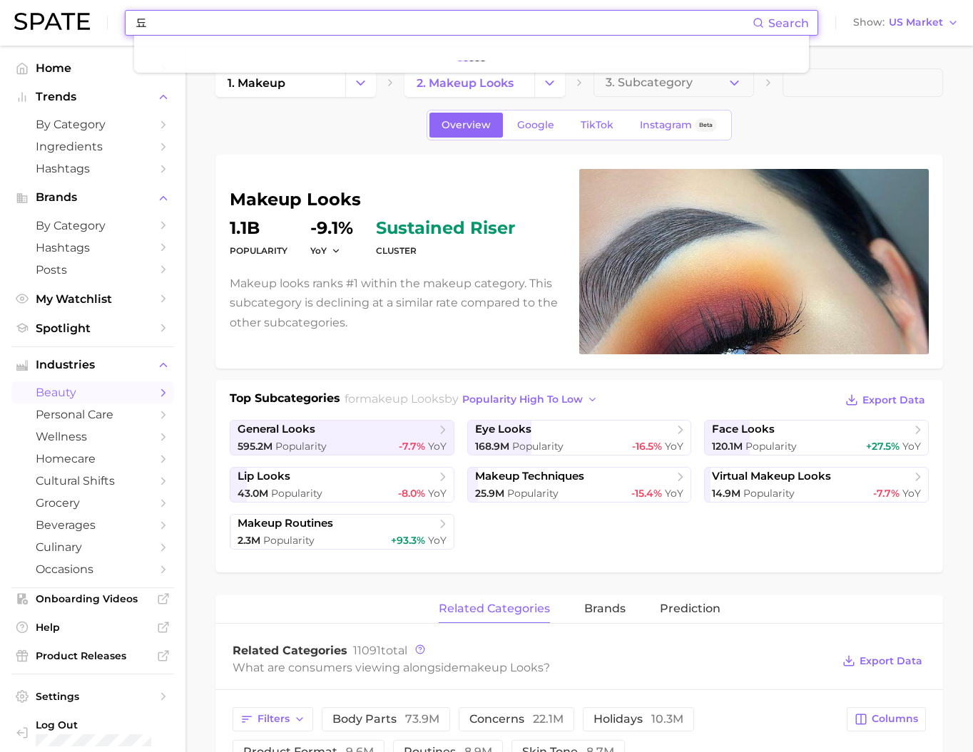
type input "ㄷ"
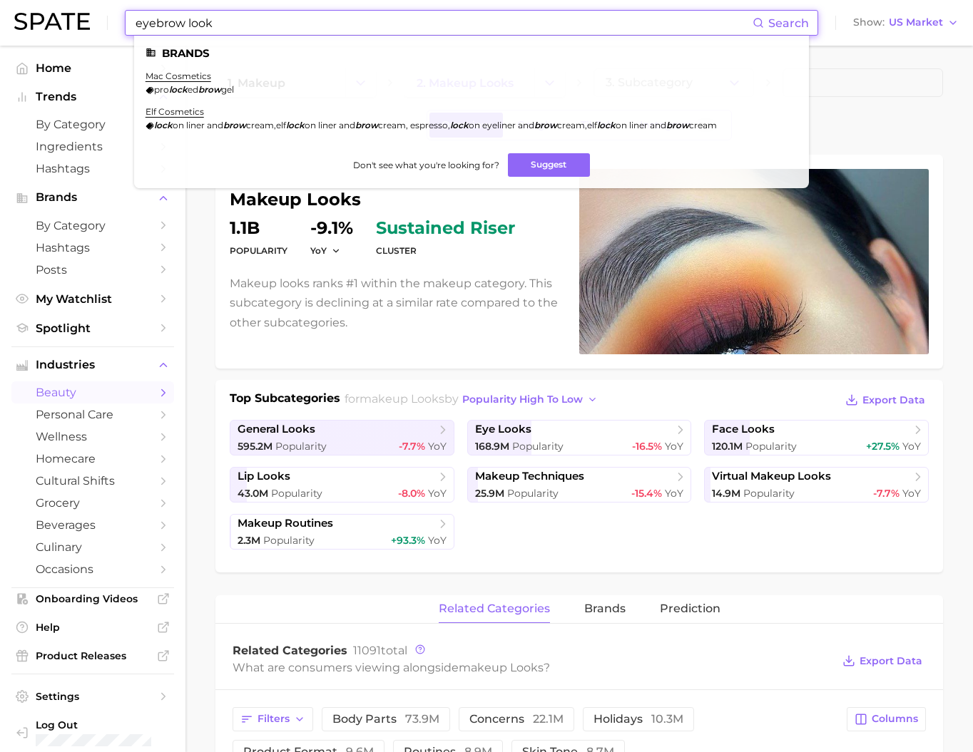
click at [419, 16] on input "eyebrow look" at bounding box center [443, 23] width 618 height 24
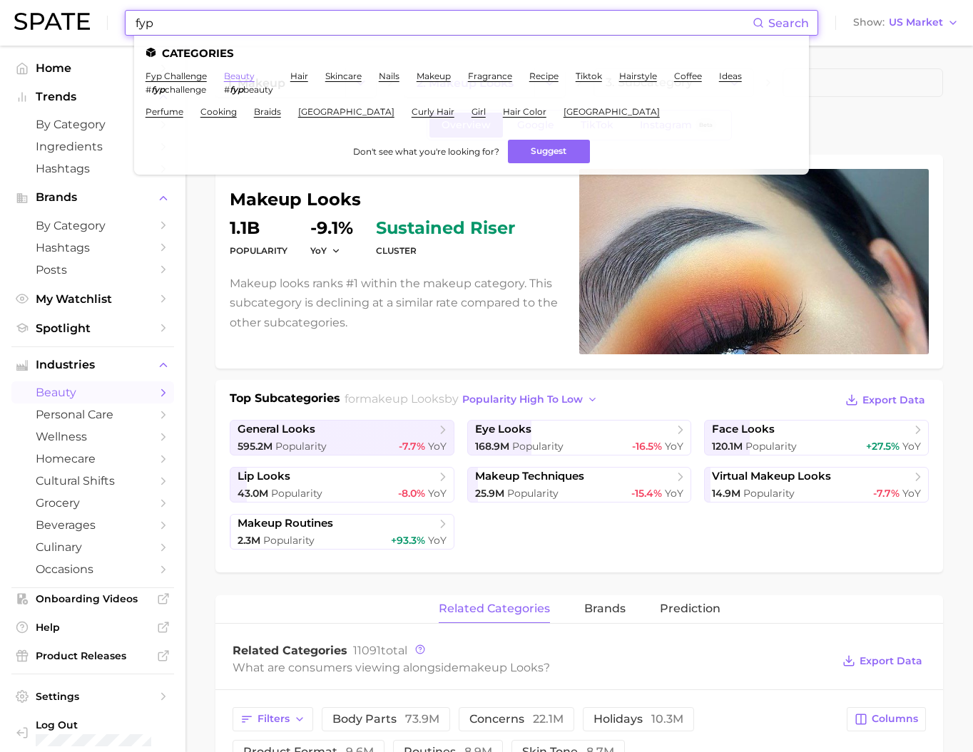
type input "fyp"
click at [255, 75] on link "beauty" at bounding box center [239, 76] width 31 height 11
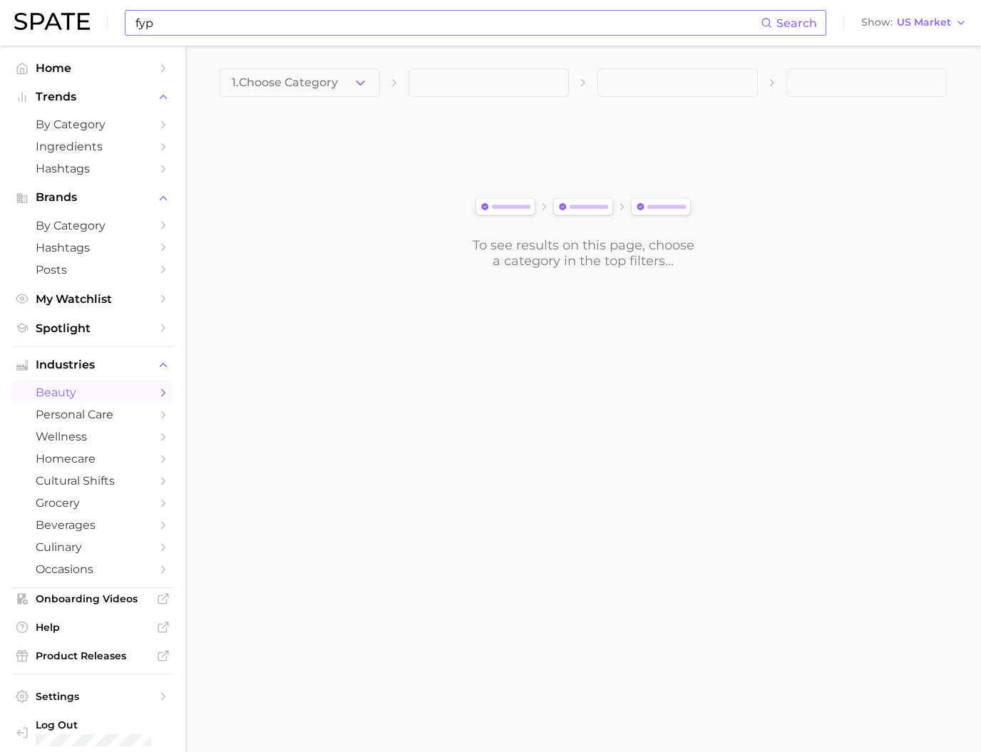
click at [256, 15] on input "fyp" at bounding box center [447, 23] width 627 height 24
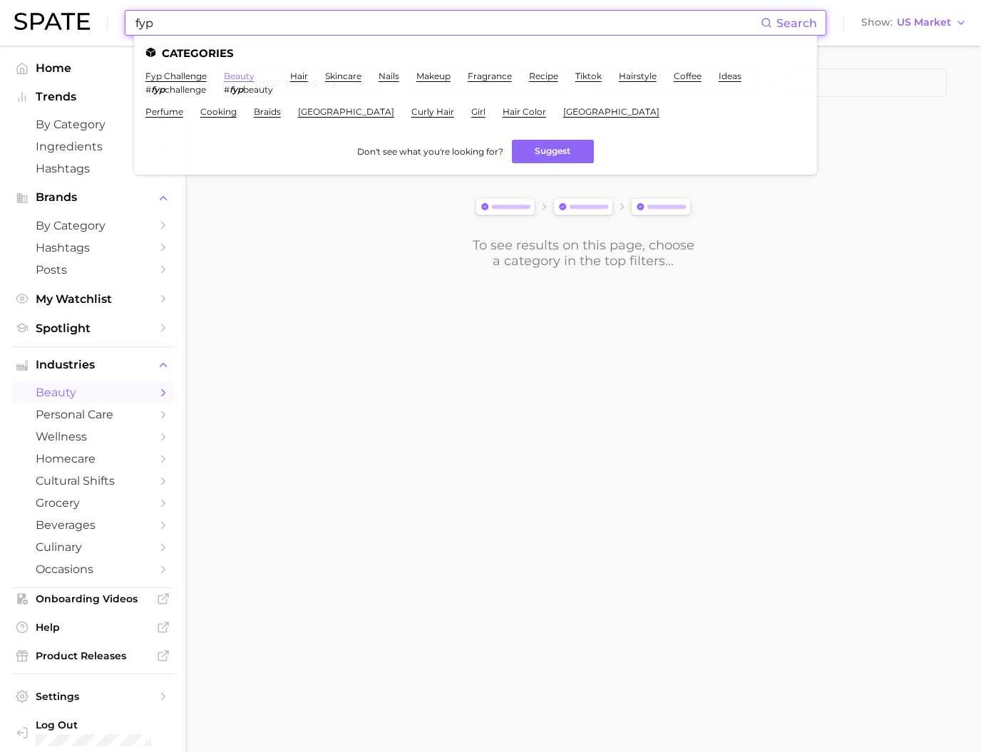
click at [255, 76] on link "beauty" at bounding box center [239, 76] width 31 height 11
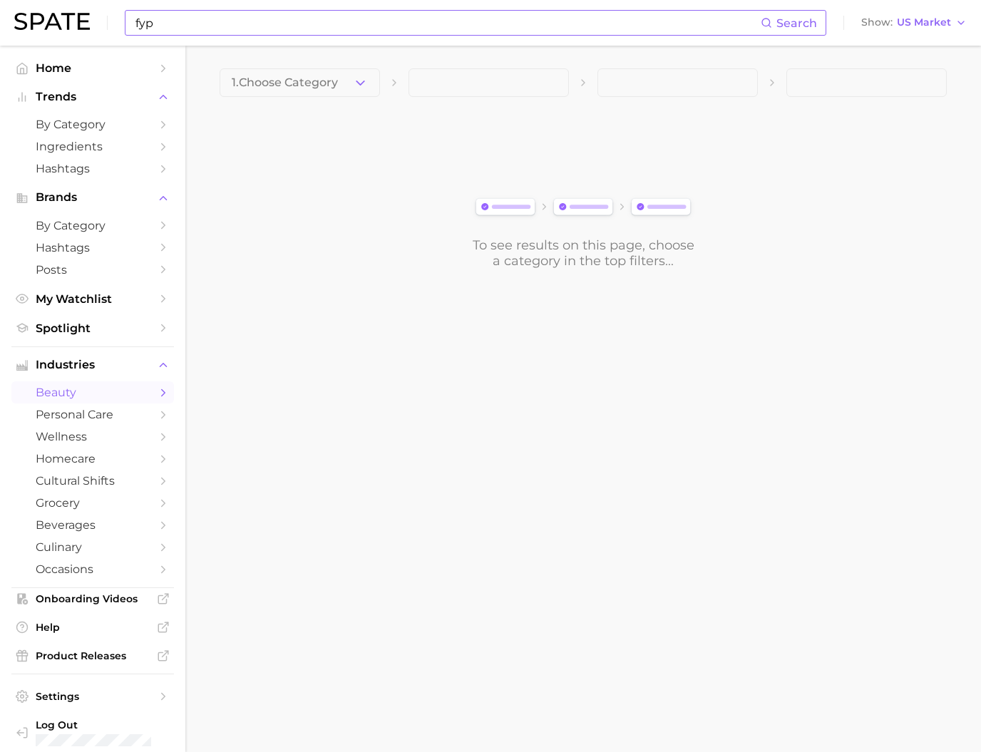
click at [257, 26] on input "fyp" at bounding box center [447, 23] width 627 height 24
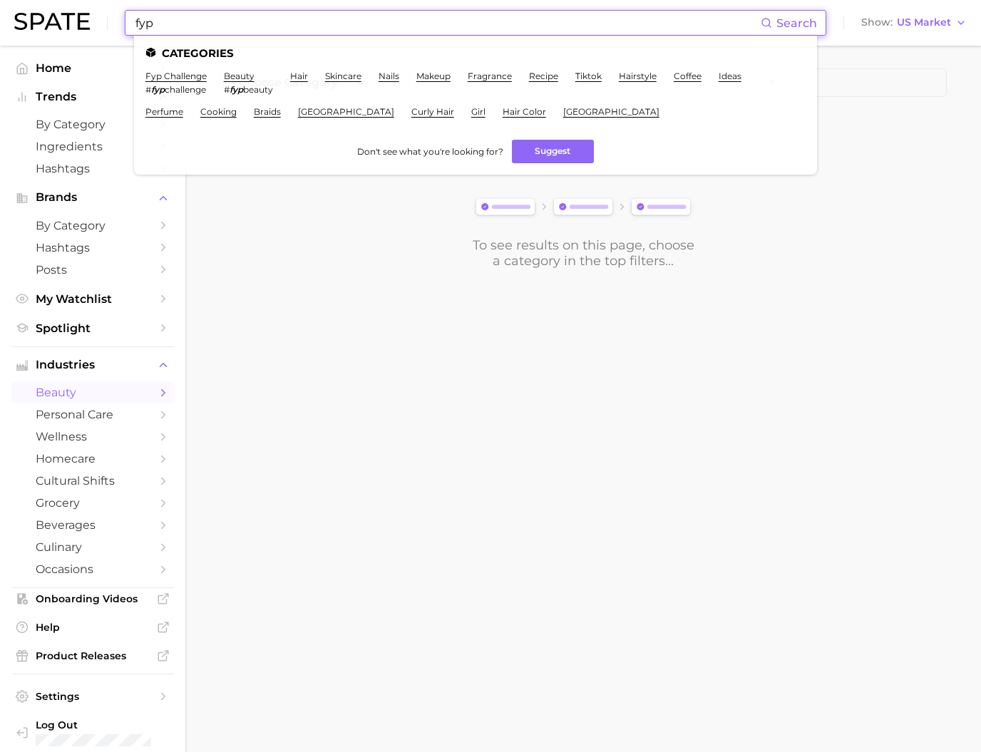
click at [284, 351] on body "fyp Search Categories fyp challenge # fyp challenge beauty # fyp beauty hair sk…" at bounding box center [490, 376] width 981 height 752
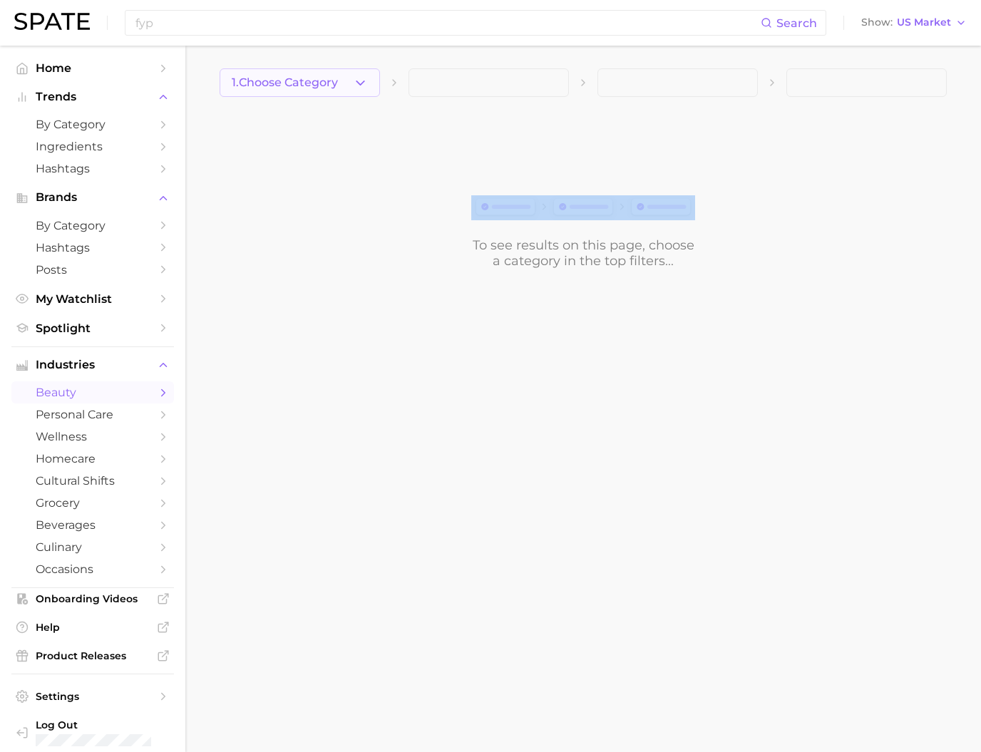
click at [277, 96] on div "1. Choose Category To see results on this page, choose a category in the top fi…" at bounding box center [583, 168] width 727 height 200
click at [279, 90] on button "1. Choose Category" at bounding box center [300, 82] width 160 height 29
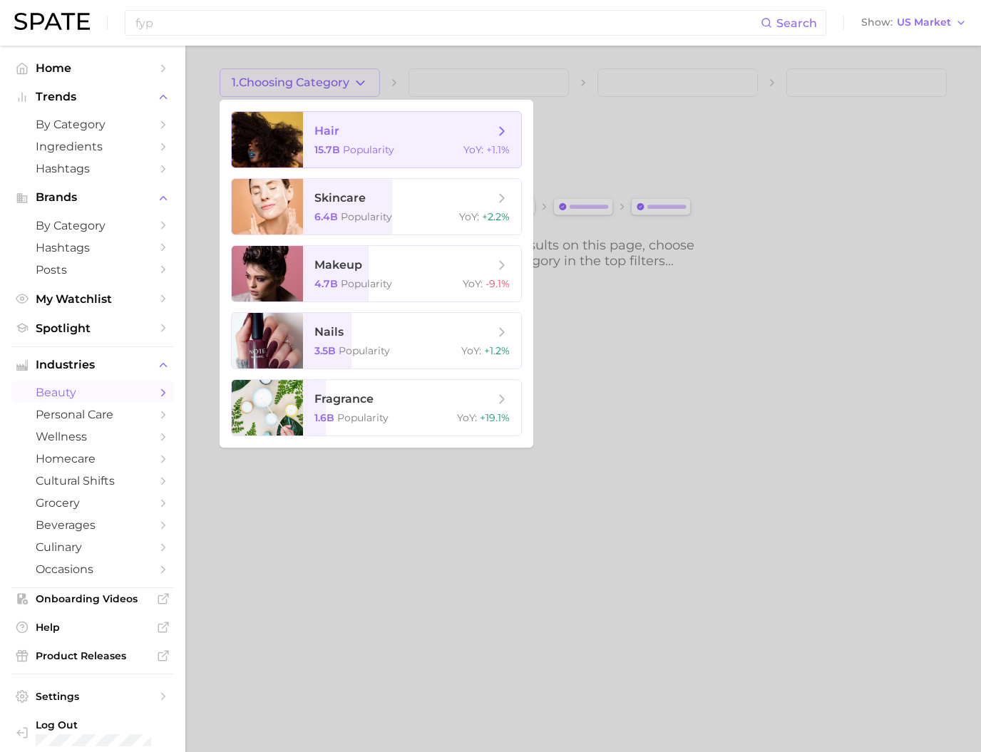
click at [331, 141] on span "hair 15.7b Popularity YoY : +1.1%" at bounding box center [412, 140] width 218 height 56
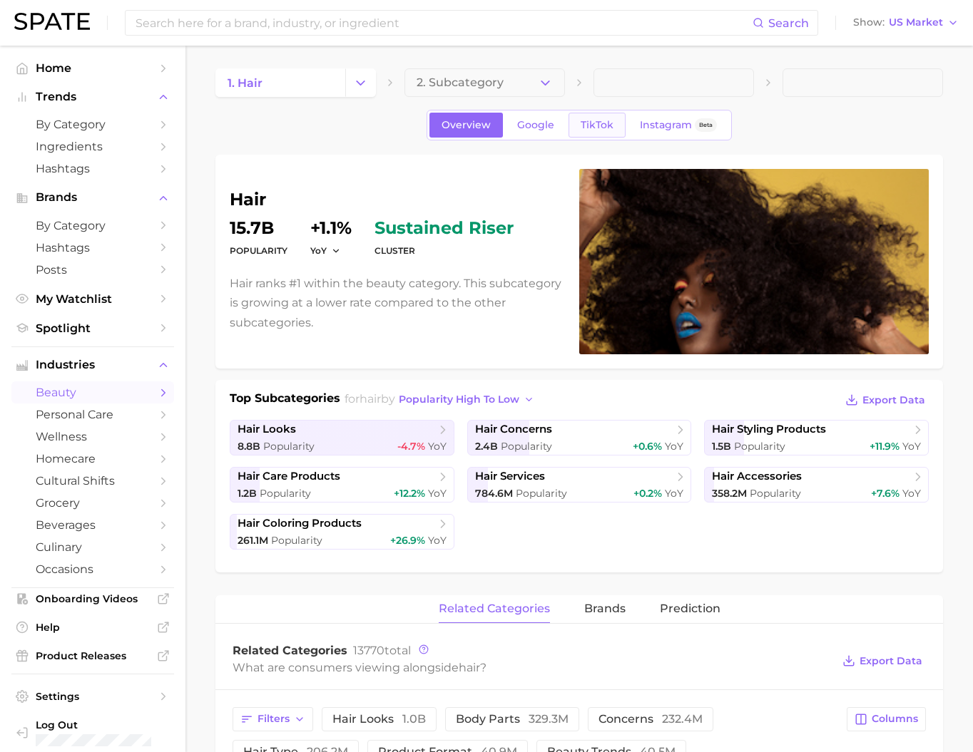
click at [610, 127] on span "TikTok" at bounding box center [596, 125] width 33 height 12
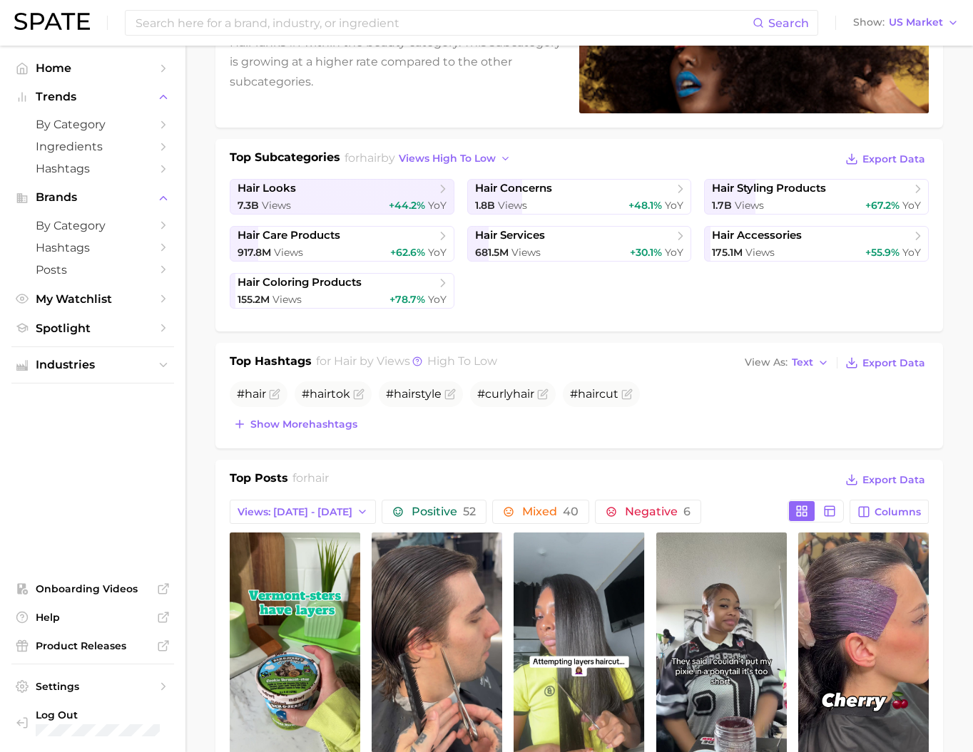
scroll to position [365, 0]
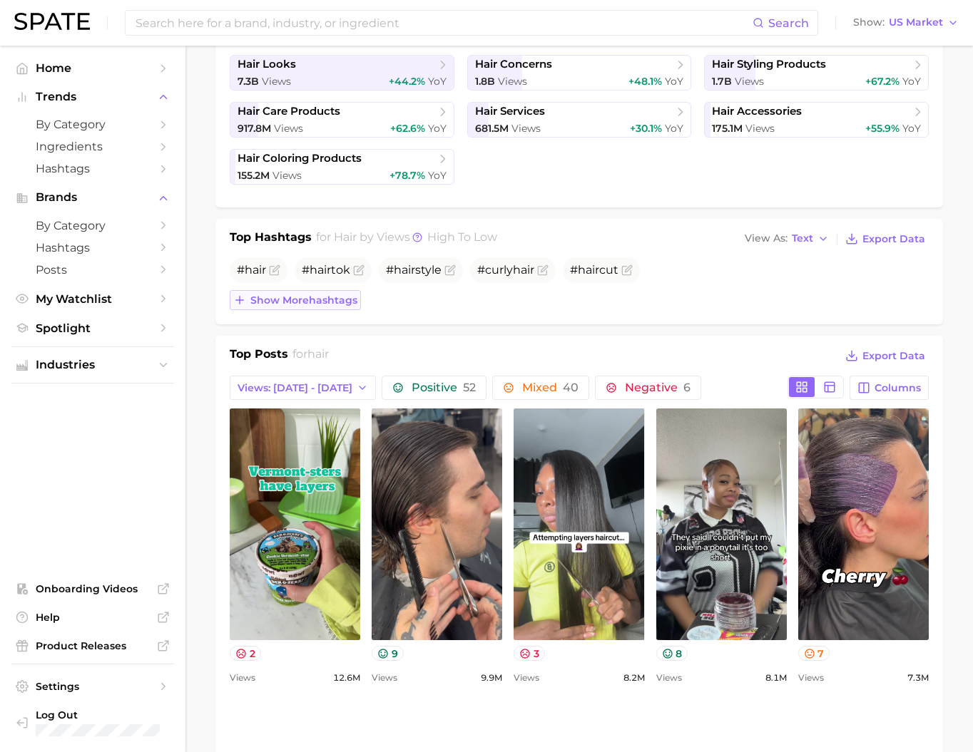
click at [320, 310] on button "Show more hashtags" at bounding box center [295, 300] width 131 height 20
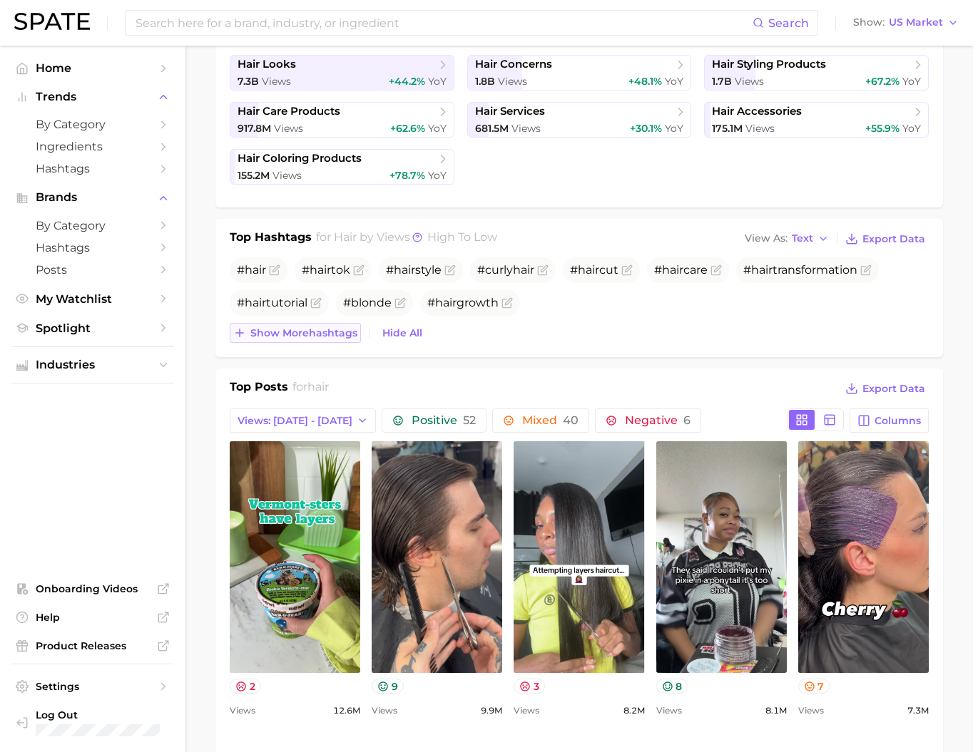
click at [314, 343] on button "Show more hashtags" at bounding box center [295, 333] width 131 height 20
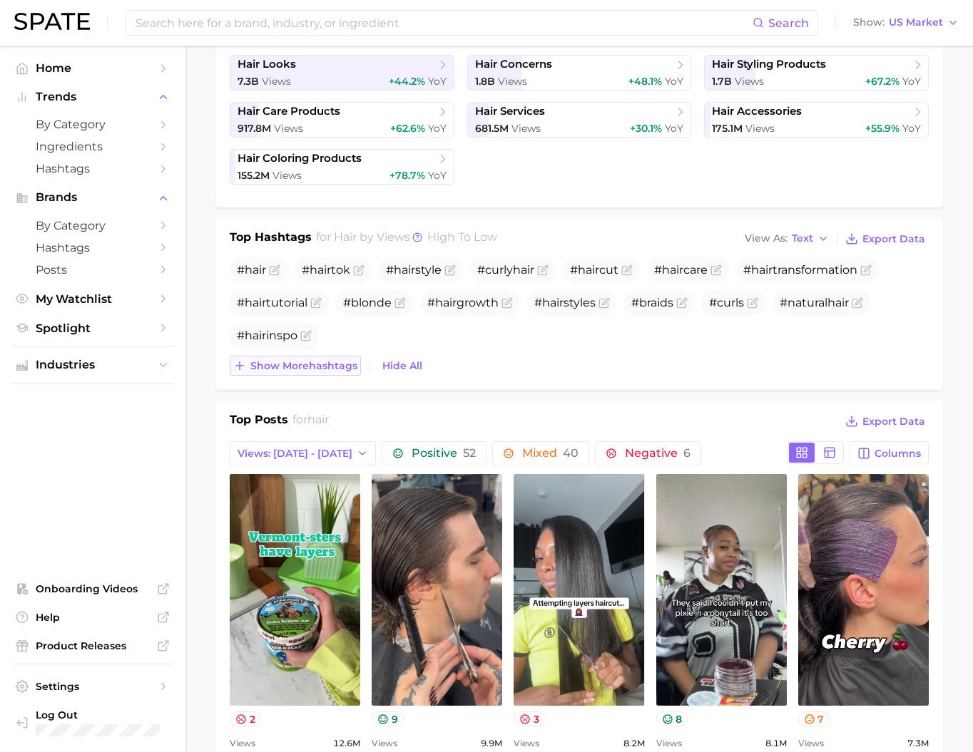
click at [308, 372] on span "Show more hashtags" at bounding box center [303, 366] width 107 height 12
click at [305, 372] on span "Show more hashtags" at bounding box center [303, 366] width 107 height 12
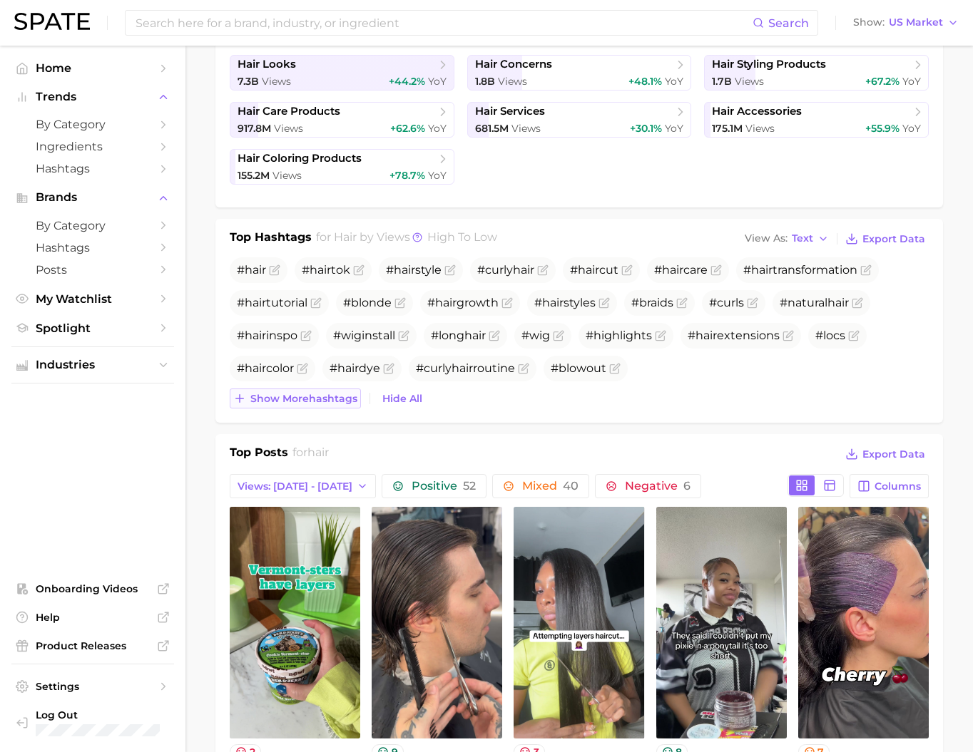
click at [292, 405] on span "Show more hashtags" at bounding box center [303, 399] width 107 height 12
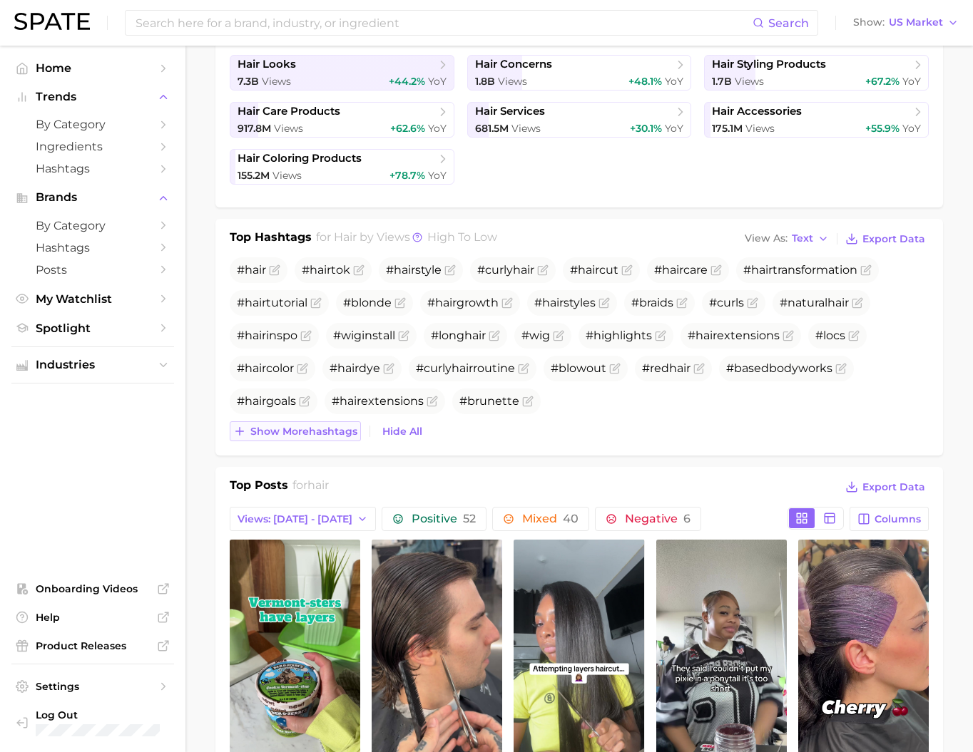
click at [284, 438] on span "Show more hashtags" at bounding box center [303, 432] width 107 height 12
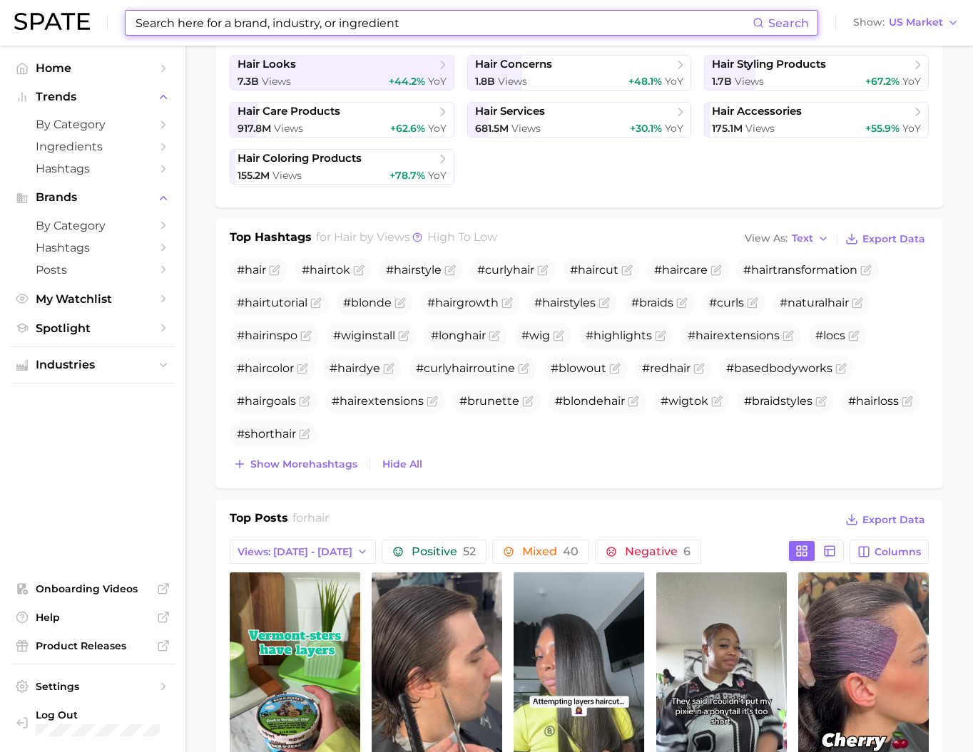
click at [361, 27] on input at bounding box center [443, 23] width 618 height 24
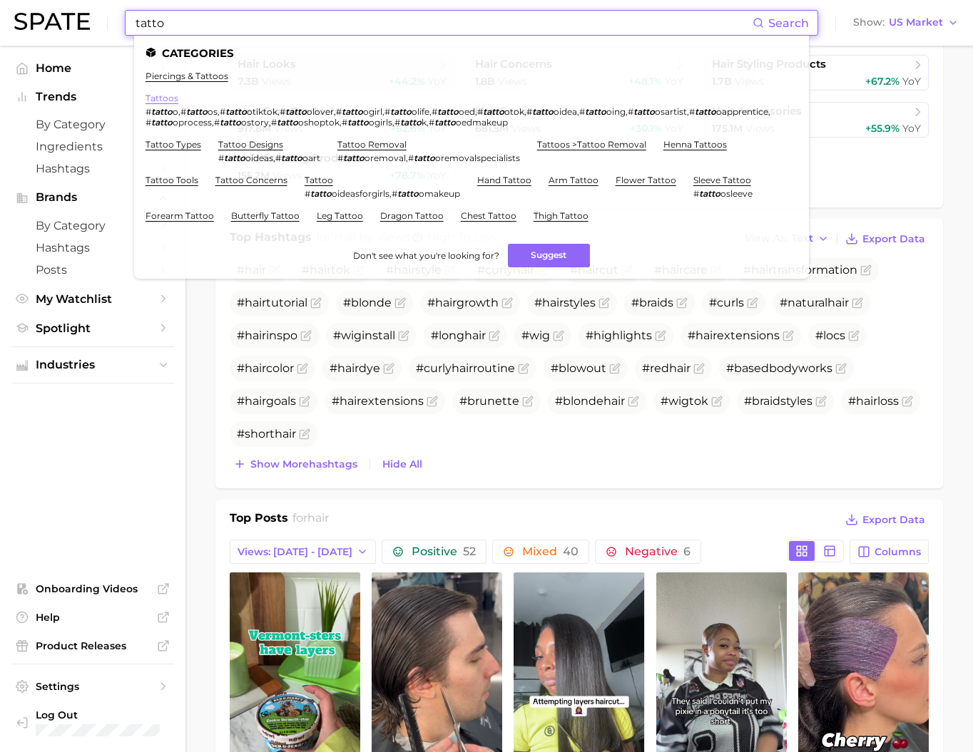
click at [178, 102] on link "tattoos" at bounding box center [161, 98] width 33 height 11
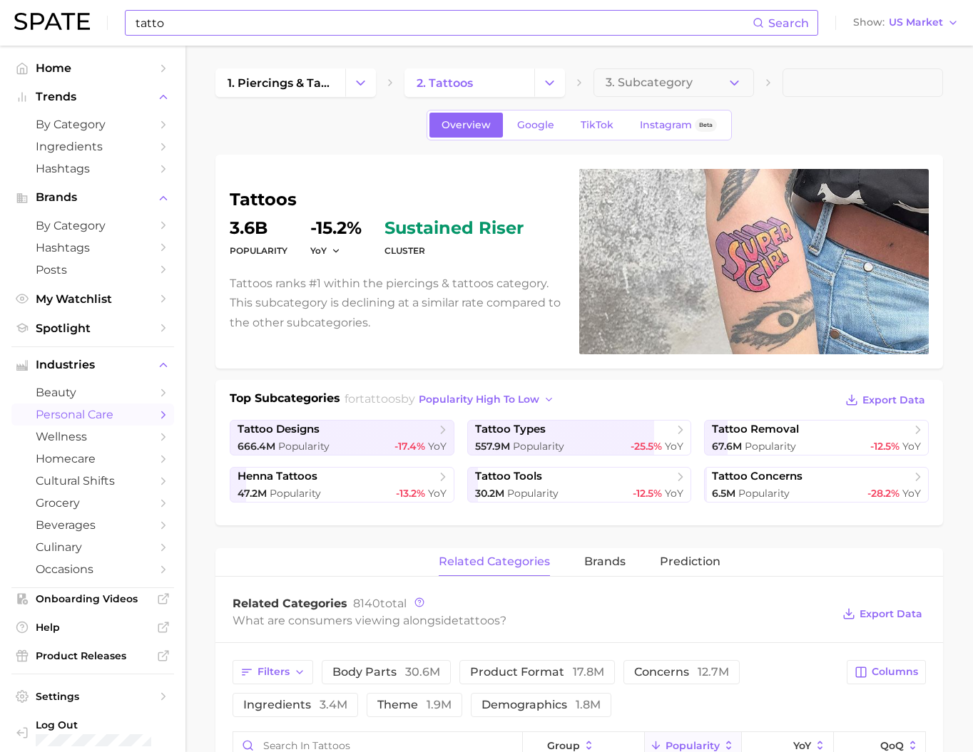
click at [247, 28] on input "tatto" at bounding box center [443, 23] width 618 height 24
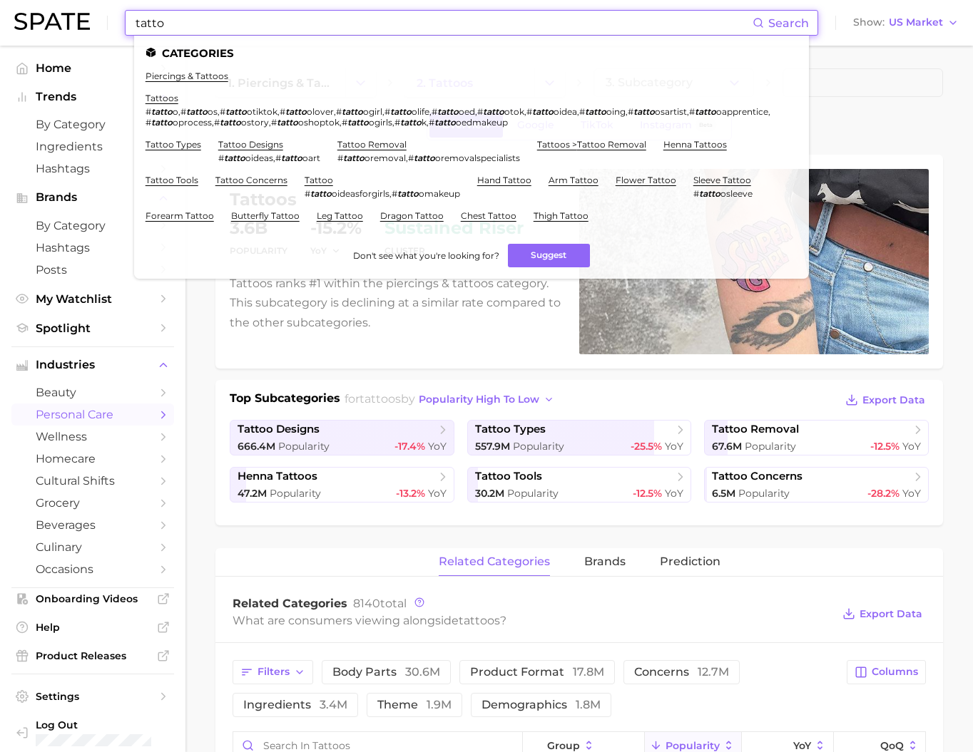
click at [247, 28] on input "tatto" at bounding box center [443, 23] width 618 height 24
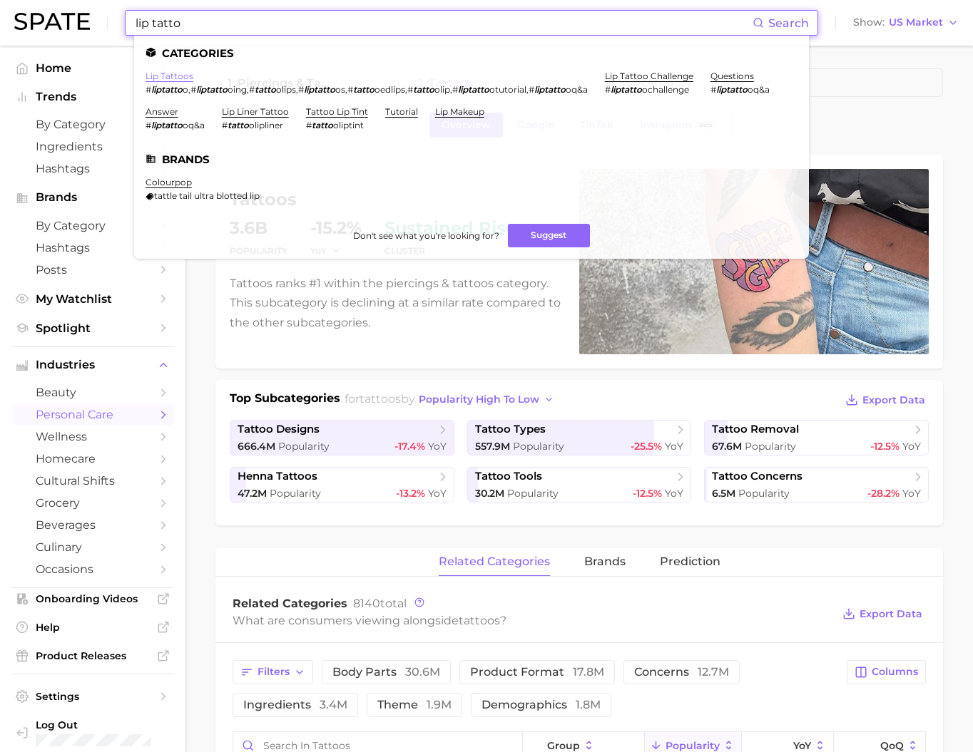
type input "lip tatto"
click at [193, 75] on link "lip tattoos" at bounding box center [169, 76] width 48 height 11
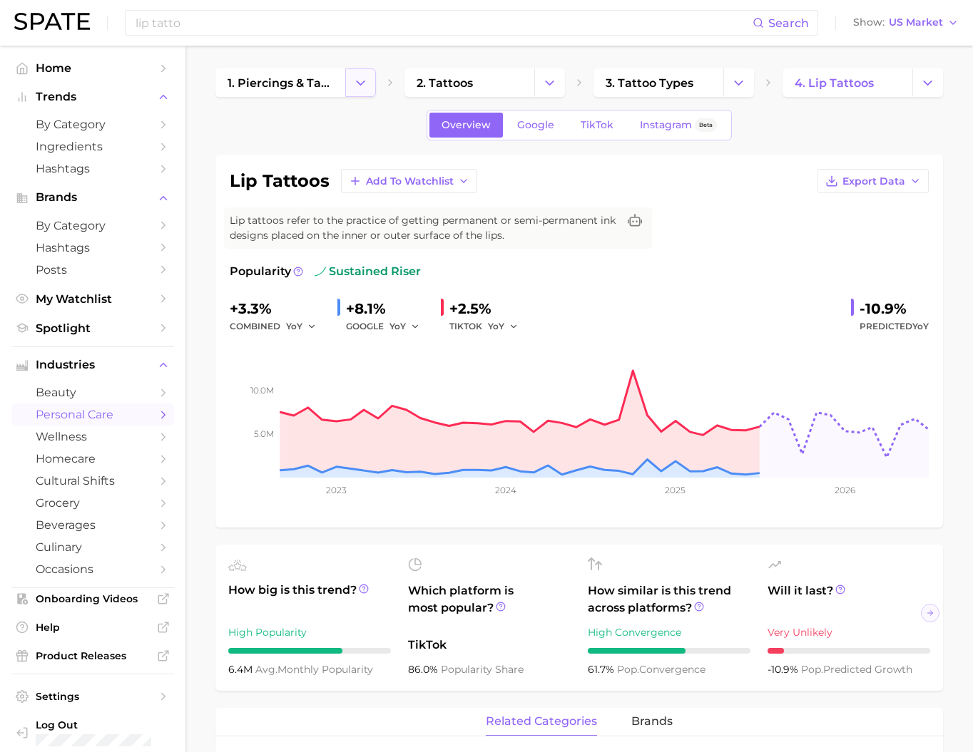
click at [368, 88] on button "Change Category" at bounding box center [360, 82] width 31 height 29
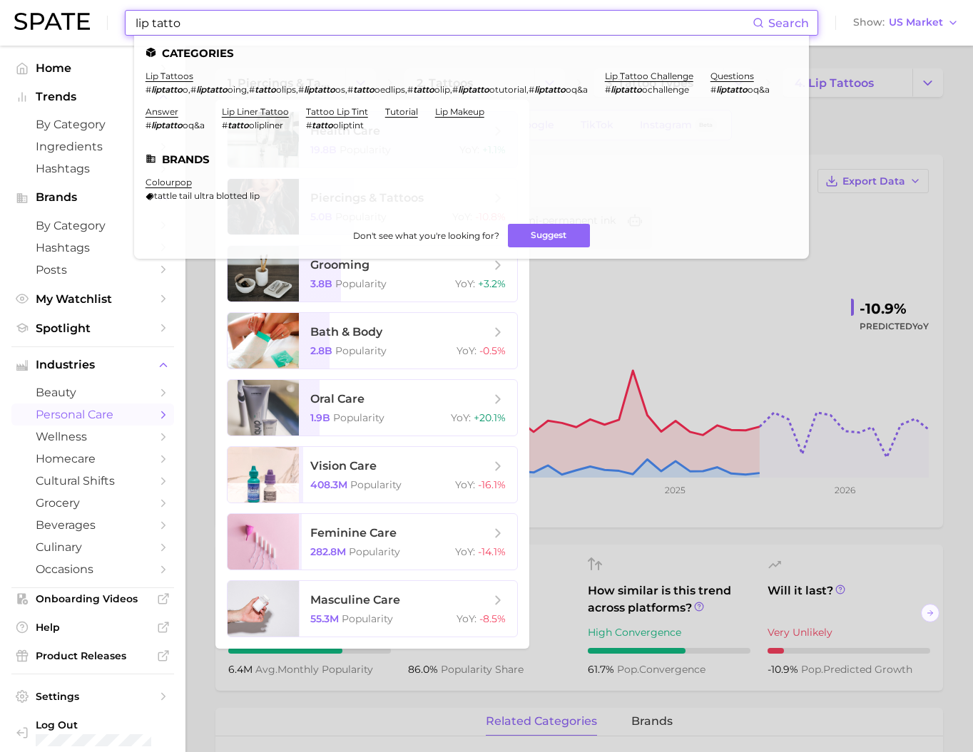
click at [204, 27] on input "lip tatto" at bounding box center [443, 23] width 618 height 24
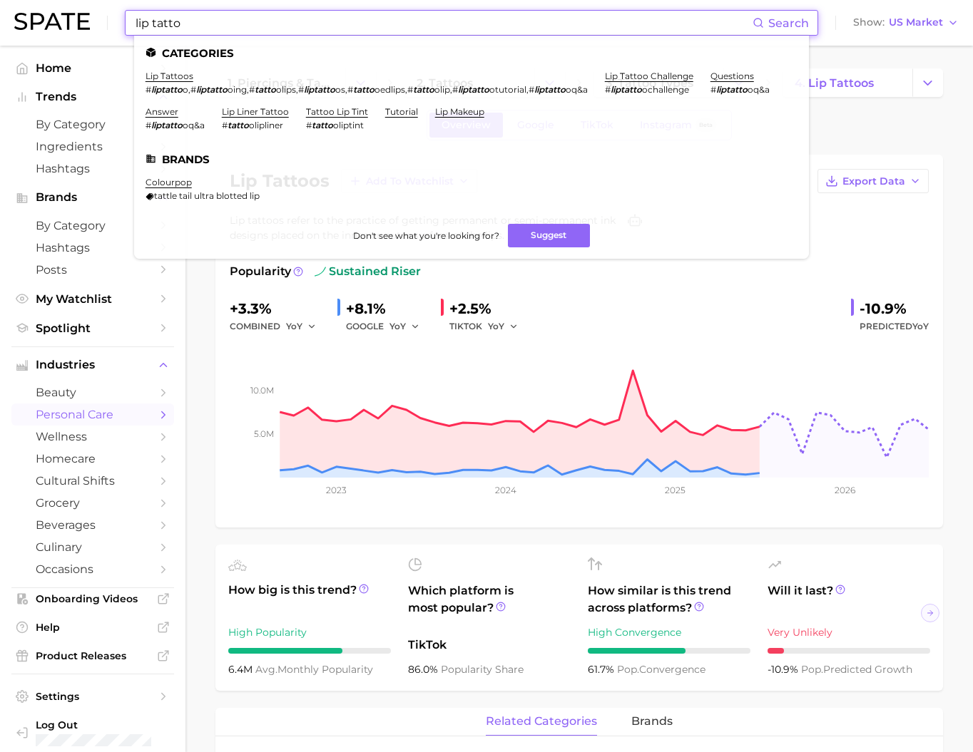
click at [204, 27] on input "lip tatto" at bounding box center [443, 23] width 618 height 24
paste input "#hollywoodstylist"
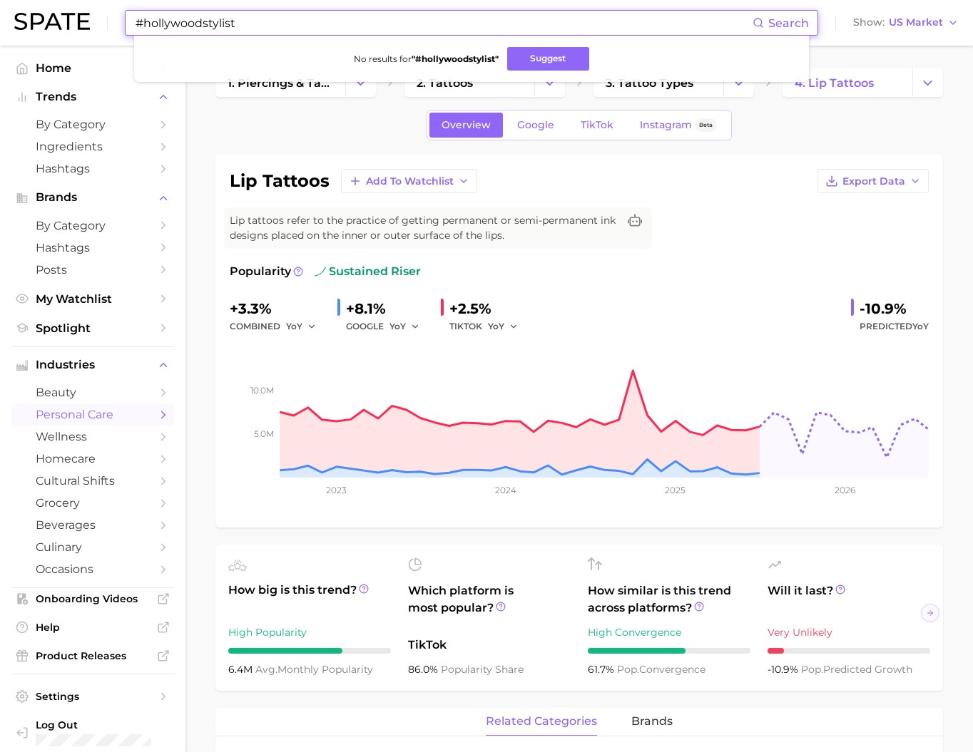
click at [271, 17] on input "#hollywoodstylist" at bounding box center [443, 23] width 618 height 24
type input "ㅣ"
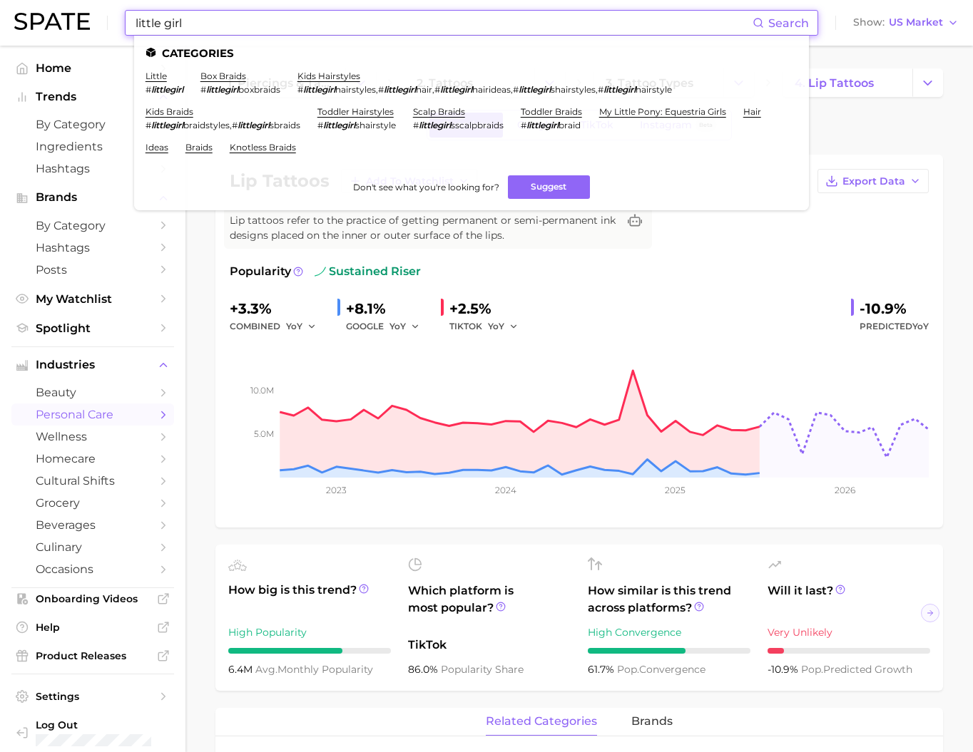
click at [371, 21] on input "little girl" at bounding box center [443, 23] width 618 height 24
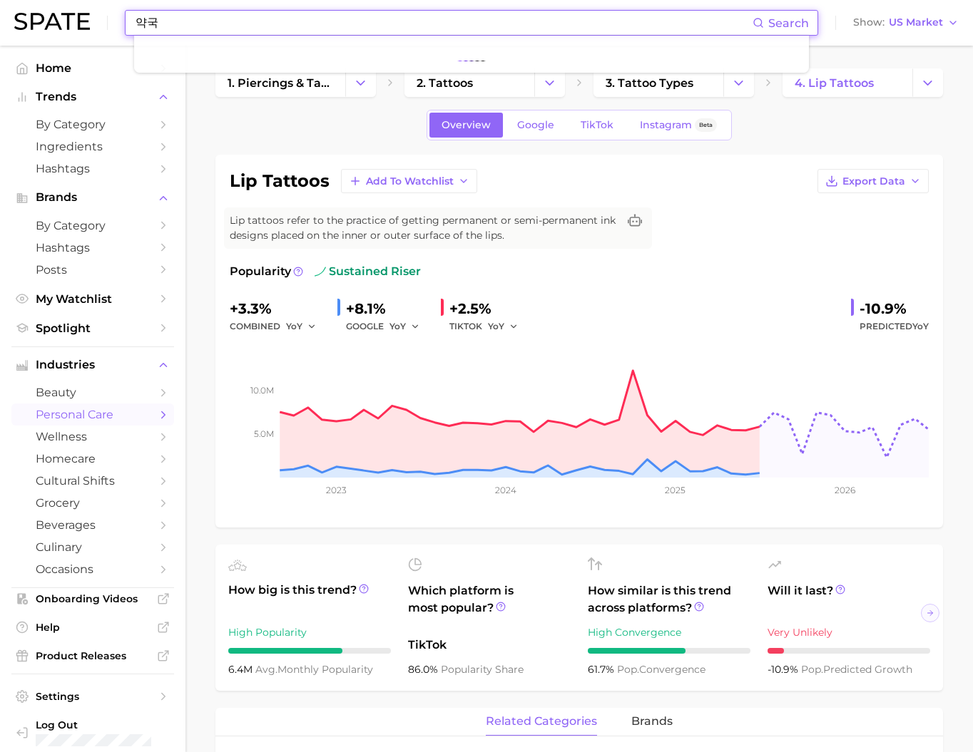
drag, startPoint x: 173, startPoint y: 26, endPoint x: 119, endPoint y: 24, distance: 54.3
click at [119, 24] on div "약국 Search Show US Market" at bounding box center [486, 23] width 944 height 46
type input "ㅔ"
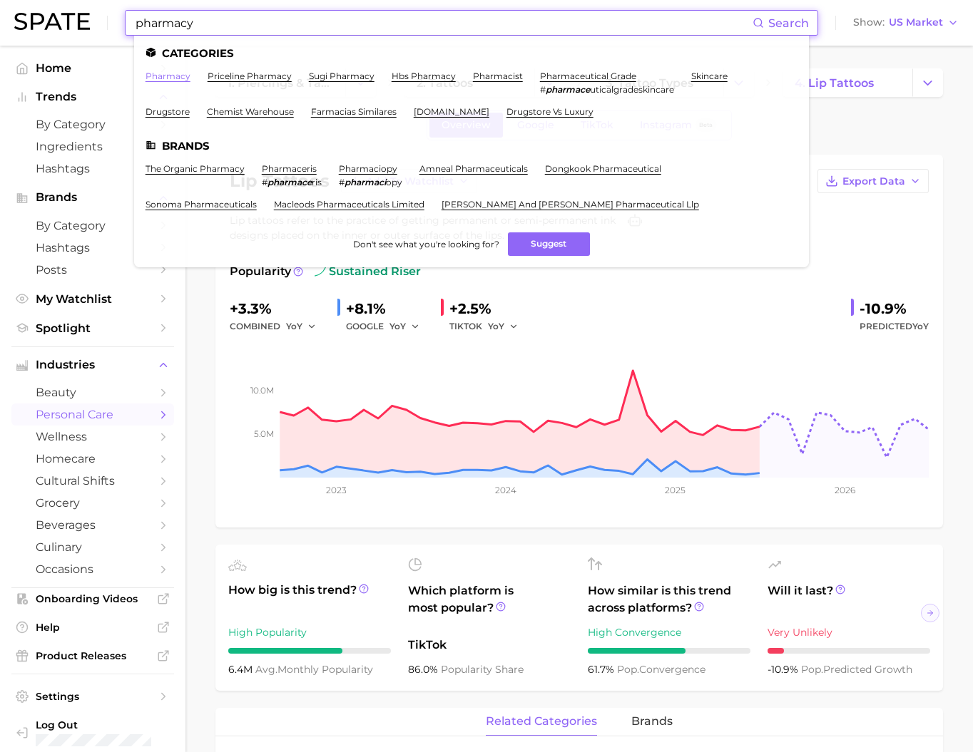
click at [190, 77] on link "pharmacy" at bounding box center [167, 76] width 45 height 11
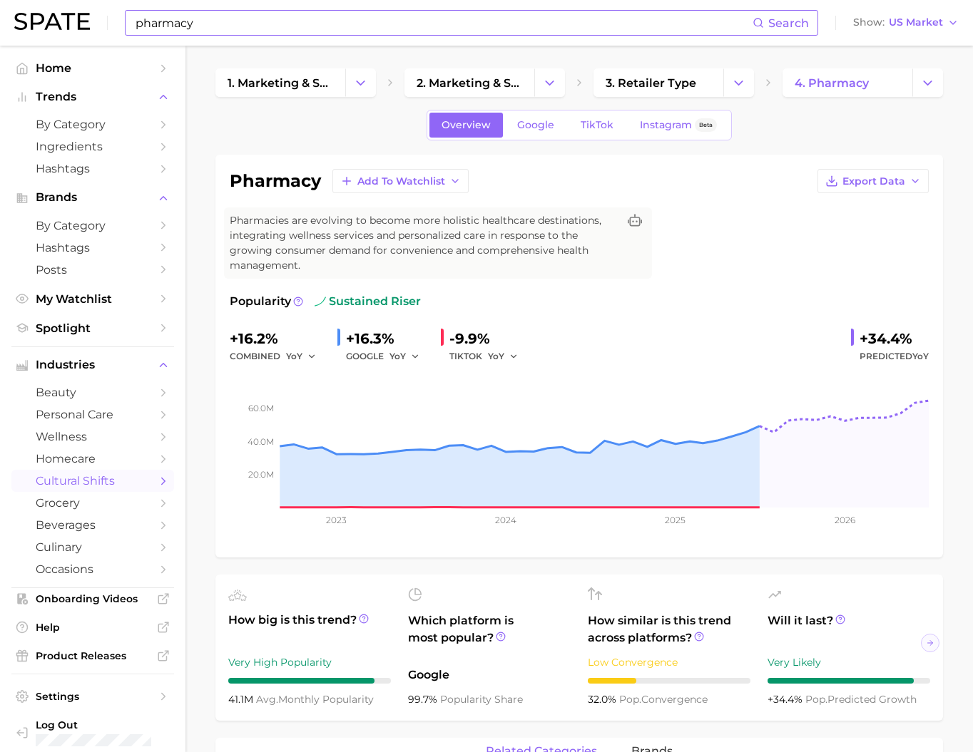
click at [299, 32] on input "pharmacy" at bounding box center [443, 23] width 618 height 24
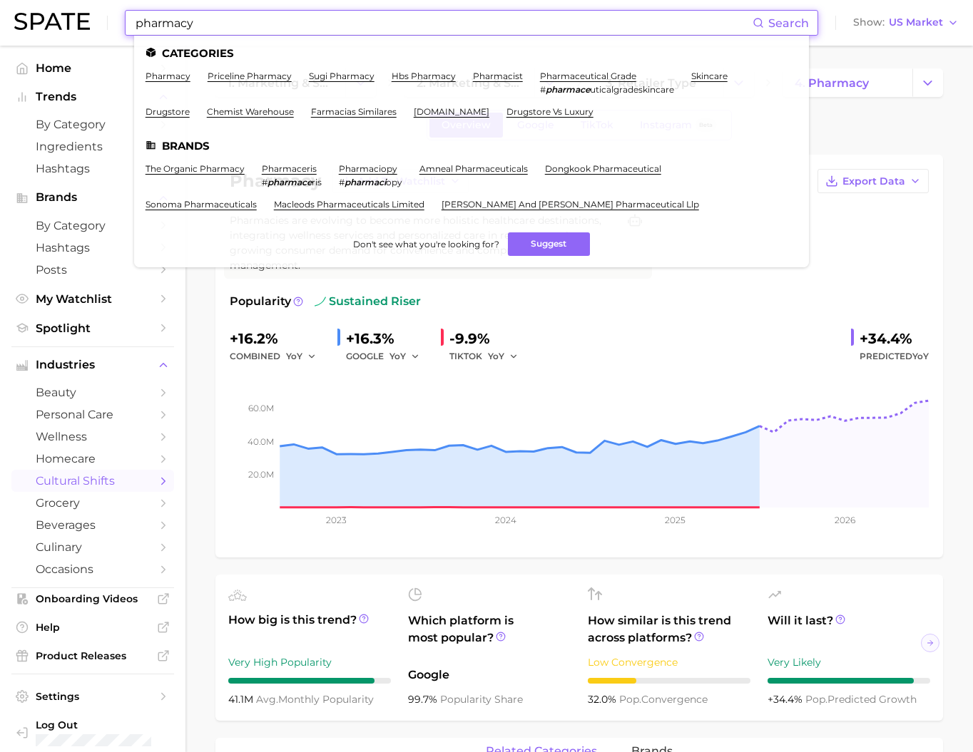
click at [299, 32] on input "pharmacy" at bounding box center [443, 23] width 618 height 24
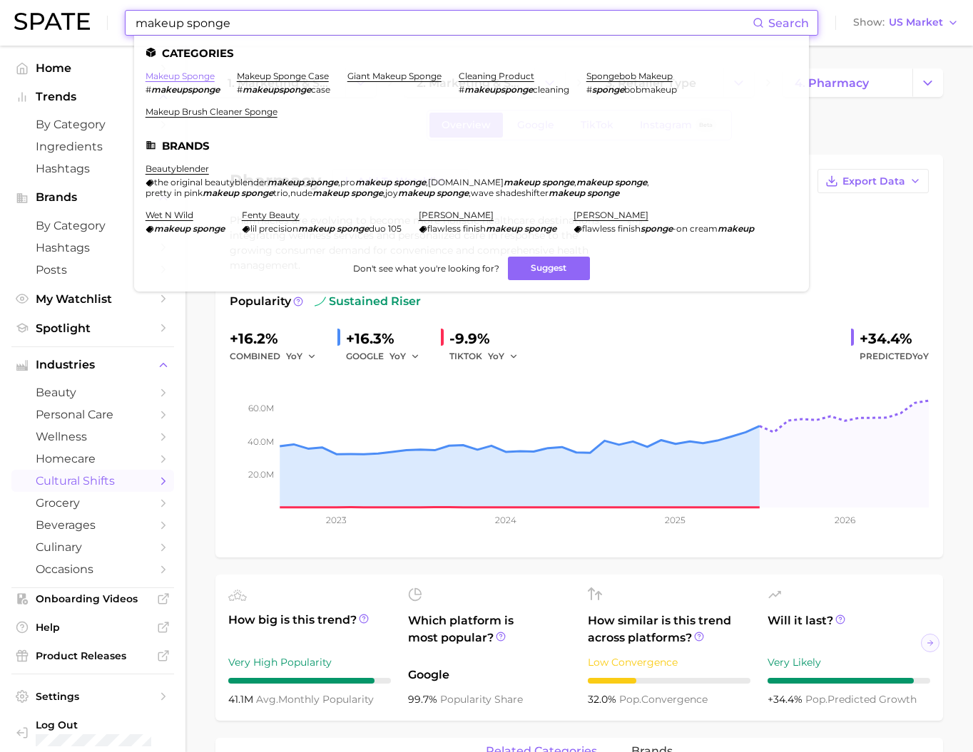
type input "makeup sponge"
click at [196, 79] on link "makeup sponge" at bounding box center [179, 76] width 69 height 11
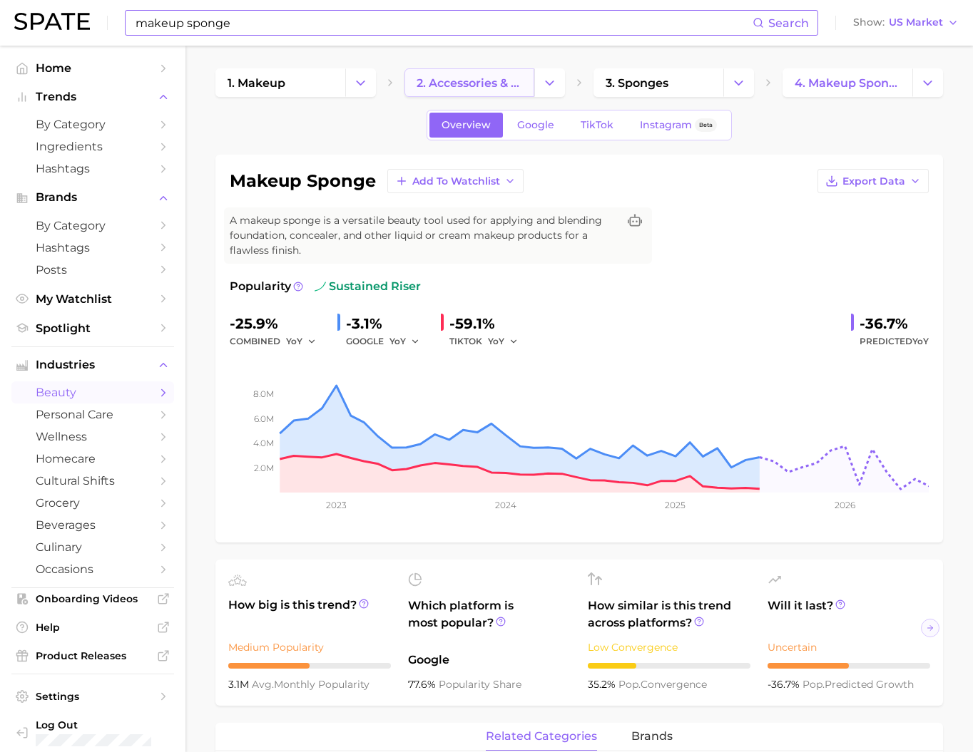
click at [476, 86] on span "2. accessories & applicators" at bounding box center [469, 83] width 106 height 14
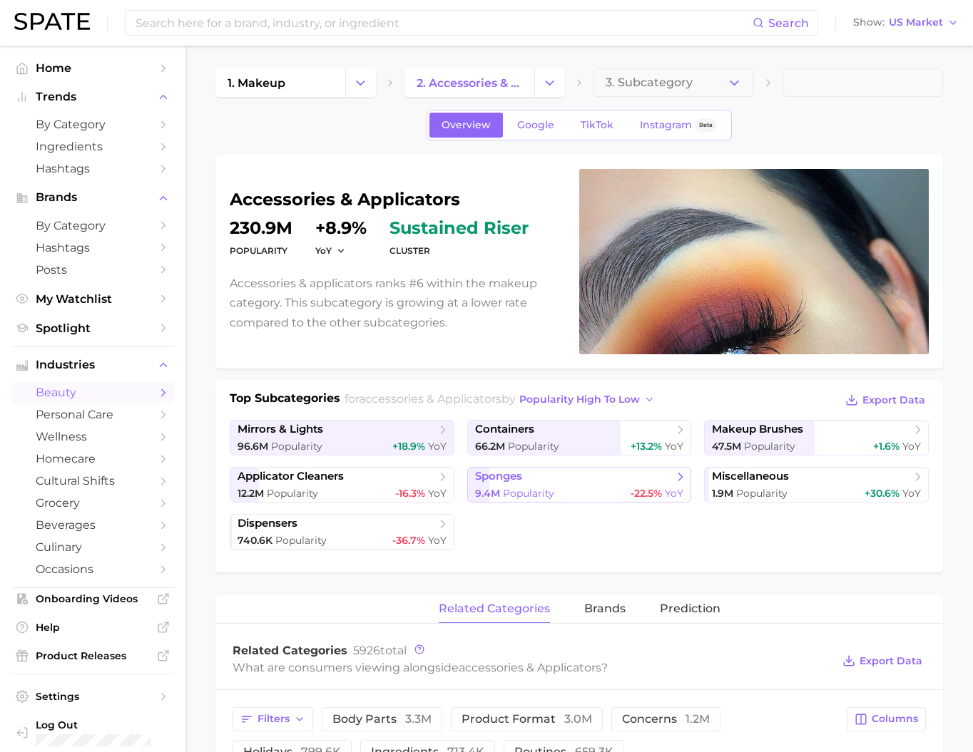
click at [526, 484] on span "sponges" at bounding box center [574, 477] width 198 height 14
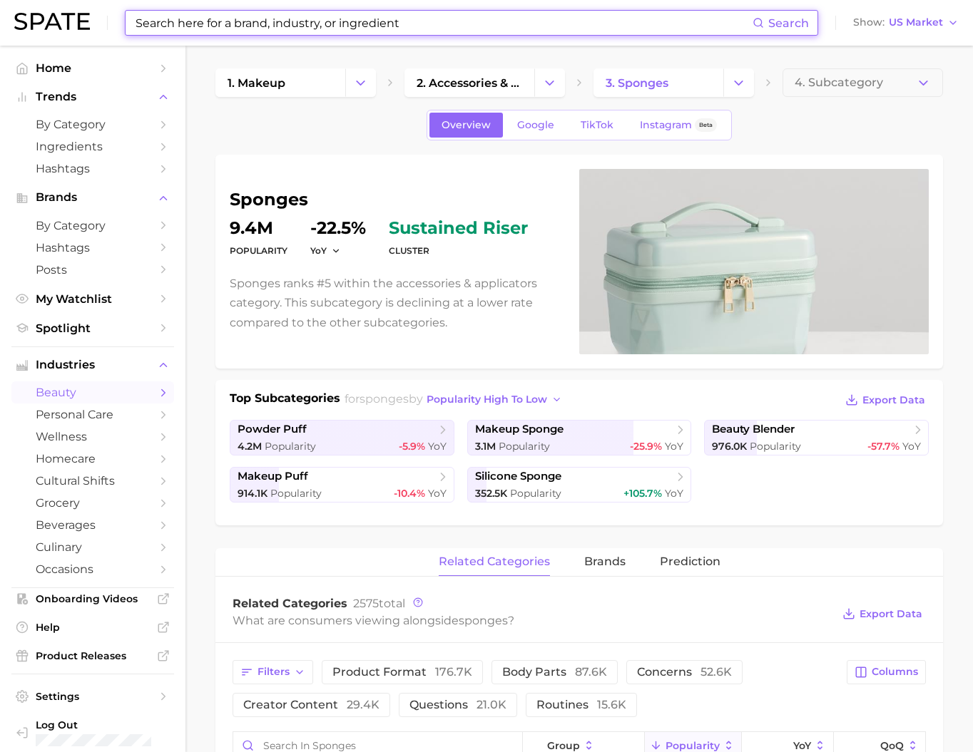
click at [283, 20] on input at bounding box center [443, 23] width 618 height 24
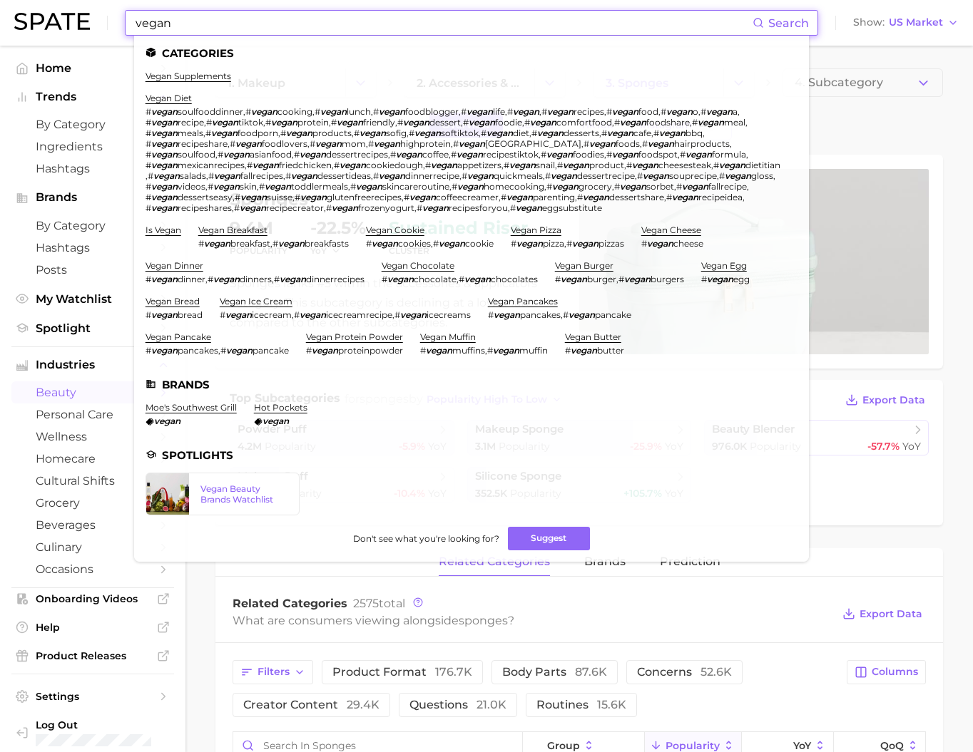
click at [361, 23] on input "vegan" at bounding box center [443, 23] width 618 height 24
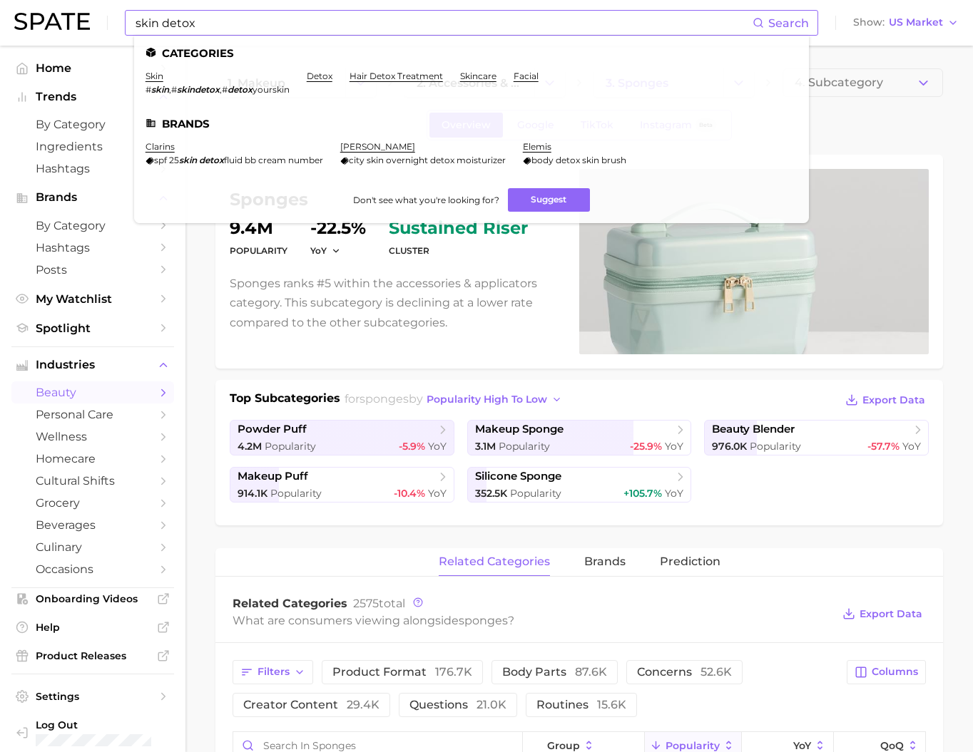
click at [225, 23] on input "skin detox" at bounding box center [443, 23] width 618 height 24
click at [225, 22] on input "skin detox" at bounding box center [443, 23] width 618 height 24
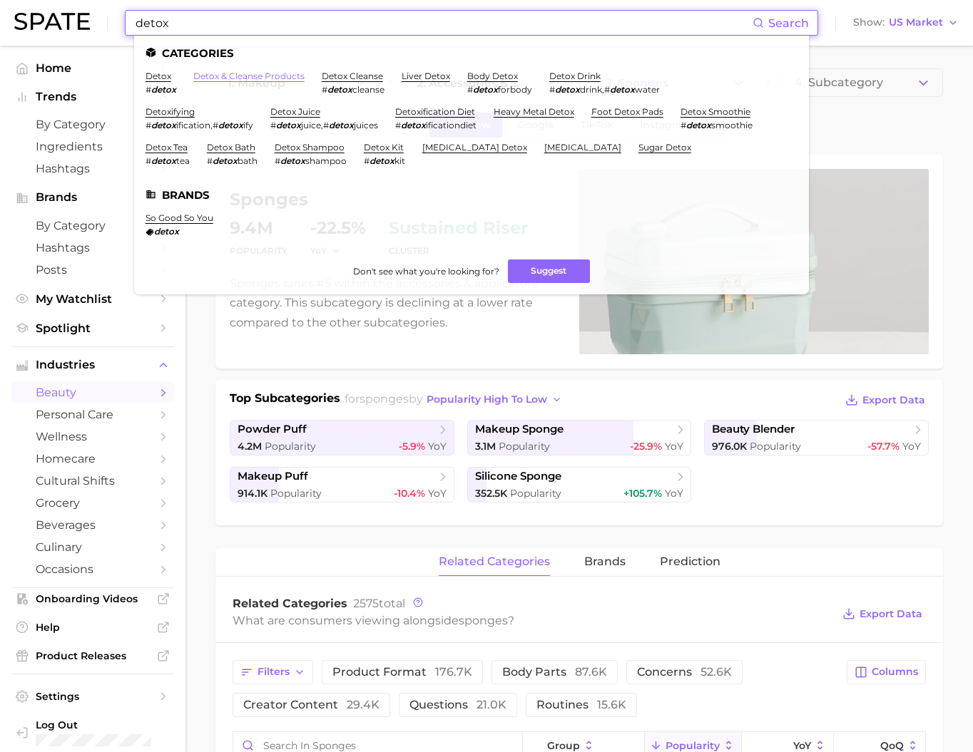
click at [229, 76] on link "detox & cleanse products" at bounding box center [248, 76] width 111 height 11
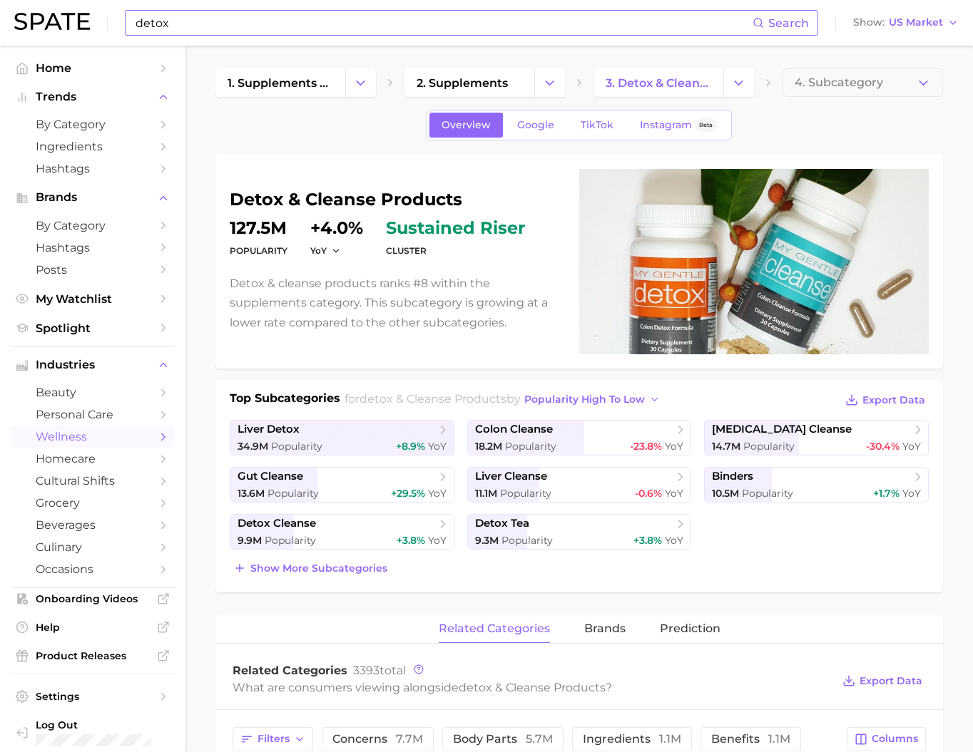
click at [356, 19] on input "detox" at bounding box center [443, 23] width 618 height 24
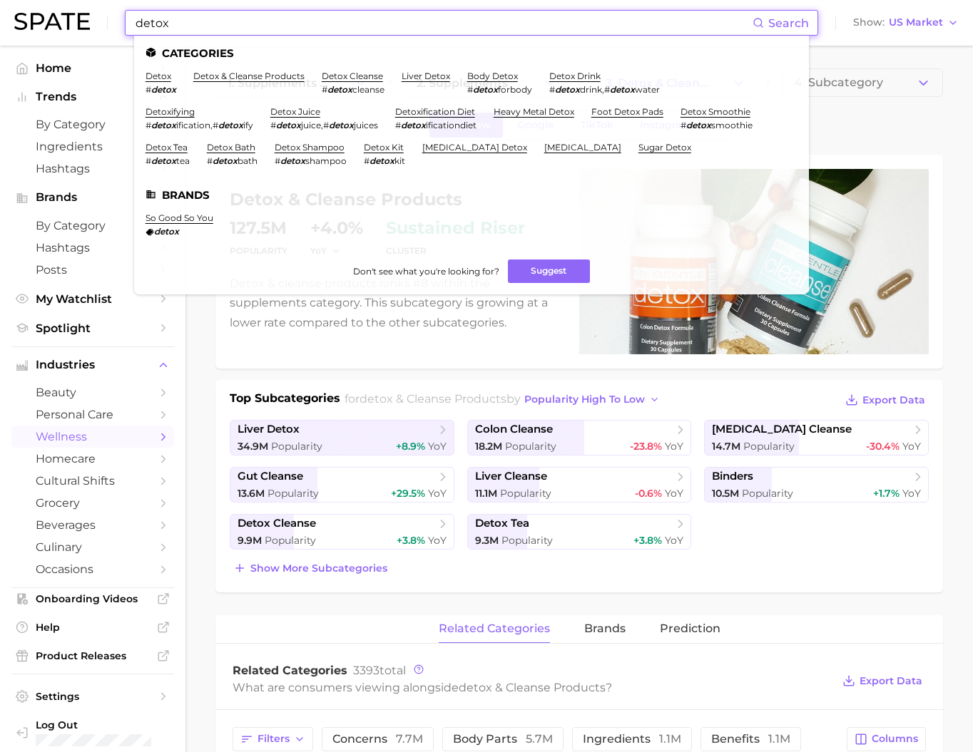
click at [356, 19] on input "detox" at bounding box center [443, 23] width 618 height 24
click at [356, 18] on input "detox" at bounding box center [443, 23] width 618 height 24
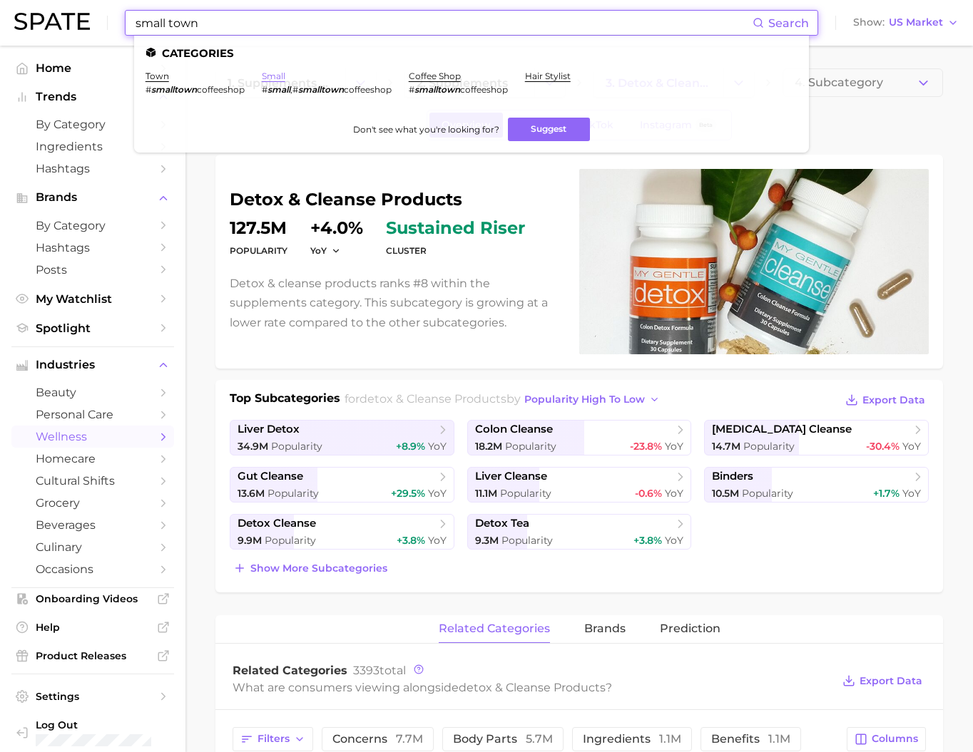
type input "small town"
click at [285, 78] on link "small" at bounding box center [274, 76] width 24 height 11
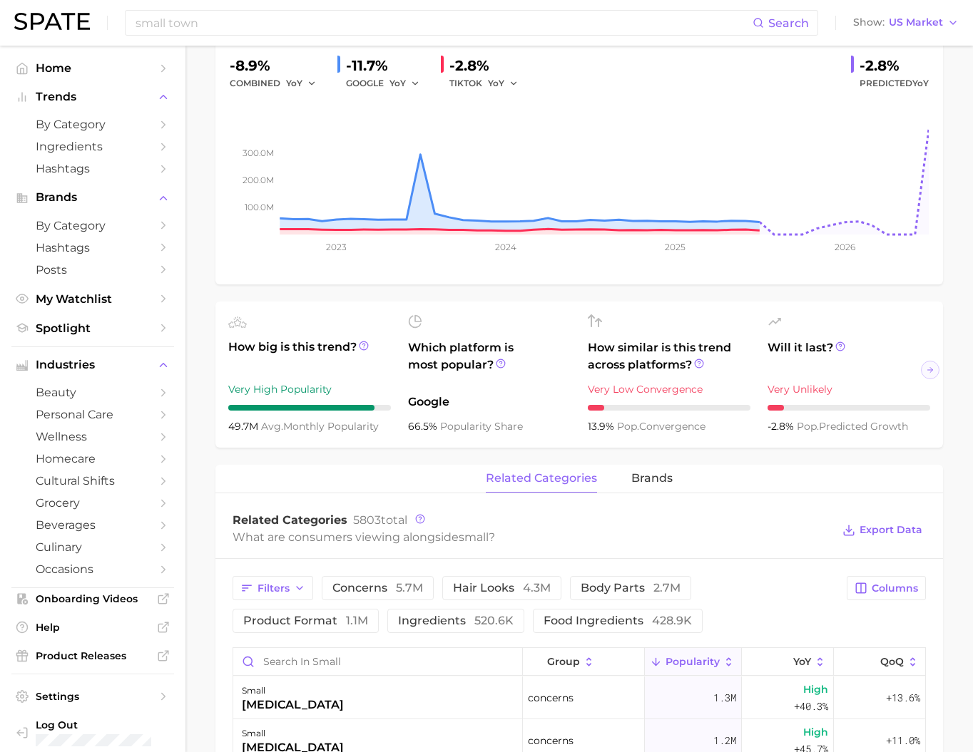
scroll to position [647, 0]
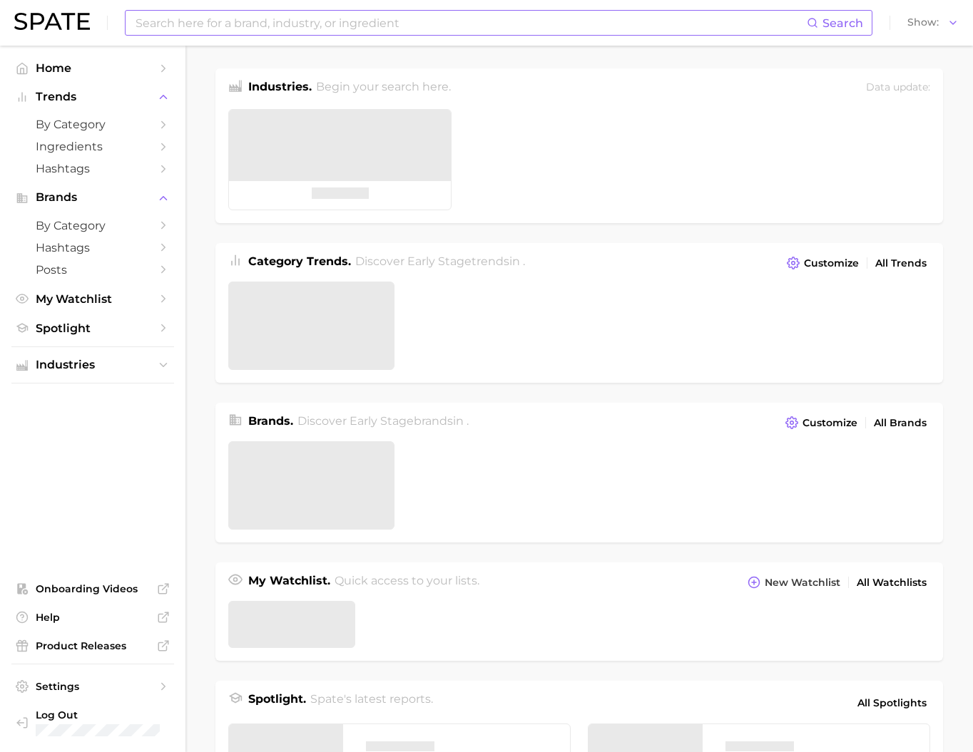
click at [301, 31] on input at bounding box center [470, 23] width 672 height 24
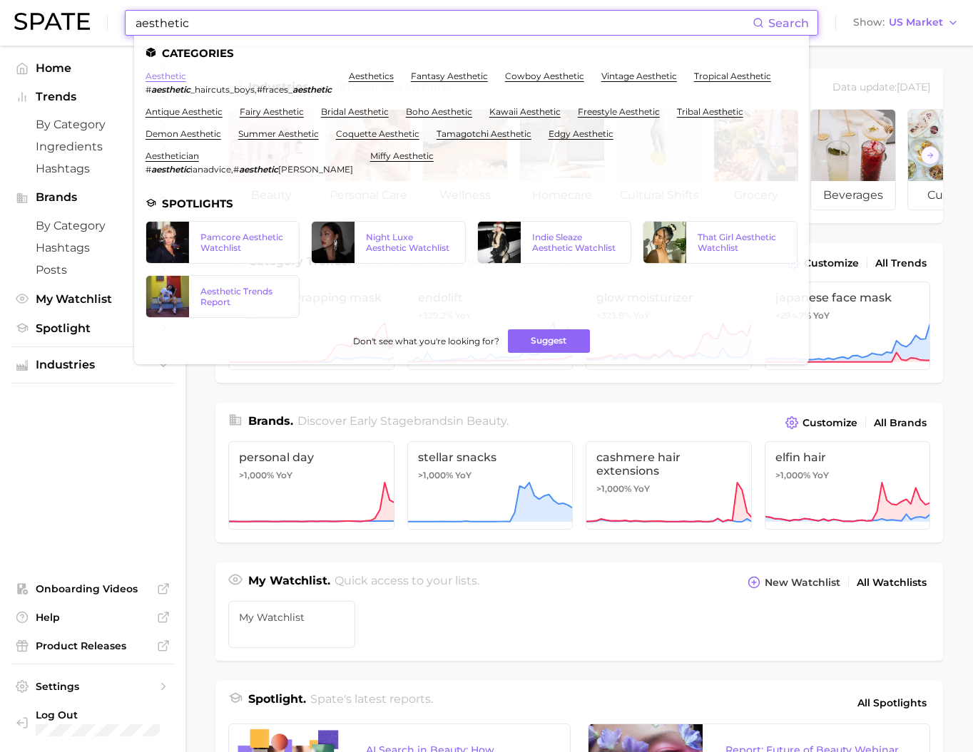
type input "aesthetic"
click at [186, 78] on link "aesthetic" at bounding box center [165, 76] width 41 height 11
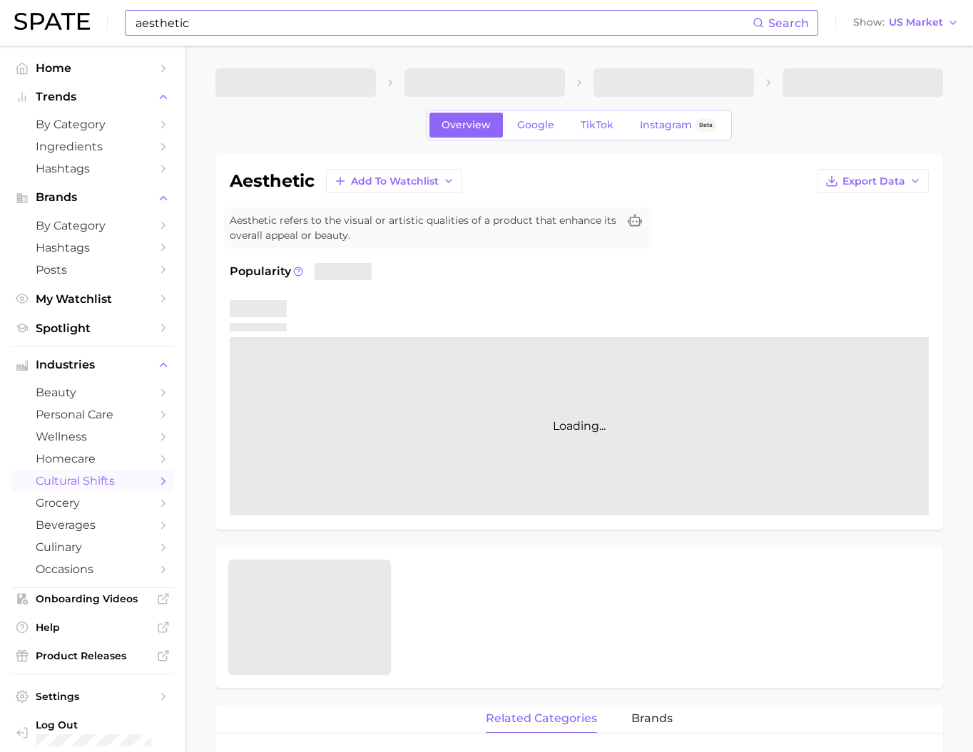
click at [270, 26] on input "aesthetic" at bounding box center [443, 23] width 618 height 24
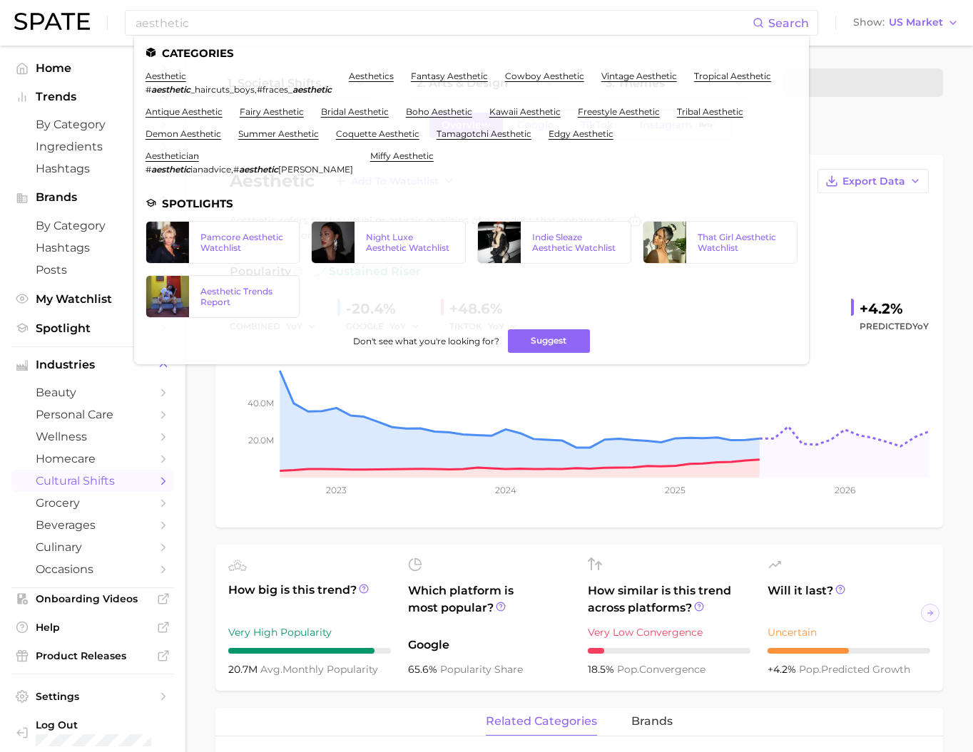
click at [861, 140] on div "Overview Google TikTok Instagram Beta" at bounding box center [578, 125] width 727 height 31
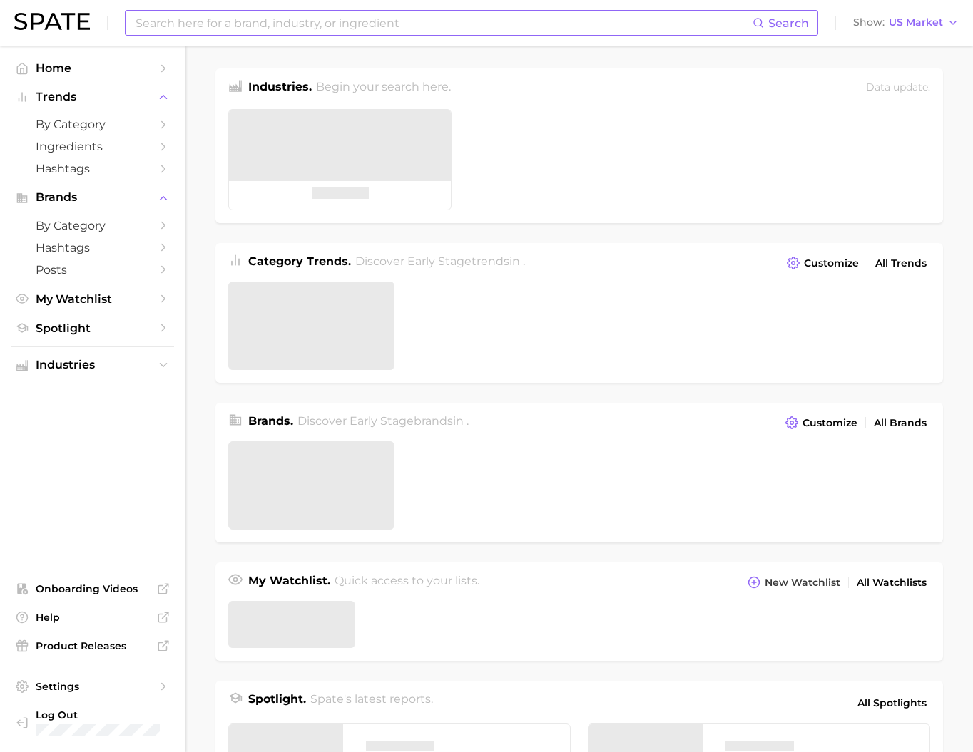
click at [282, 29] on input at bounding box center [443, 23] width 618 height 24
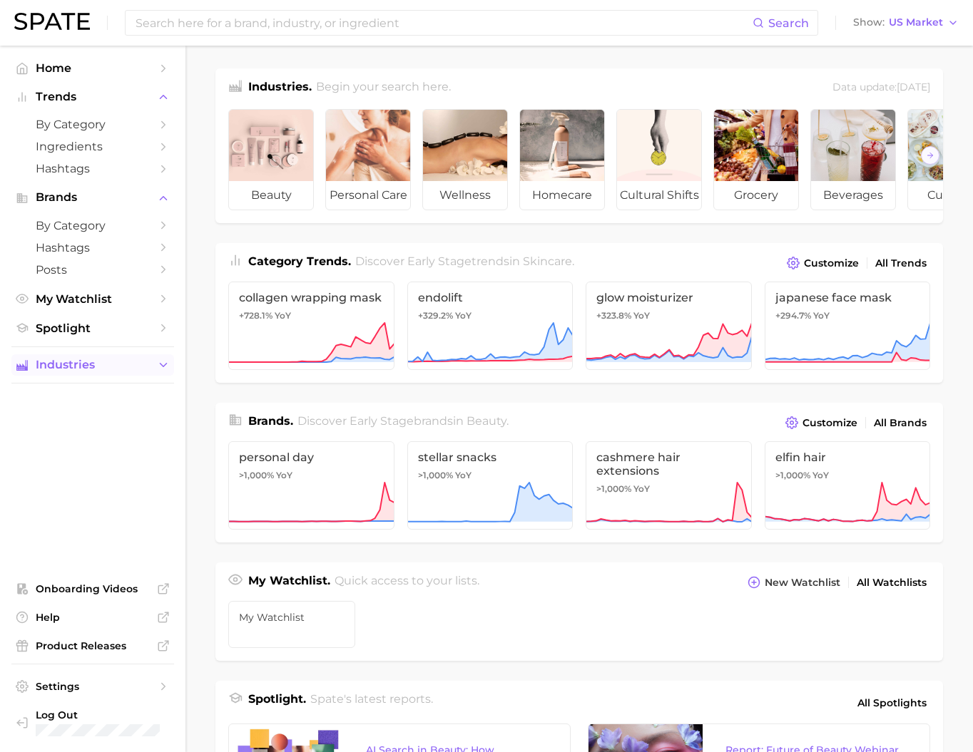
click at [111, 371] on span "Industries" at bounding box center [93, 365] width 114 height 13
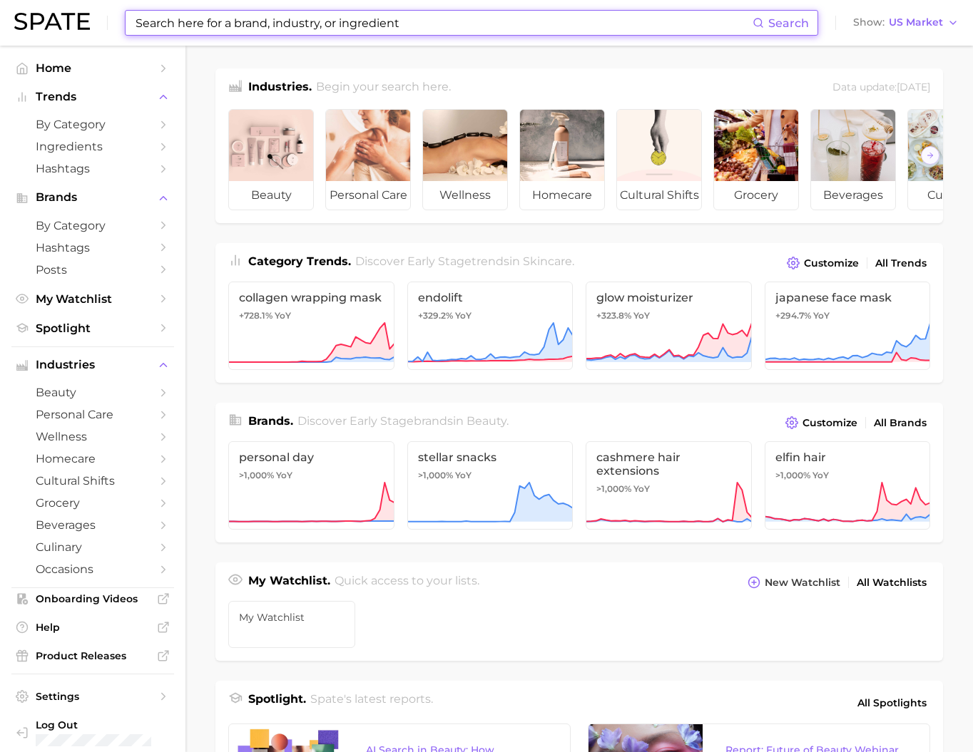
click at [260, 25] on input at bounding box center [443, 23] width 618 height 24
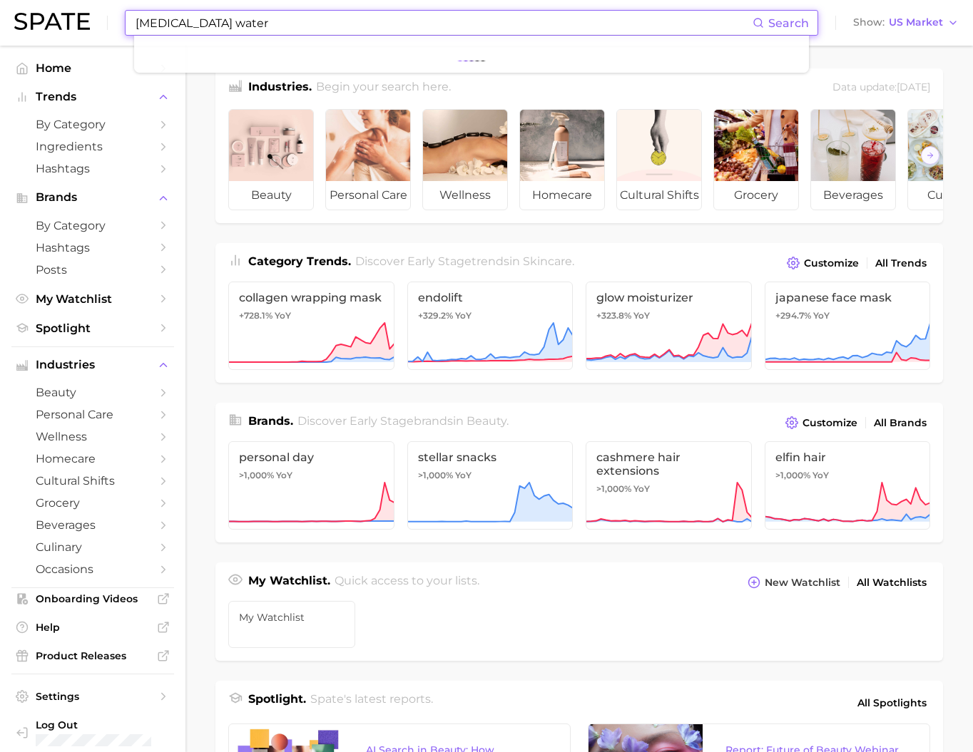
type input "tanning water"
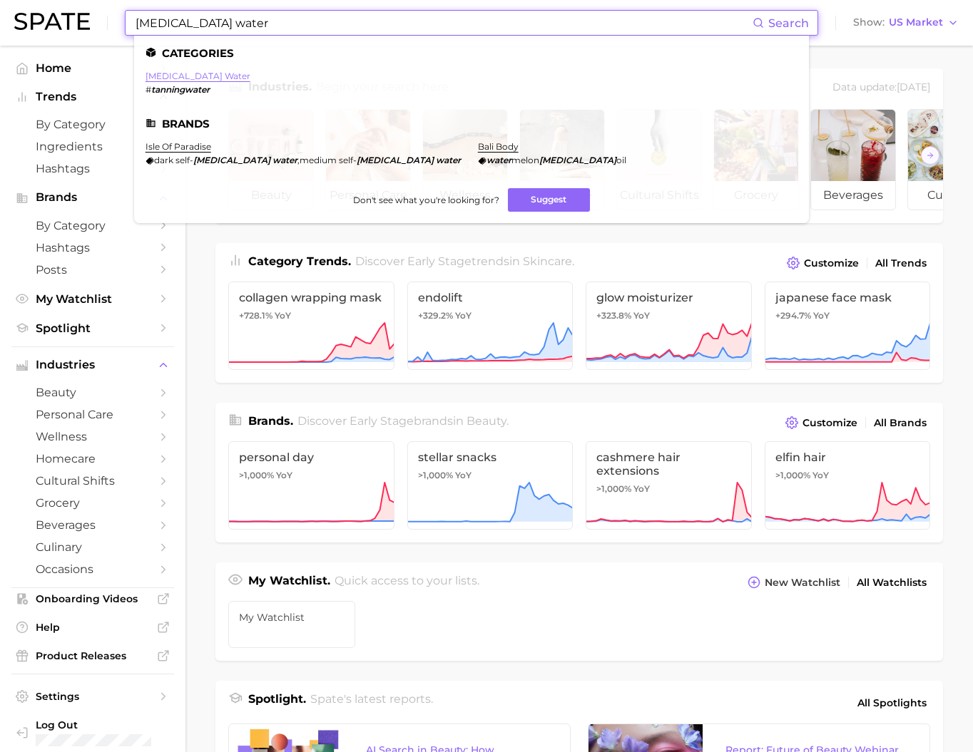
click at [220, 75] on link "tanning water" at bounding box center [197, 76] width 105 height 11
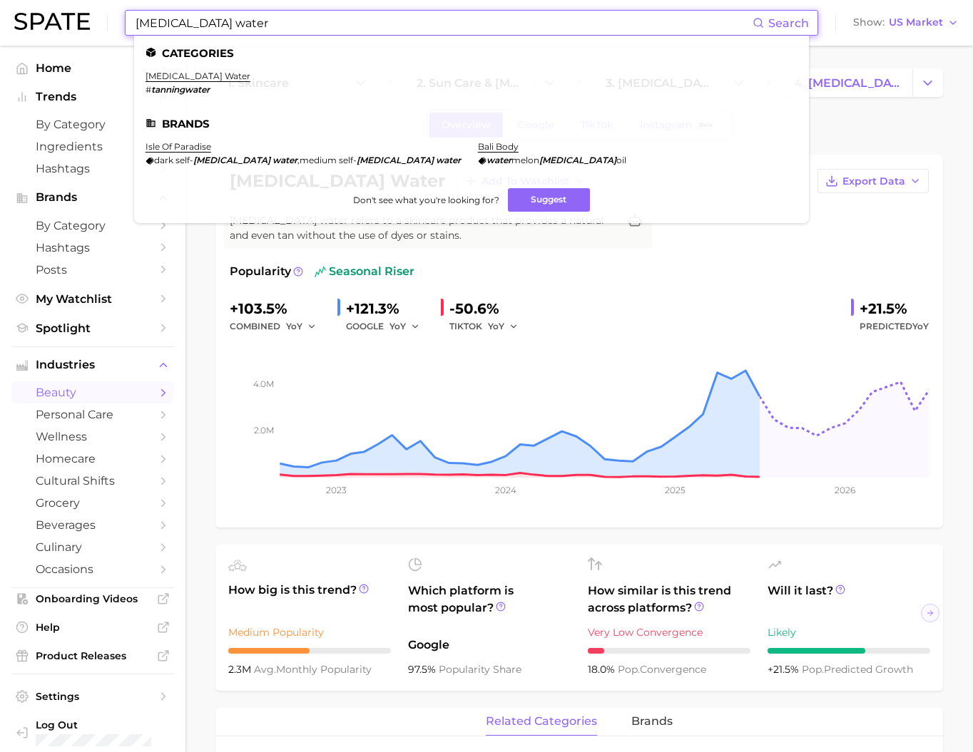
click at [271, 24] on input "tanning water" at bounding box center [443, 23] width 618 height 24
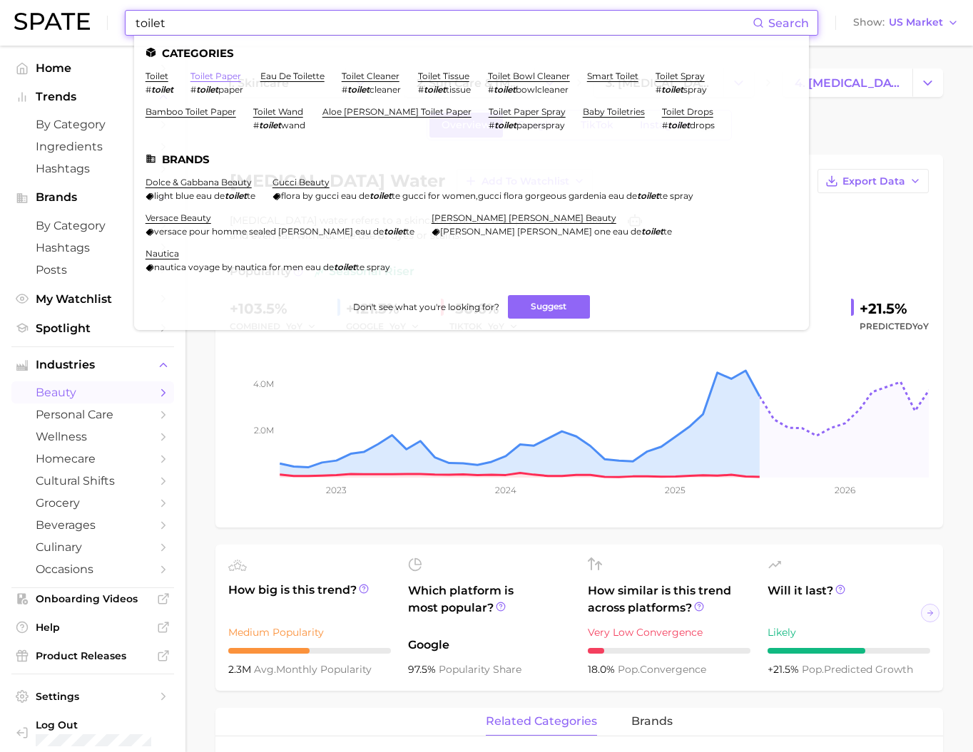
click at [241, 77] on link "toilet paper" at bounding box center [215, 76] width 51 height 11
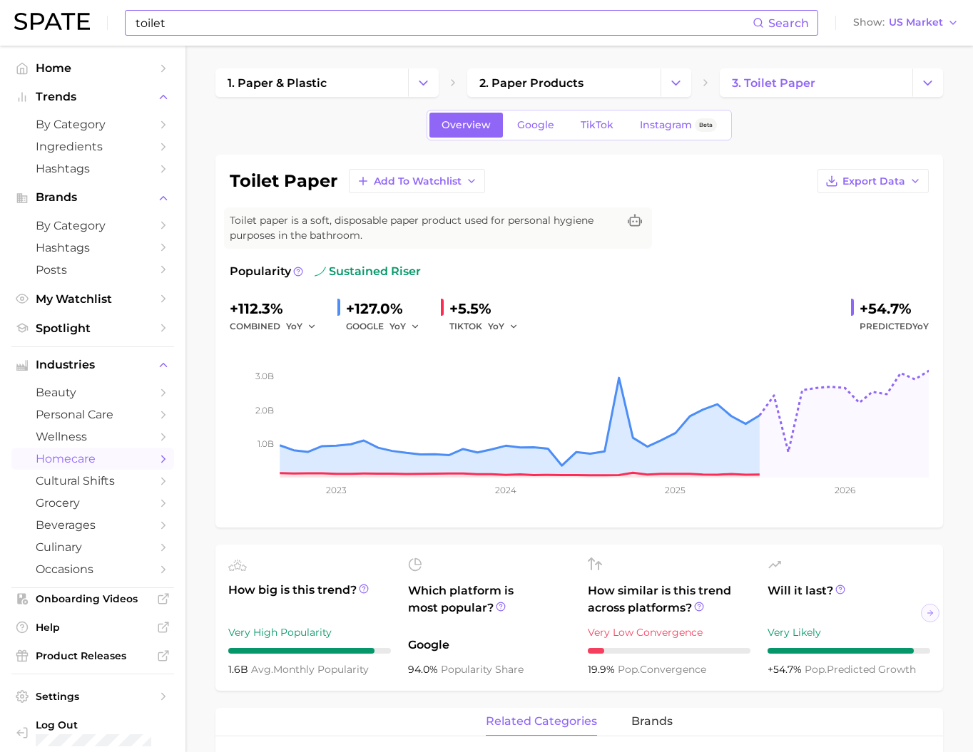
click at [250, 24] on input "toilet" at bounding box center [443, 23] width 618 height 24
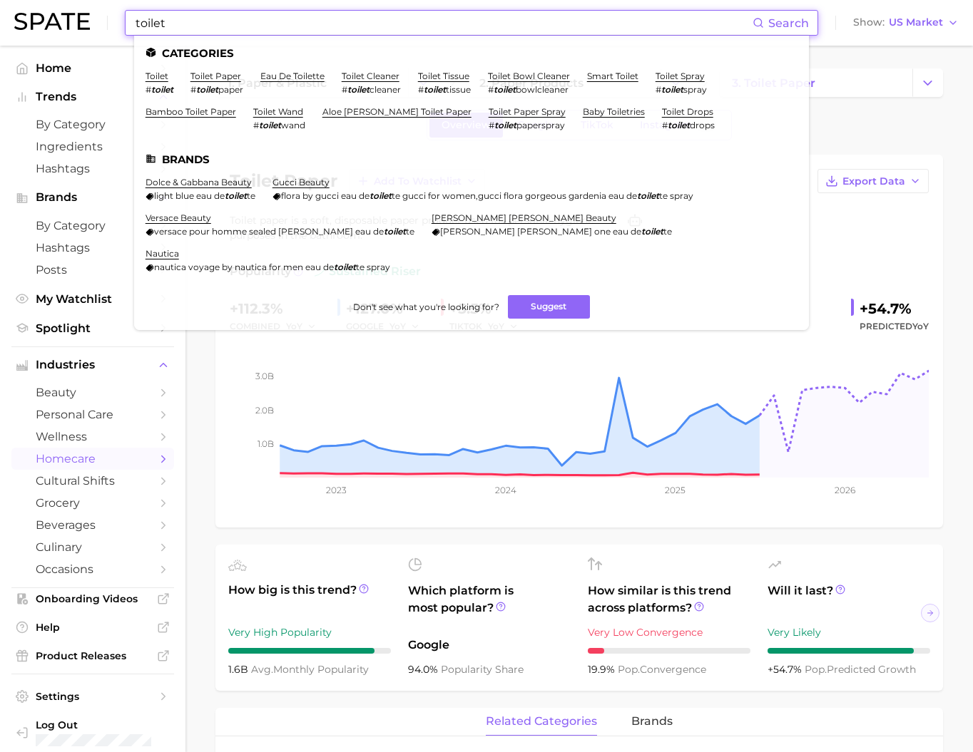
click at [250, 24] on input "toilet" at bounding box center [443, 23] width 618 height 24
click at [194, 24] on input "toilet" at bounding box center [443, 23] width 618 height 24
paste input "scott's protein balls"
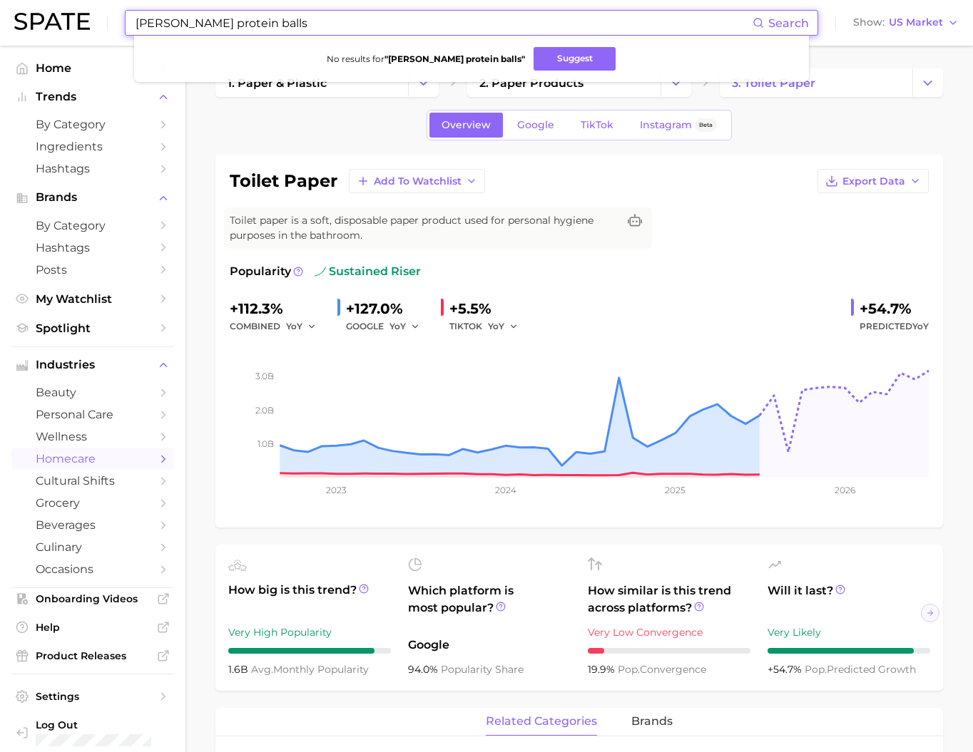
drag, startPoint x: 190, startPoint y: 25, endPoint x: 86, endPoint y: 20, distance: 104.9
click at [86, 20] on div "scott's protein balls Search No results for " scott's protein balls " Suggest S…" at bounding box center [486, 23] width 944 height 46
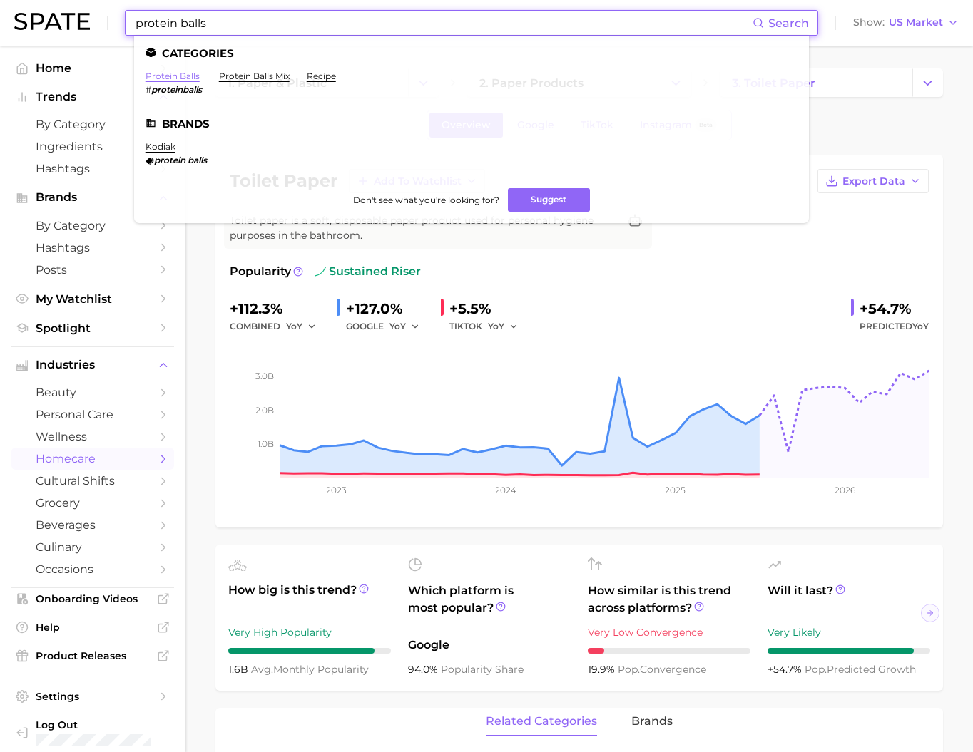
click at [170, 76] on link "protein balls" at bounding box center [172, 76] width 54 height 11
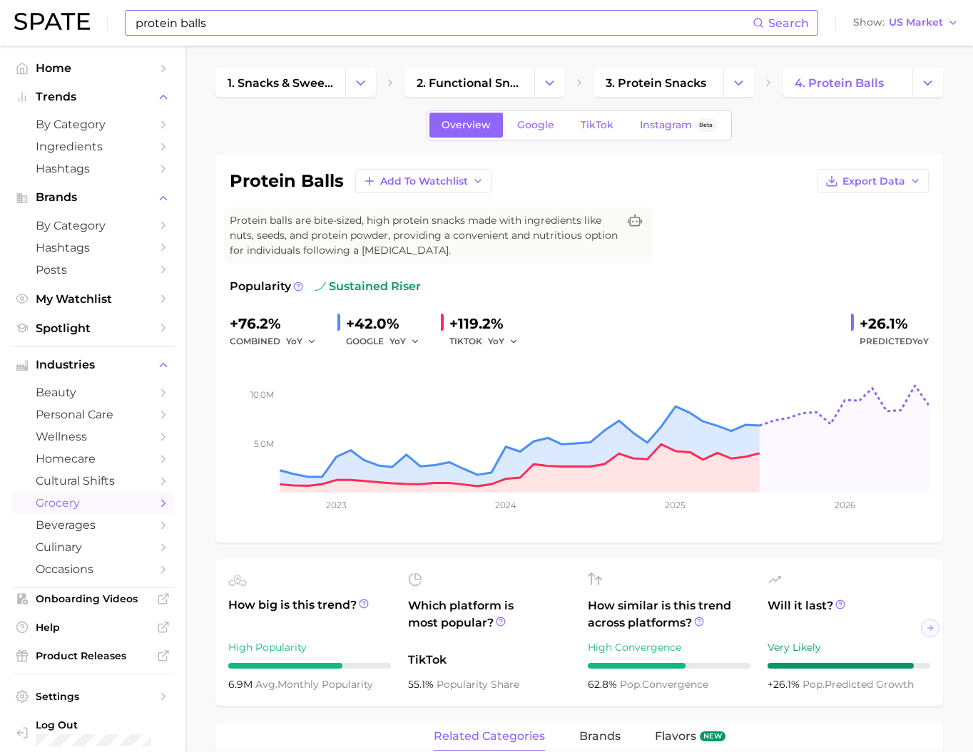
click at [275, 188] on h1 "protein balls" at bounding box center [287, 181] width 114 height 17
copy div "protein balls Add to Watchlist Export Data"
click at [317, 28] on input "protein balls" at bounding box center [443, 23] width 618 height 24
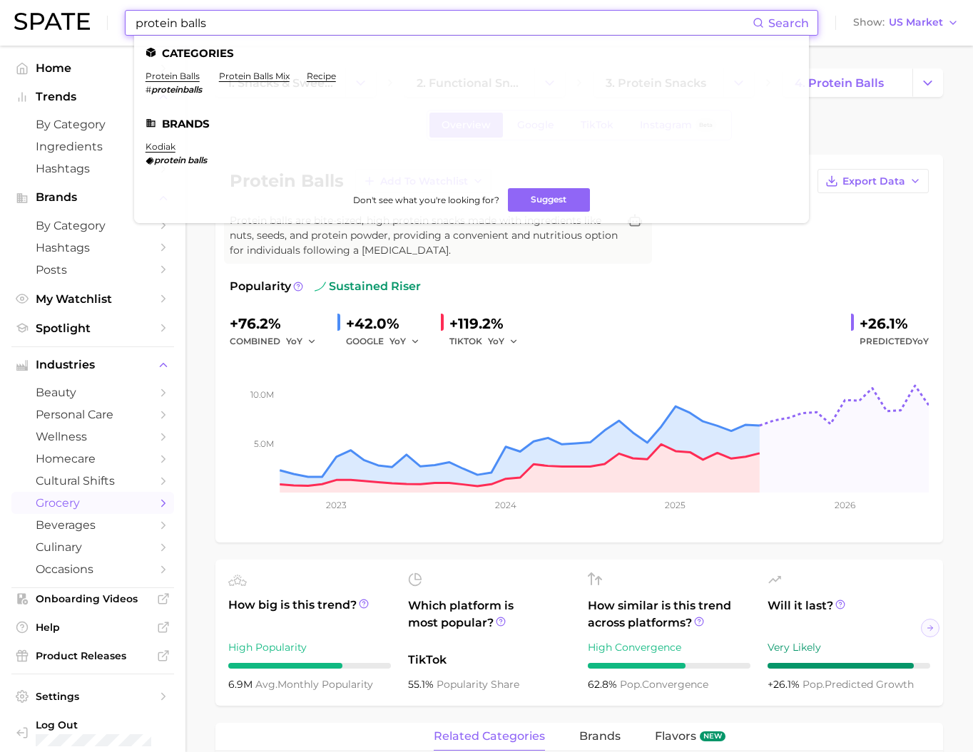
click at [317, 28] on input "protein balls" at bounding box center [443, 23] width 618 height 24
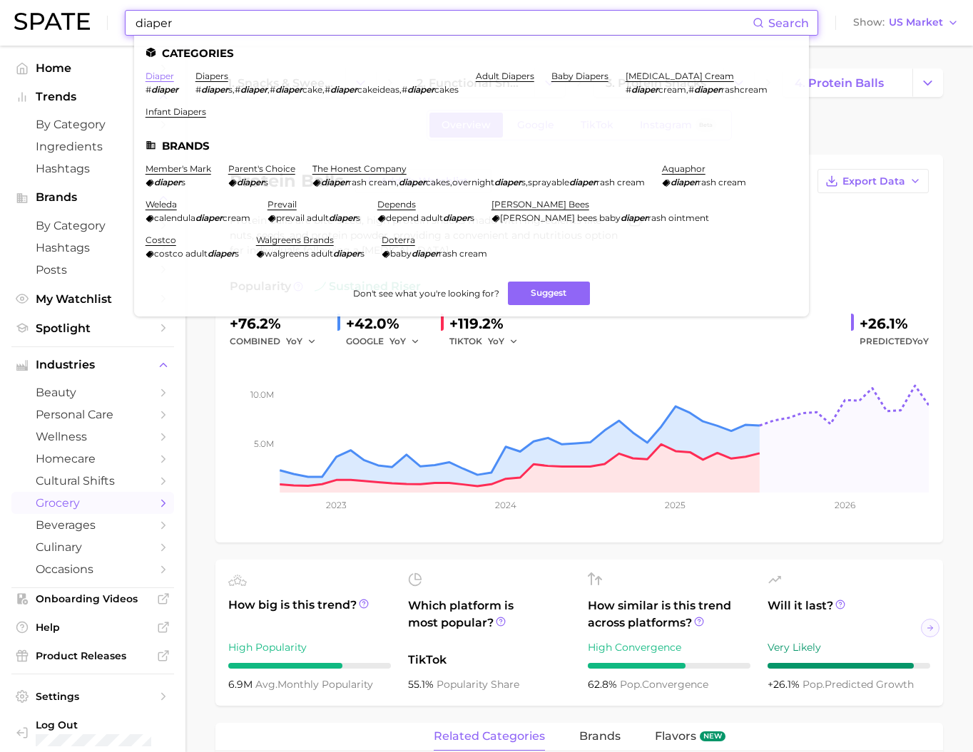
type input "diaper"
click at [174, 78] on link "diaper" at bounding box center [159, 76] width 29 height 11
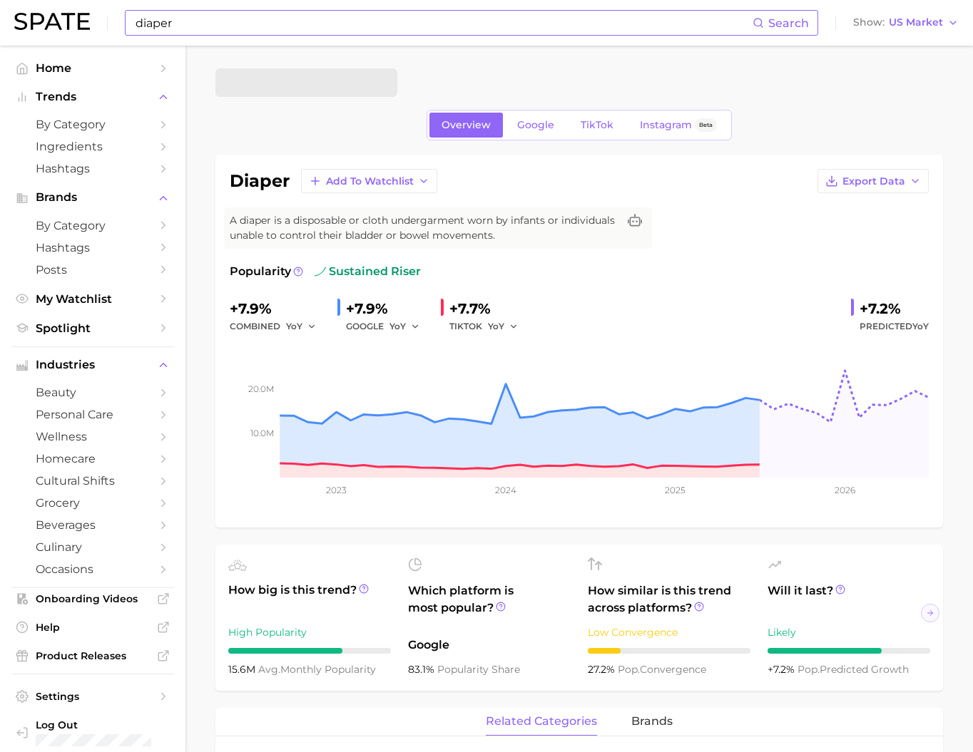
click at [247, 34] on input "diaper" at bounding box center [443, 23] width 618 height 24
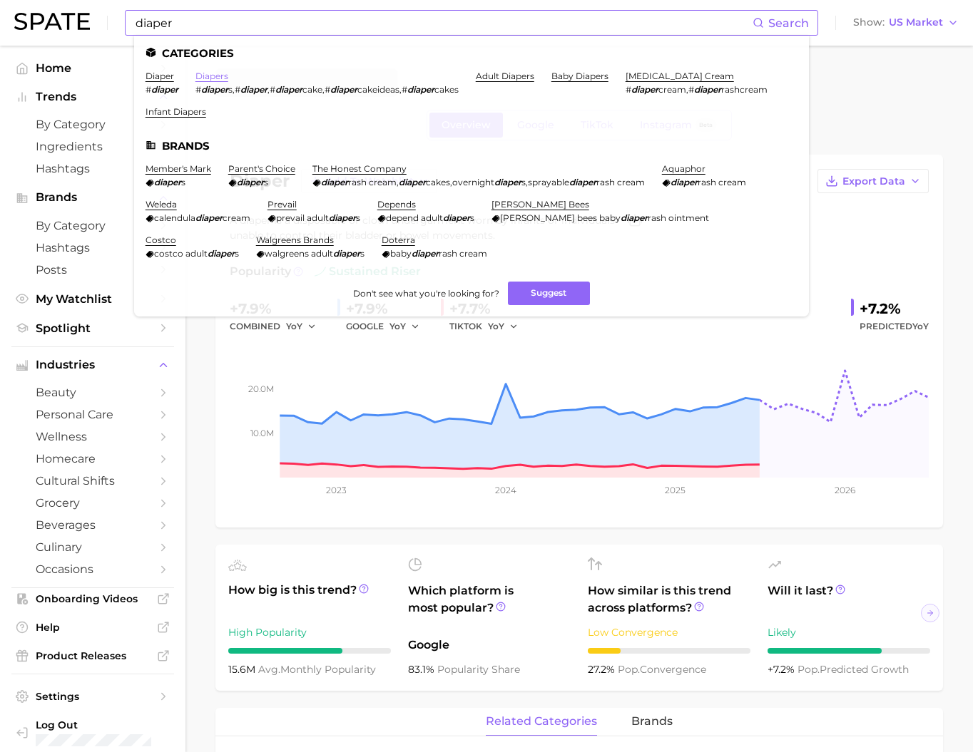
click at [228, 81] on link "diapers" at bounding box center [211, 76] width 33 height 11
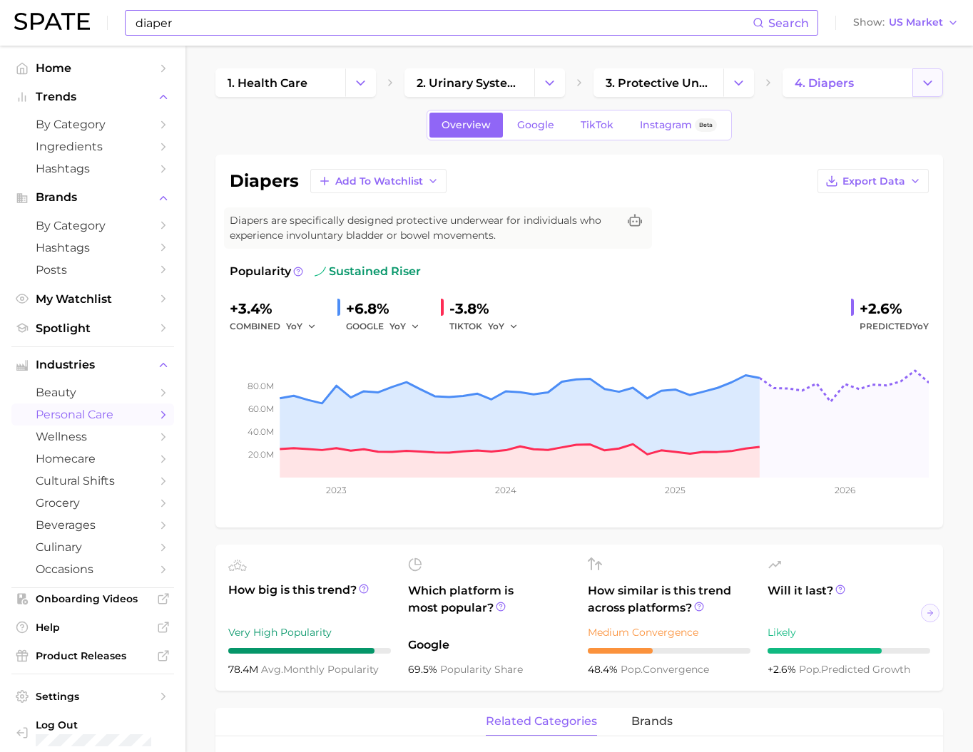
click at [935, 91] on button "Change Category" at bounding box center [927, 82] width 31 height 29
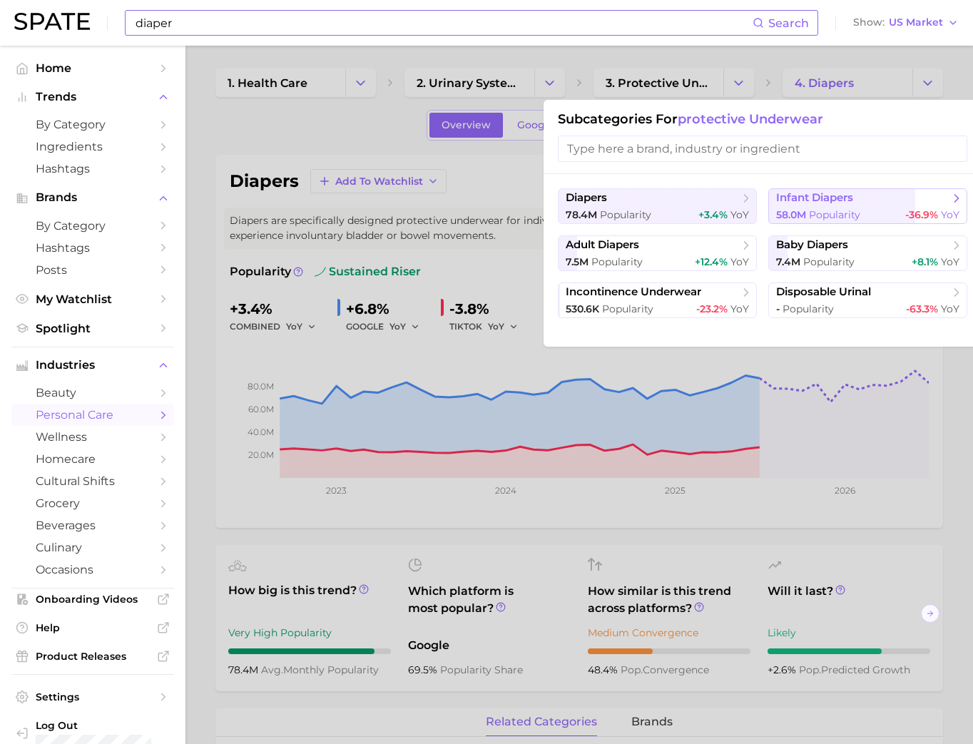
click at [836, 217] on span "Popularity" at bounding box center [834, 214] width 51 height 13
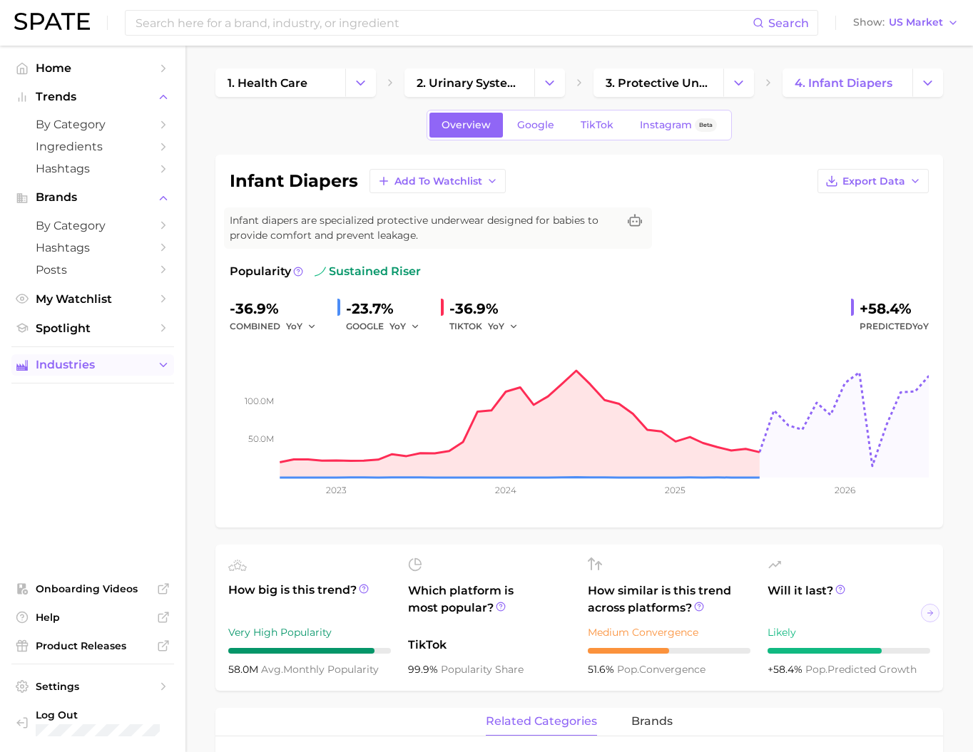
click at [138, 371] on span "Industries" at bounding box center [93, 365] width 114 height 13
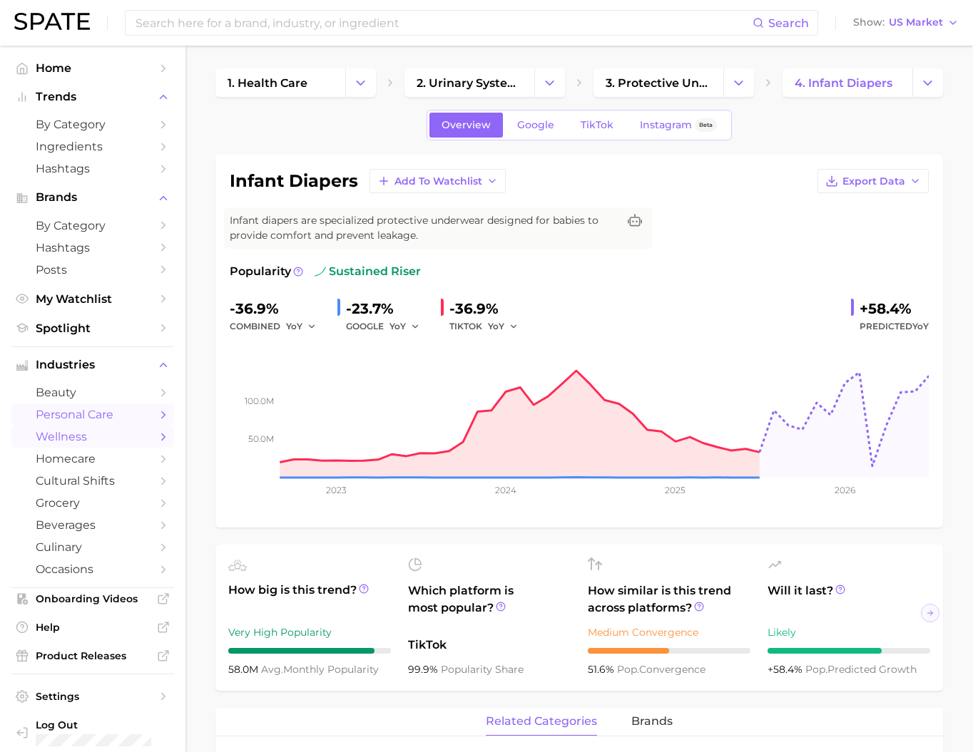
click at [110, 443] on span "wellness" at bounding box center [93, 437] width 114 height 14
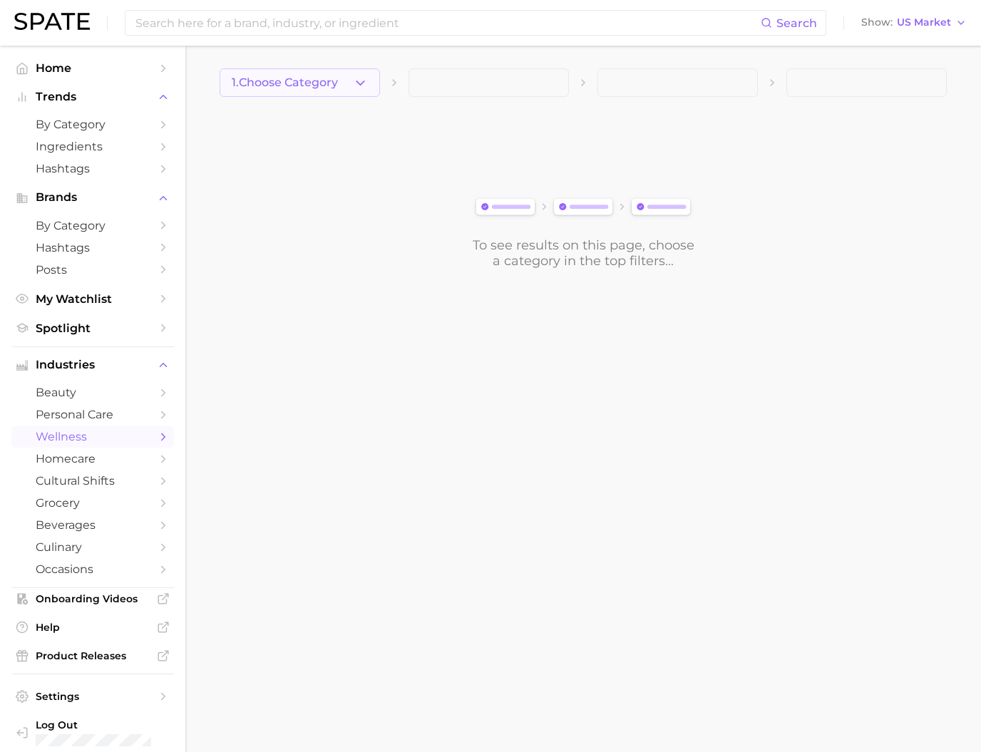
click at [354, 86] on icon "button" at bounding box center [360, 83] width 15 height 15
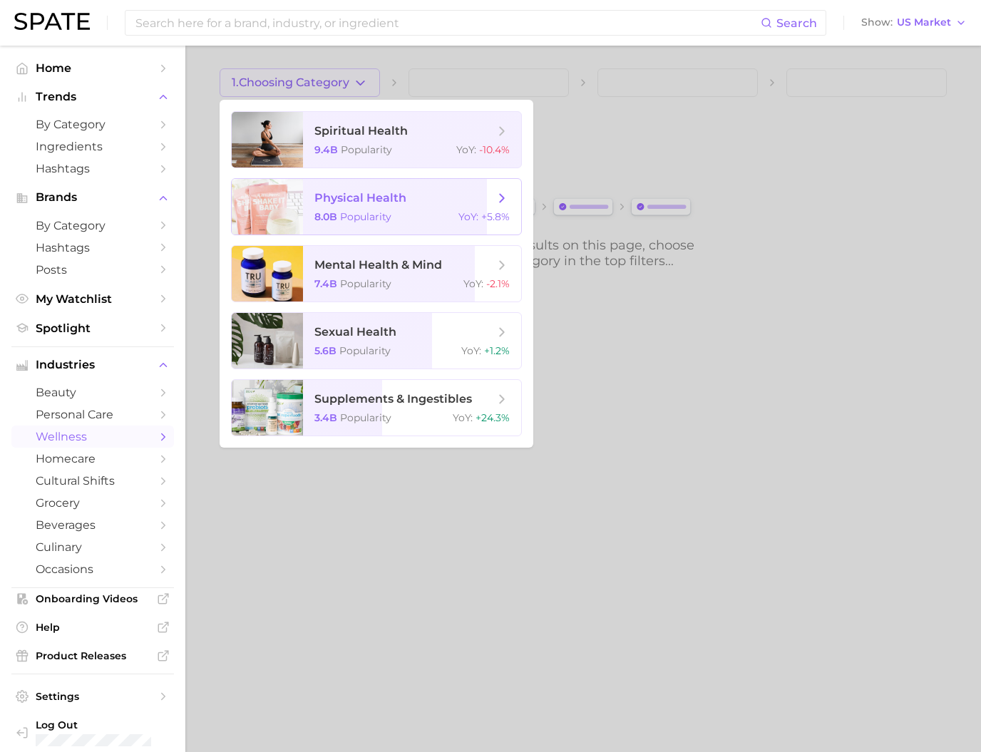
click at [423, 223] on div "8.0b Popularity YoY : +5.8%" at bounding box center [411, 216] width 195 height 13
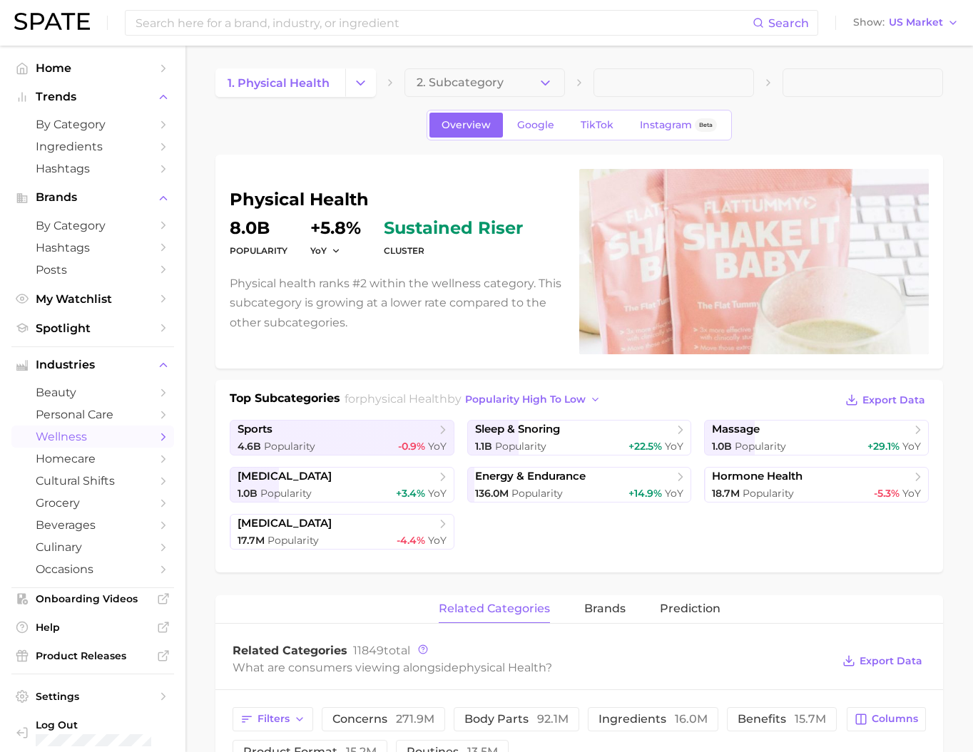
click at [467, 86] on span "2. Subcategory" at bounding box center [459, 82] width 87 height 13
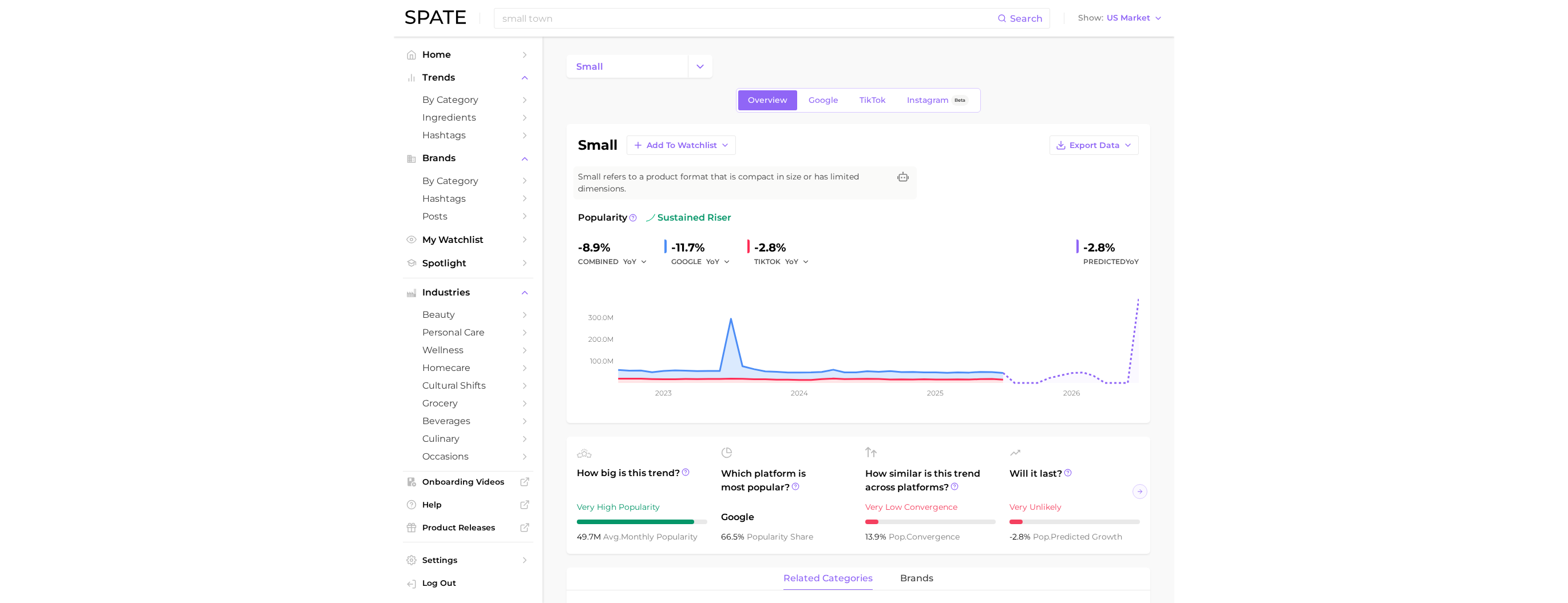
scroll to position [519, 0]
